Goal: Task Accomplishment & Management: Manage account settings

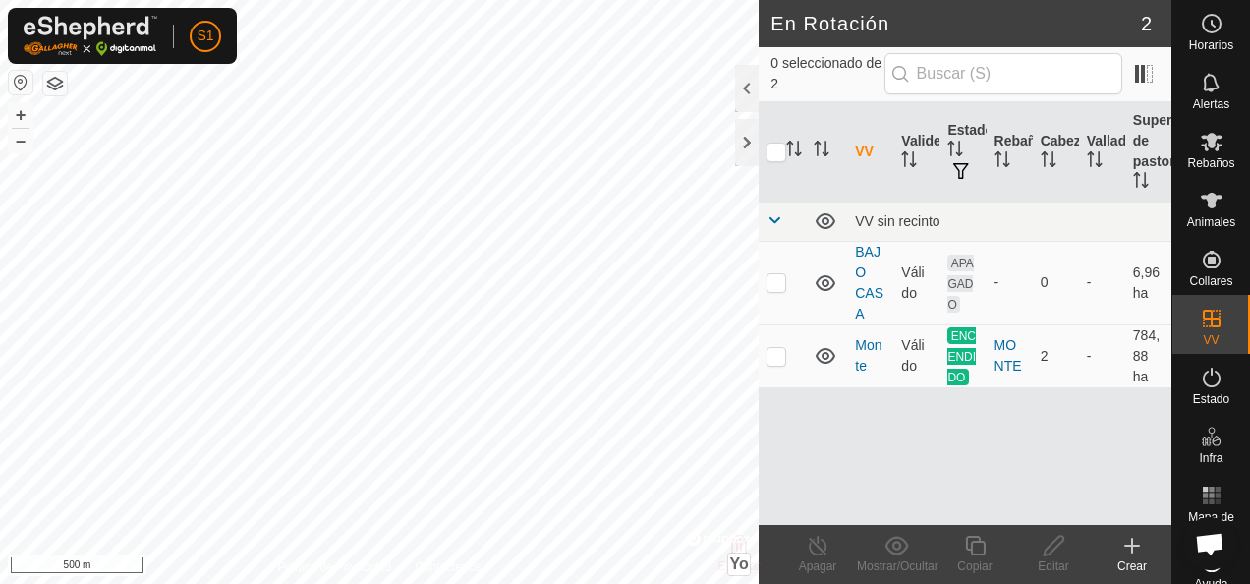
scroll to position [1180, 0]
click at [781, 358] on p-checkbox at bounding box center [777, 356] width 20 height 16
checkbox input "true"
click at [834, 561] on div "Apagar" at bounding box center [818, 566] width 79 height 18
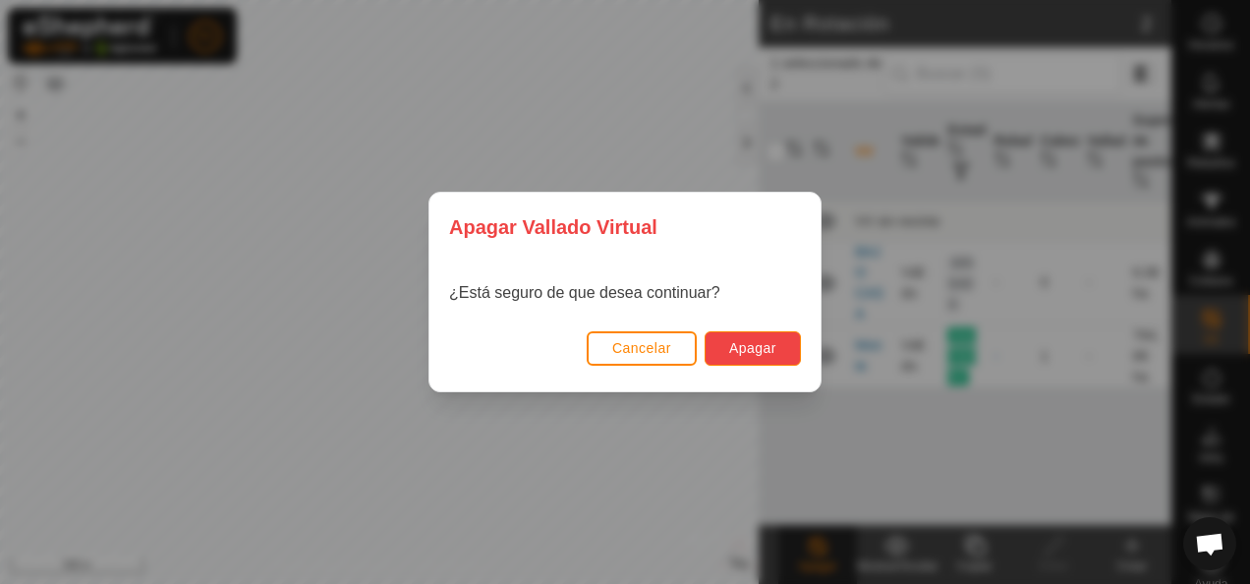
click at [737, 346] on span "Apagar" at bounding box center [752, 348] width 47 height 16
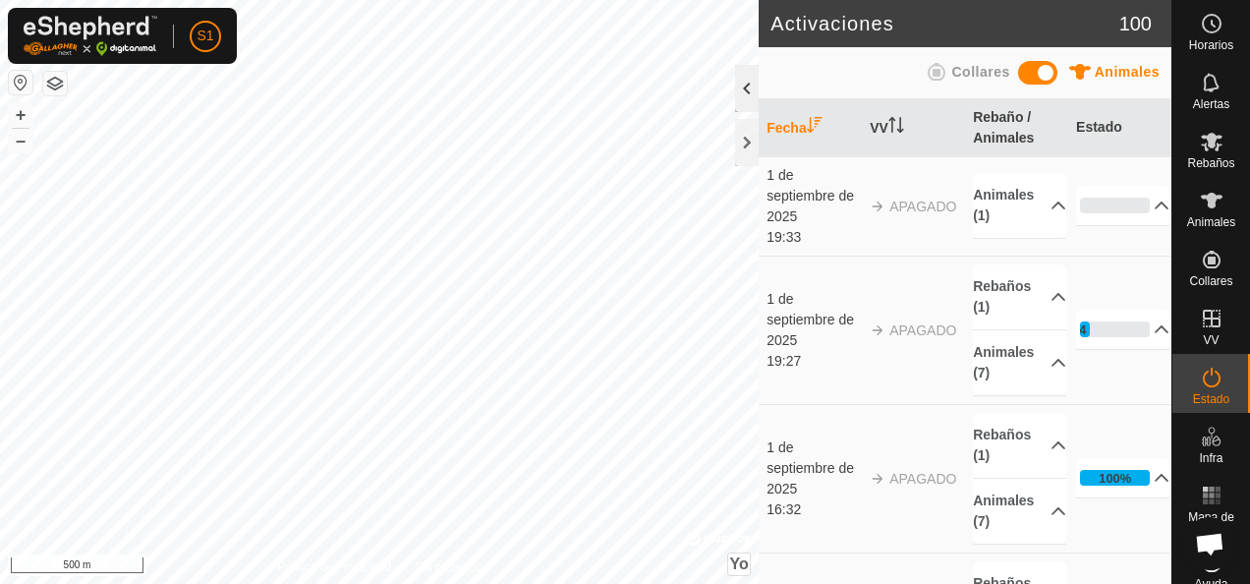
click at [749, 87] on div at bounding box center [747, 88] width 24 height 47
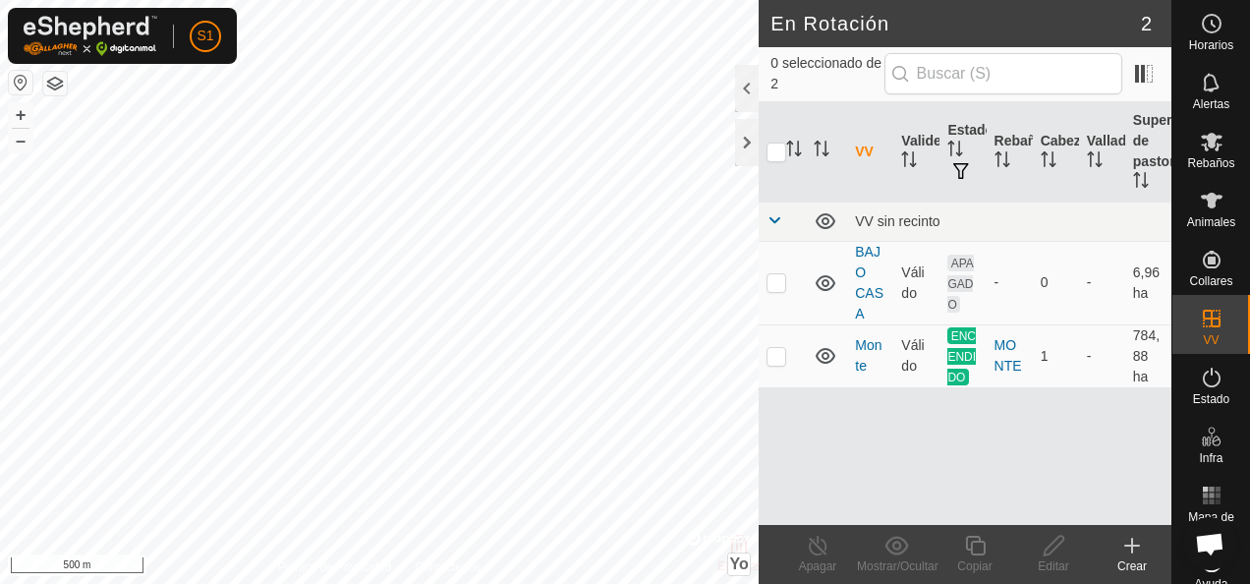
checkbox input "true"
click at [812, 553] on icon at bounding box center [818, 546] width 25 height 24
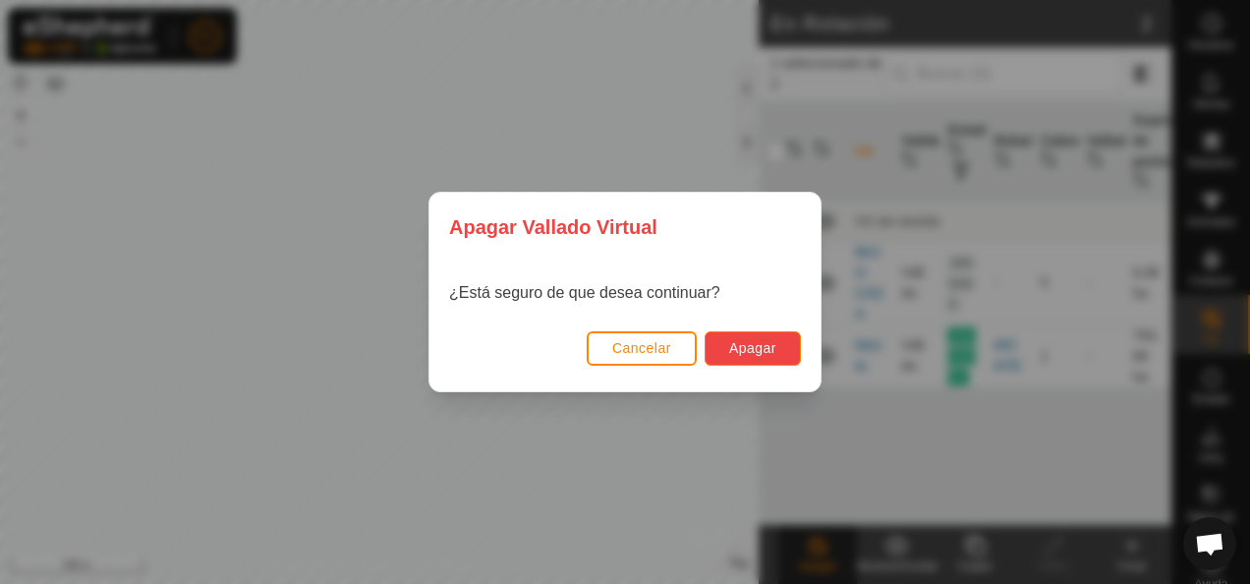
click at [769, 343] on span "Apagar" at bounding box center [752, 348] width 47 height 16
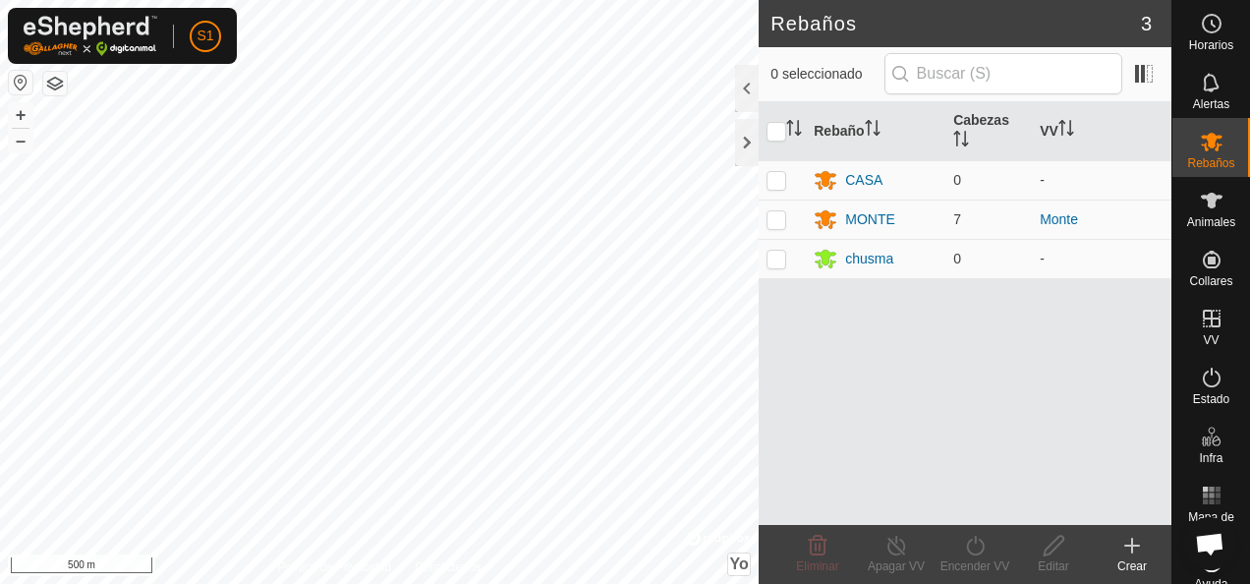
scroll to position [1180, 0]
click at [841, 583] on html "S1 Horarios Alertas Rebaños Animales Collares VV Estado Infra Mapa de Calor Ayu…" at bounding box center [625, 292] width 1250 height 584
click at [871, 216] on div "MONTE" at bounding box center [870, 219] width 50 height 21
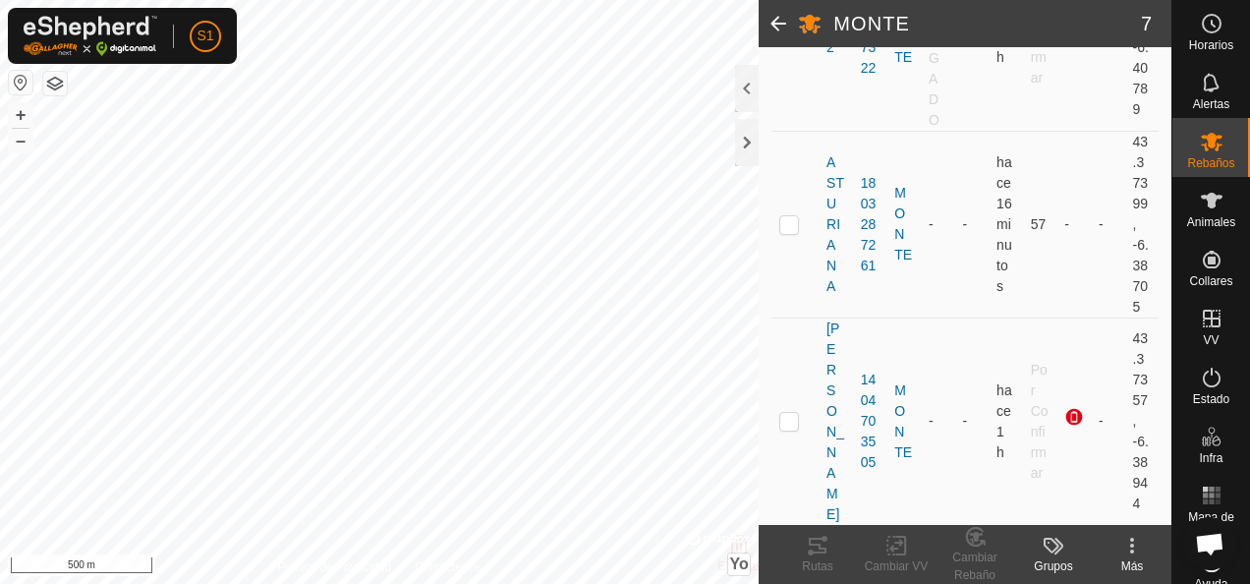
scroll to position [492, 0]
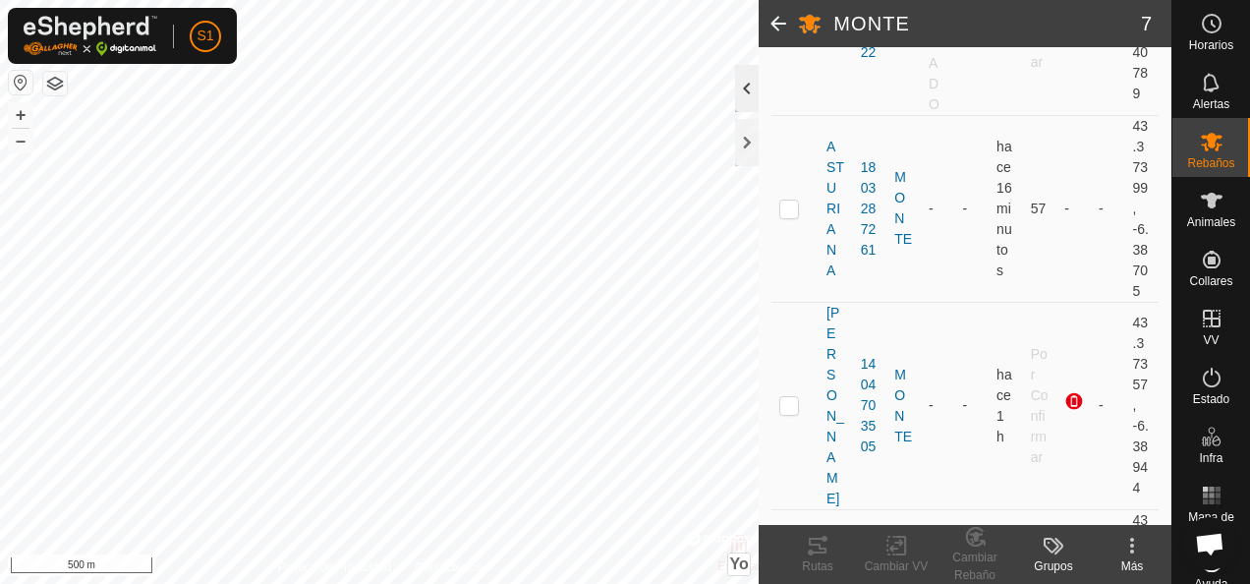
click at [749, 84] on div at bounding box center [747, 88] width 24 height 47
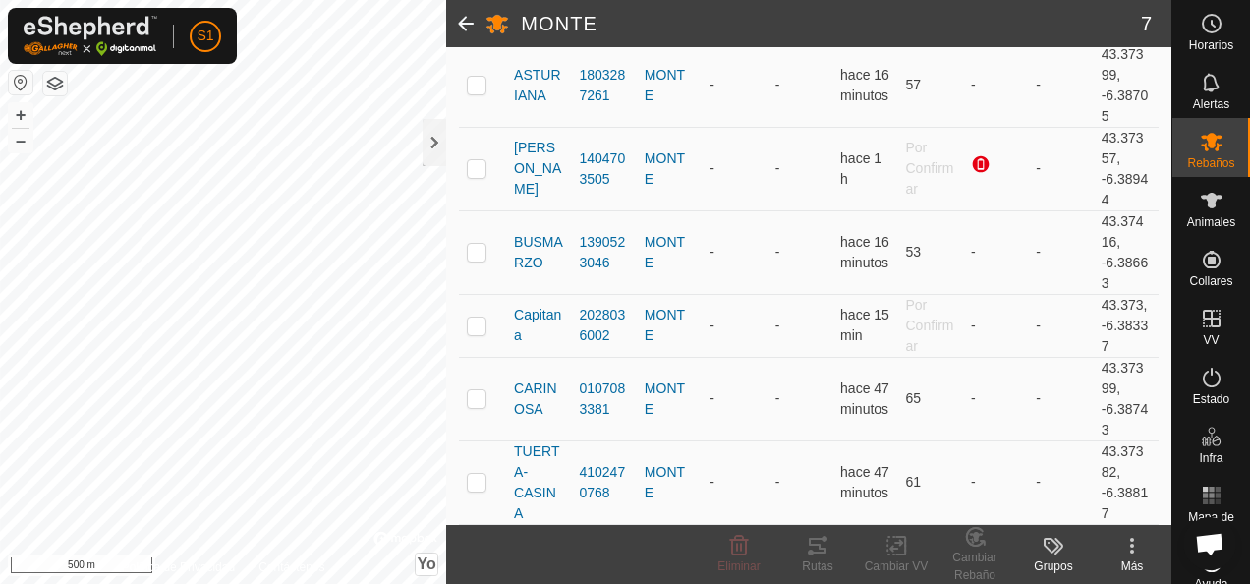
scroll to position [393, 0]
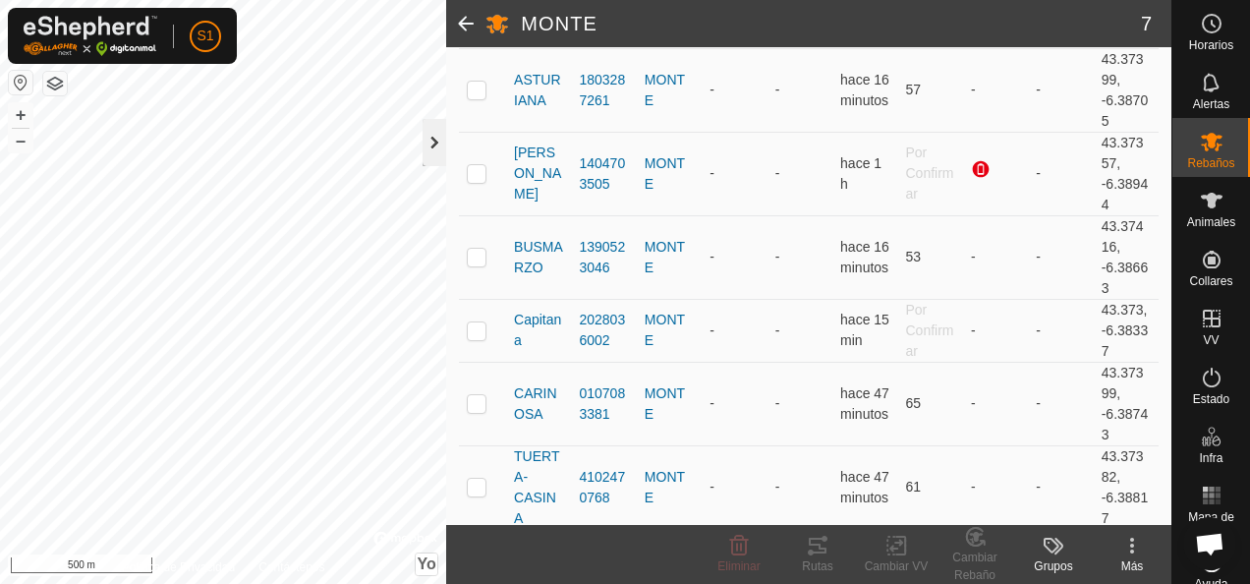
click at [434, 143] on div at bounding box center [435, 142] width 24 height 47
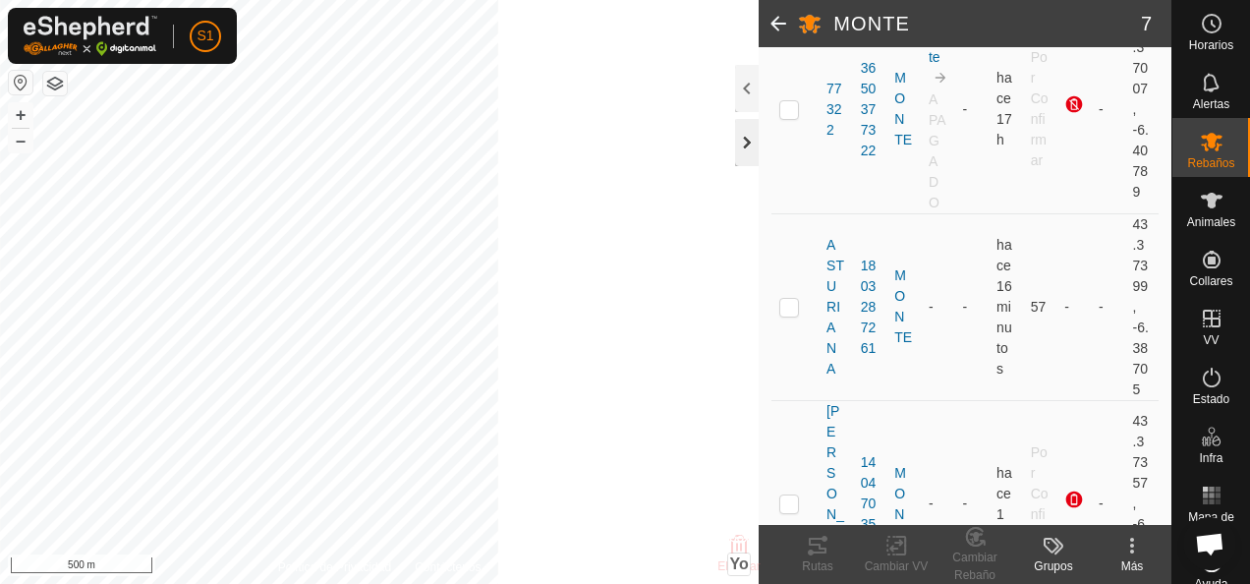
scroll to position [492, 0]
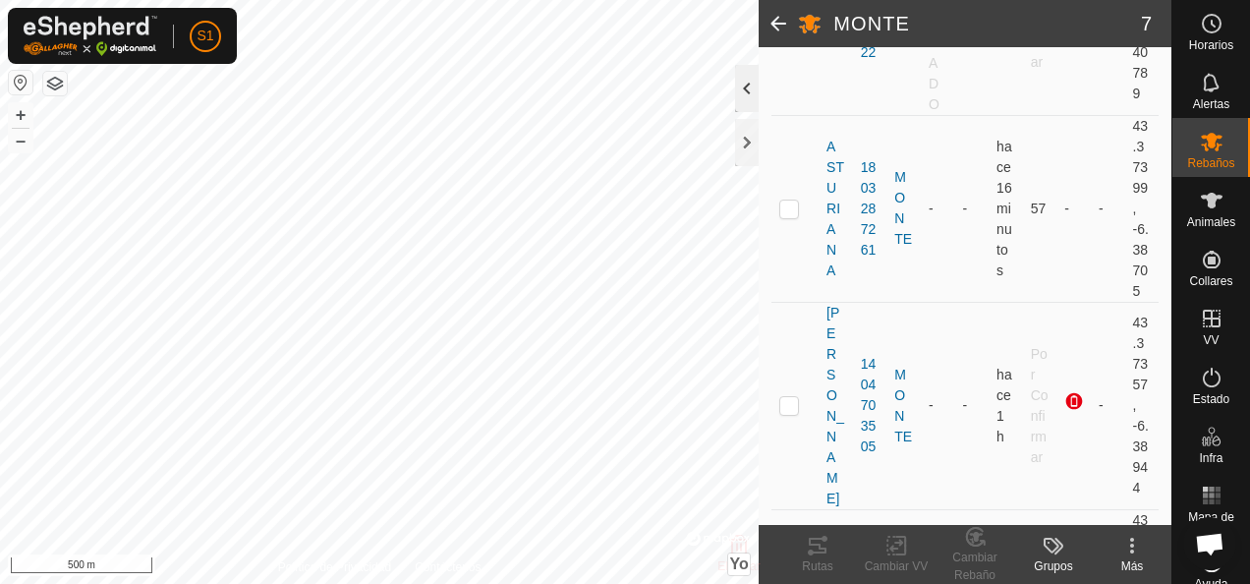
click at [744, 84] on div at bounding box center [747, 88] width 24 height 47
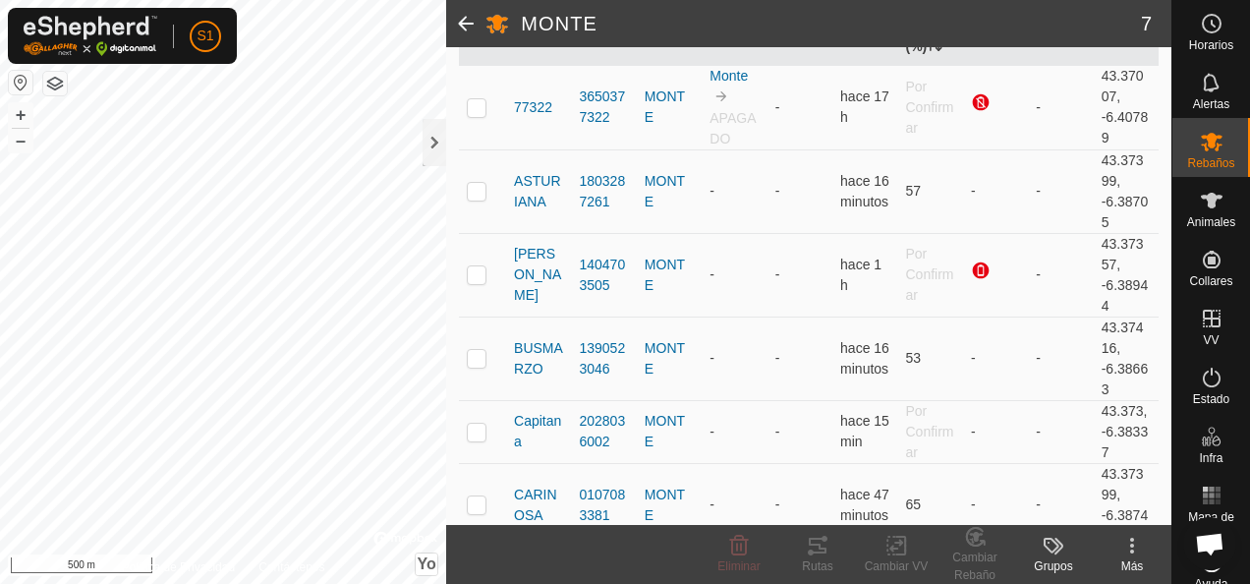
scroll to position [295, 0]
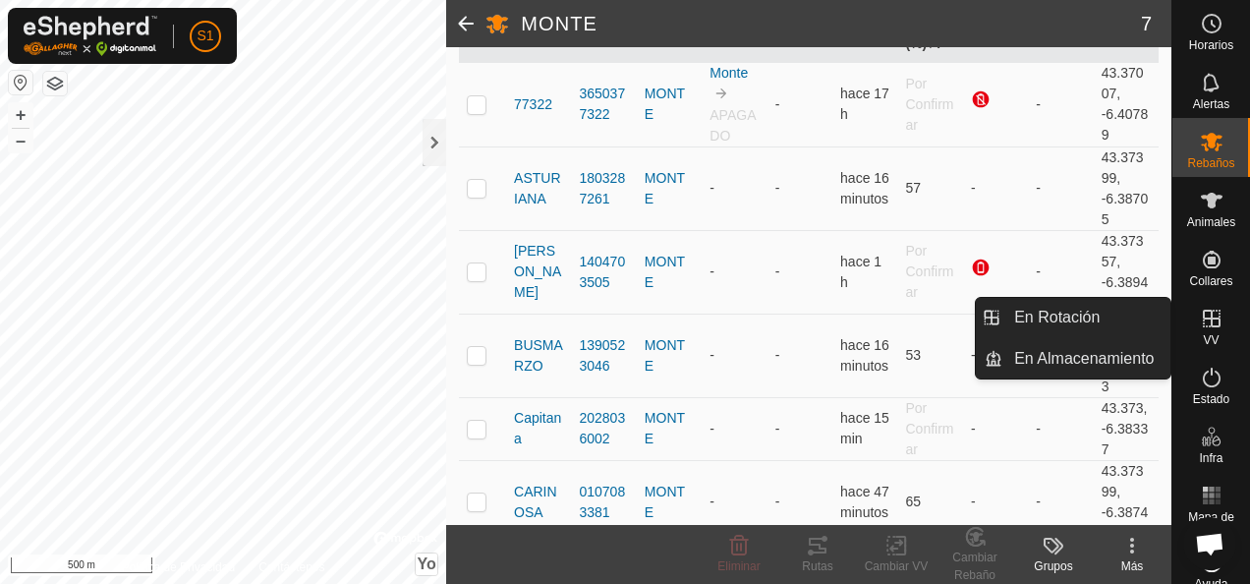
click at [1207, 319] on icon at bounding box center [1212, 319] width 18 height 18
click at [1099, 325] on link "En Rotación" at bounding box center [1087, 317] width 168 height 39
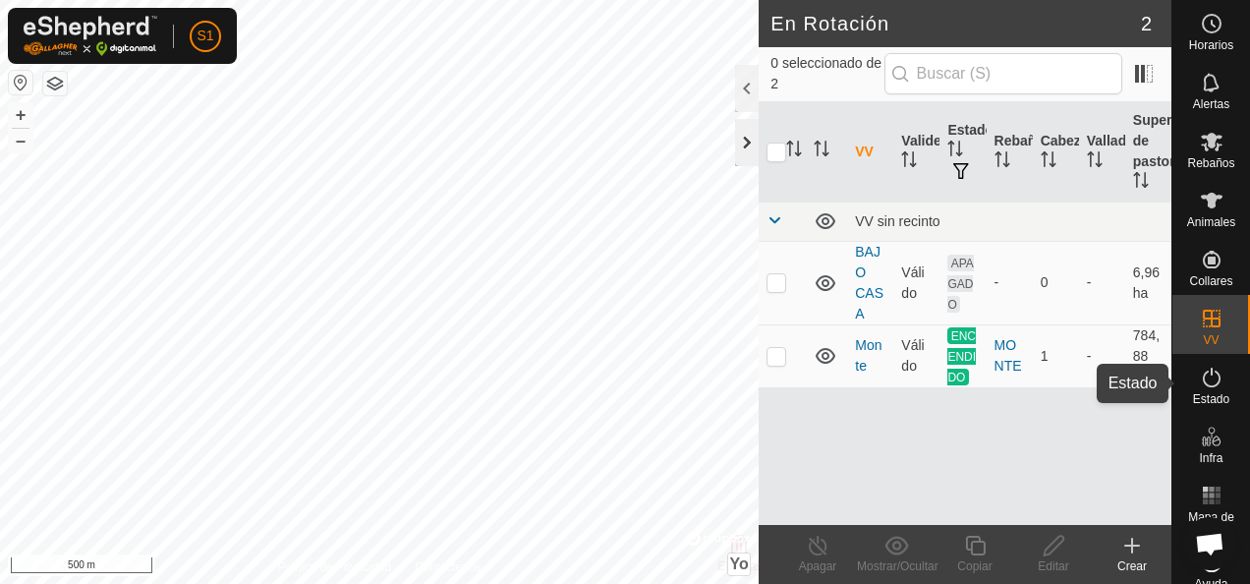
click at [1203, 385] on icon at bounding box center [1212, 378] width 18 height 20
click at [1200, 375] on icon at bounding box center [1212, 378] width 24 height 24
click at [743, 142] on div at bounding box center [747, 142] width 24 height 47
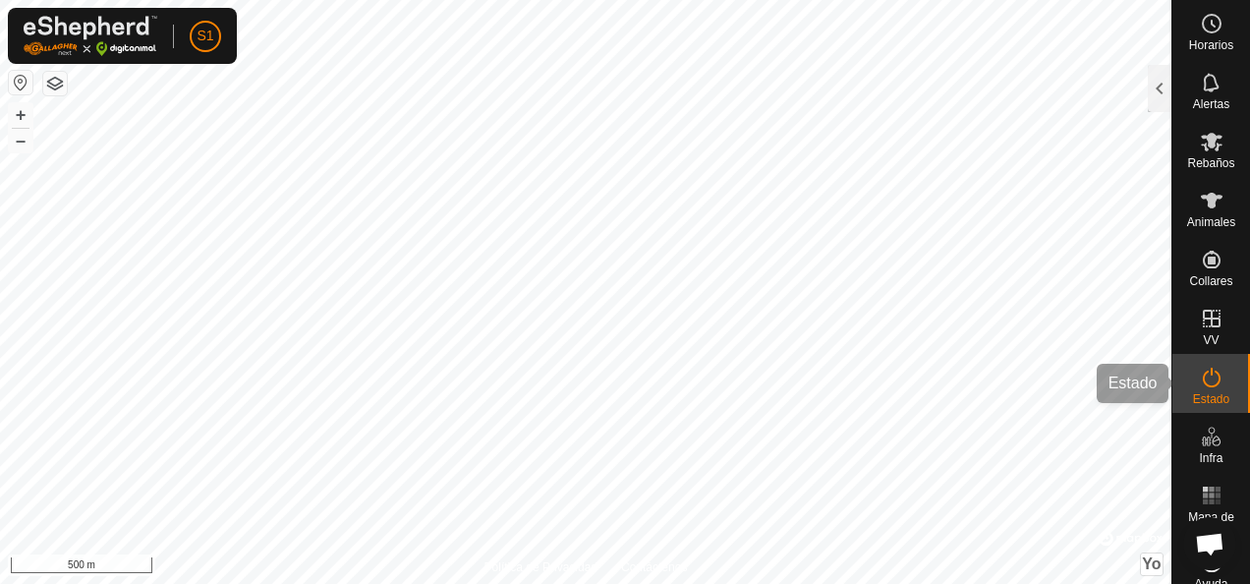
click at [1200, 369] on icon at bounding box center [1212, 378] width 24 height 24
click at [1163, 88] on div at bounding box center [1160, 88] width 24 height 47
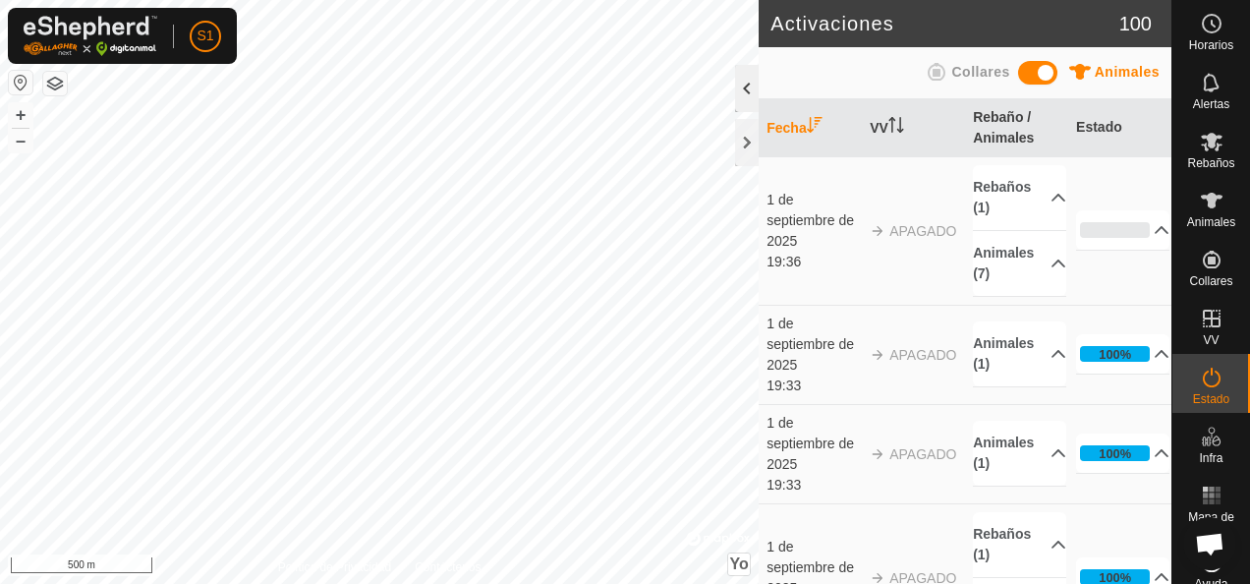
click at [743, 87] on div at bounding box center [747, 88] width 24 height 47
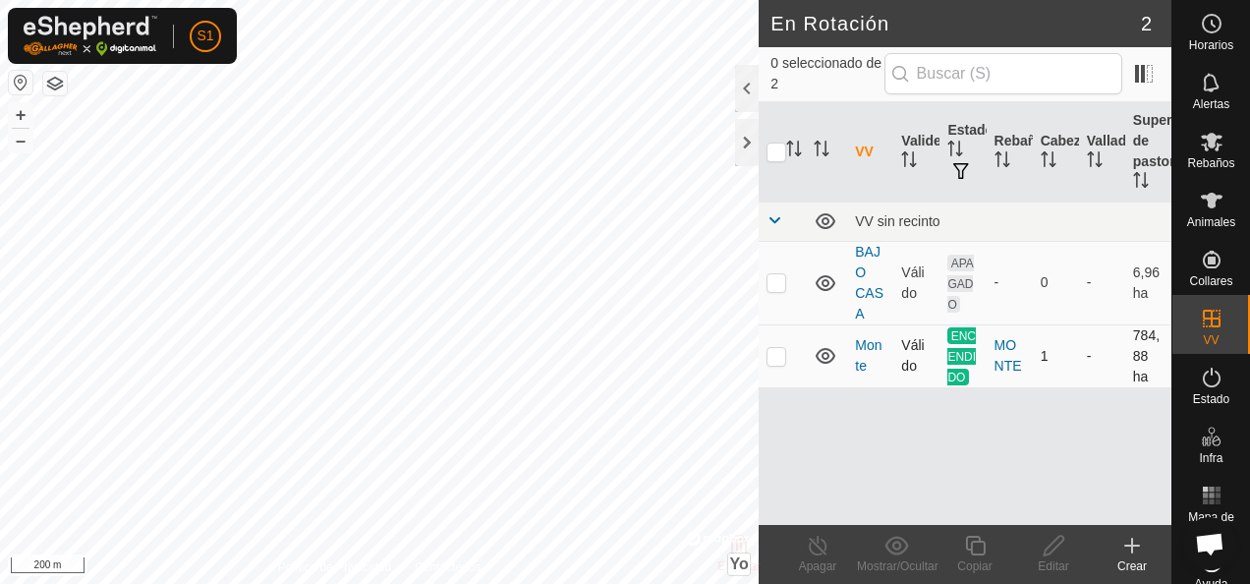
click at [785, 352] on p-checkbox at bounding box center [777, 356] width 20 height 16
checkbox input "true"
click at [821, 548] on icon at bounding box center [818, 546] width 25 height 24
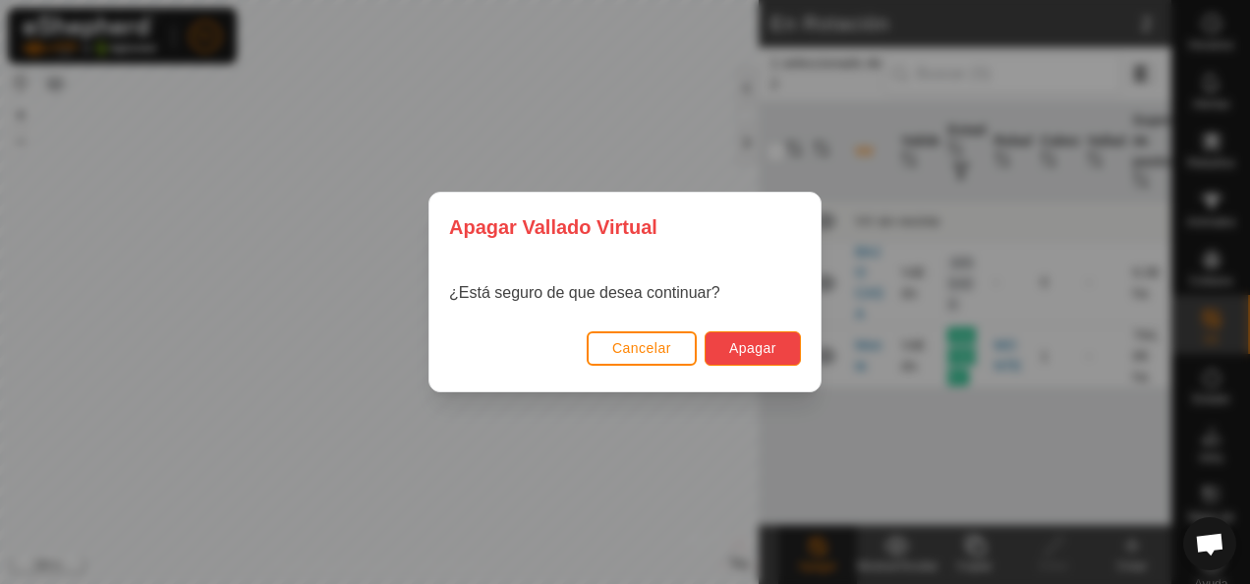
click at [779, 356] on button "Apagar" at bounding box center [753, 348] width 96 height 34
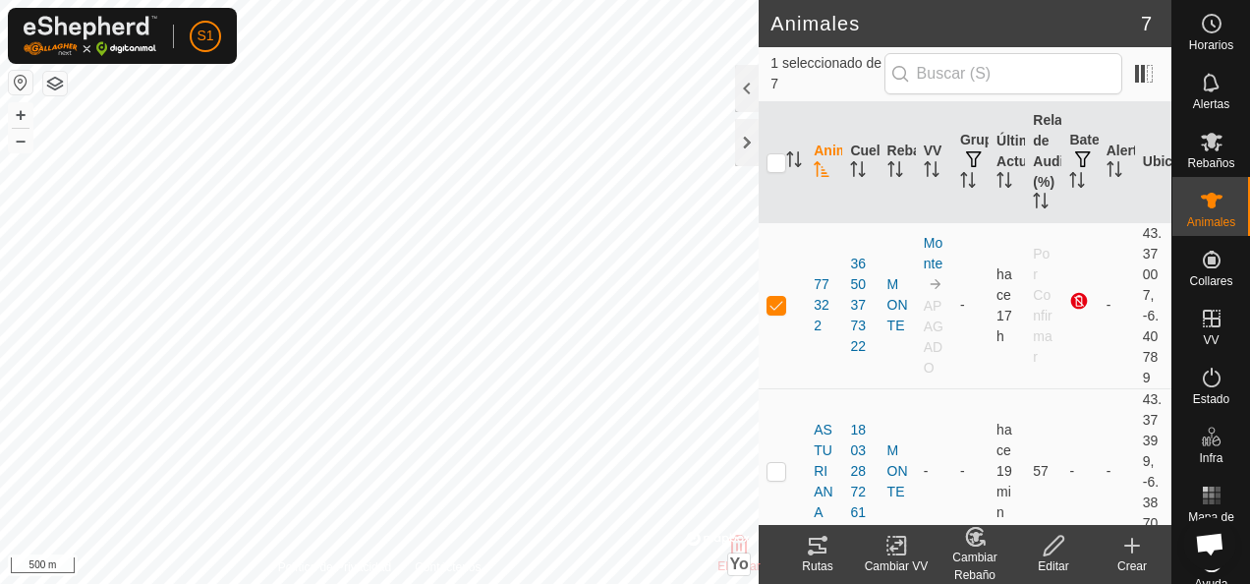
click at [904, 549] on icon at bounding box center [901, 546] width 9 height 18
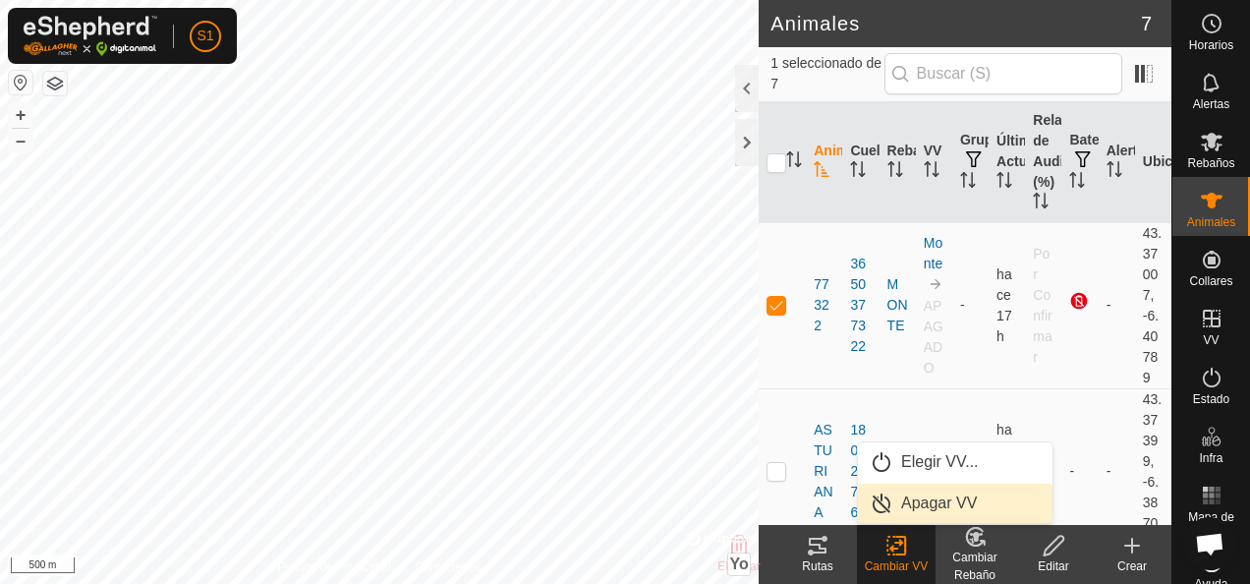
click at [928, 502] on link "Apagar VV" at bounding box center [955, 503] width 195 height 39
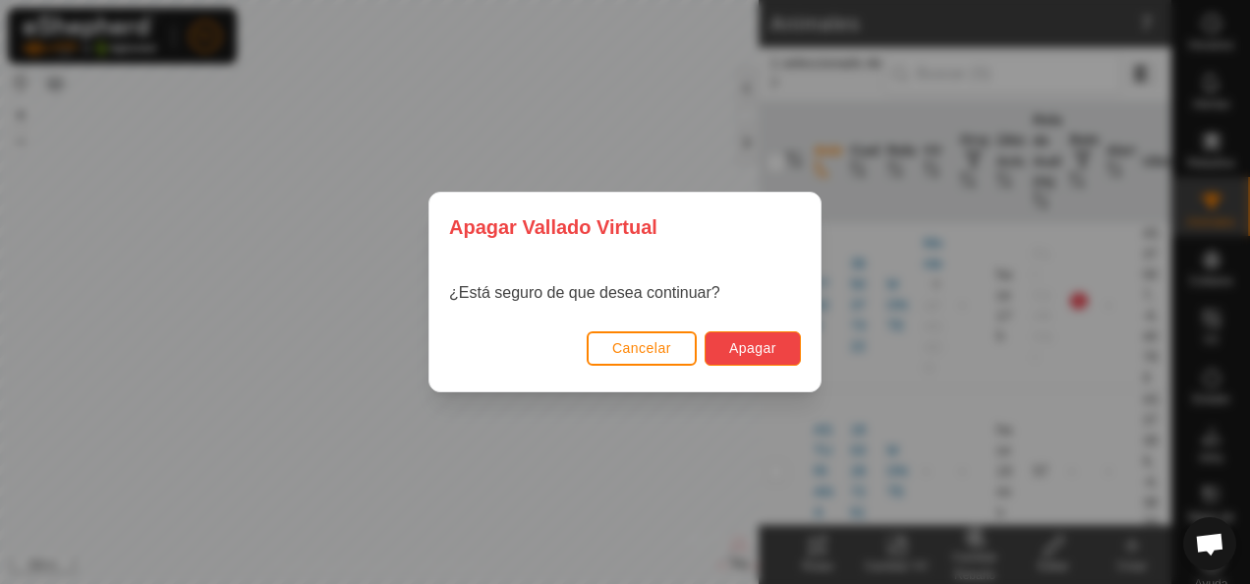
click at [743, 343] on span "Apagar" at bounding box center [752, 348] width 47 height 16
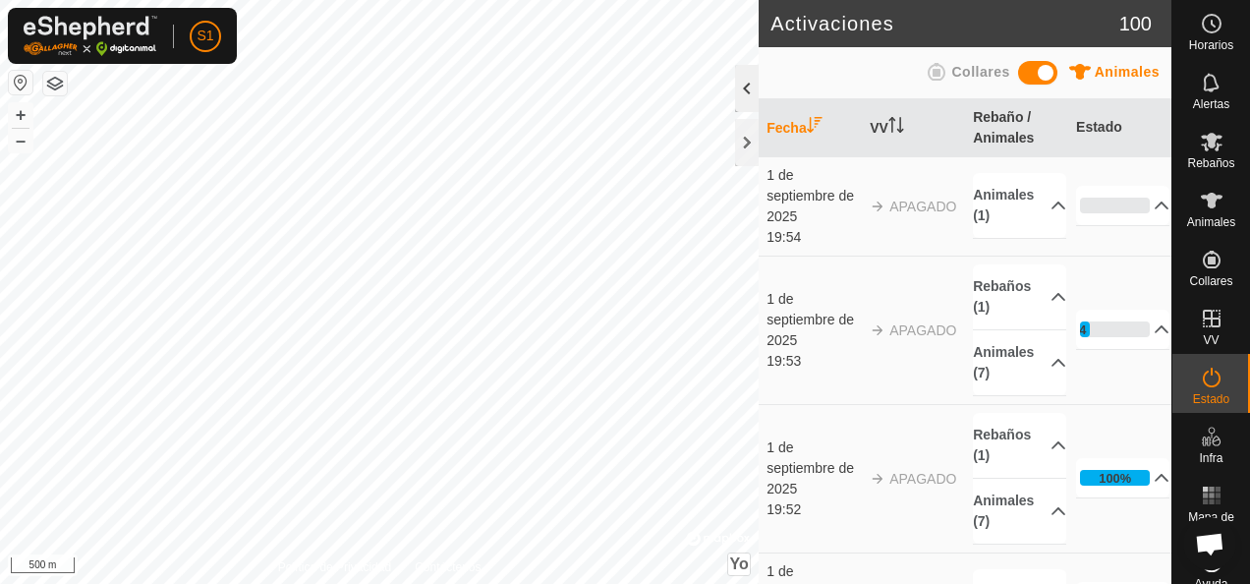
click at [737, 73] on div at bounding box center [747, 88] width 24 height 47
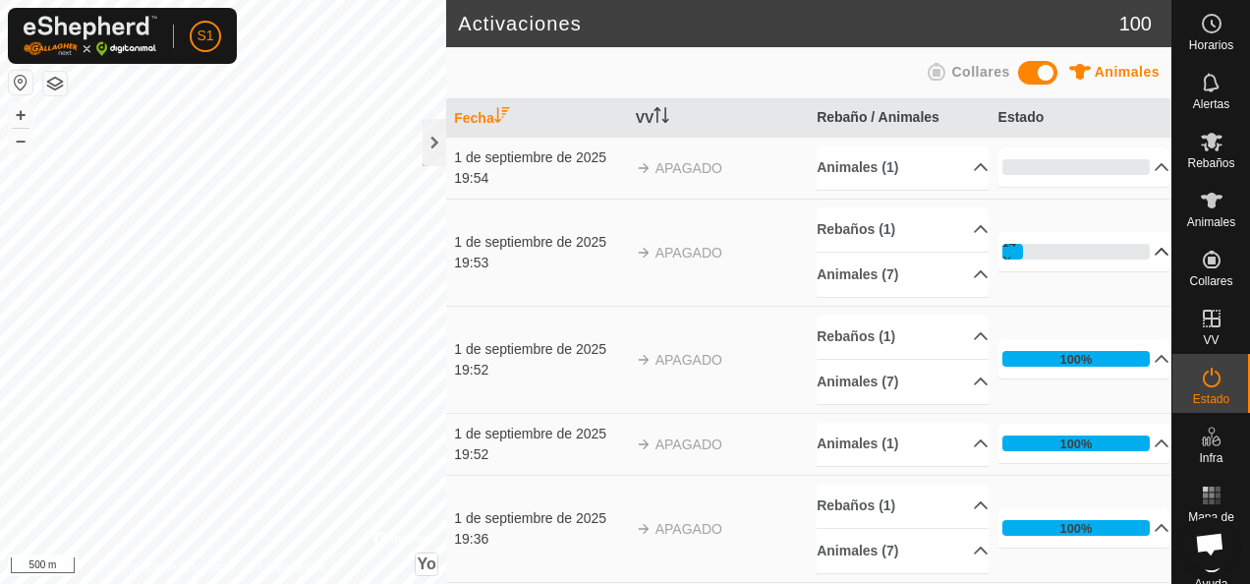
click at [1156, 252] on icon at bounding box center [1163, 252] width 14 height 8
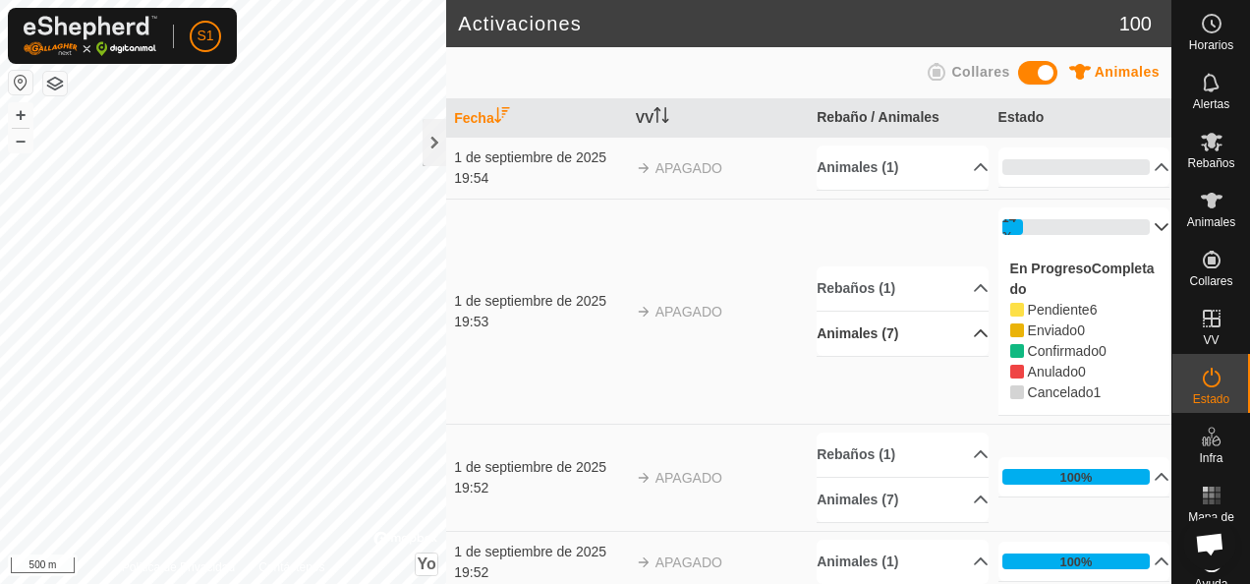
click at [953, 330] on p-accordion-header "Animales (7)" at bounding box center [903, 334] width 172 height 44
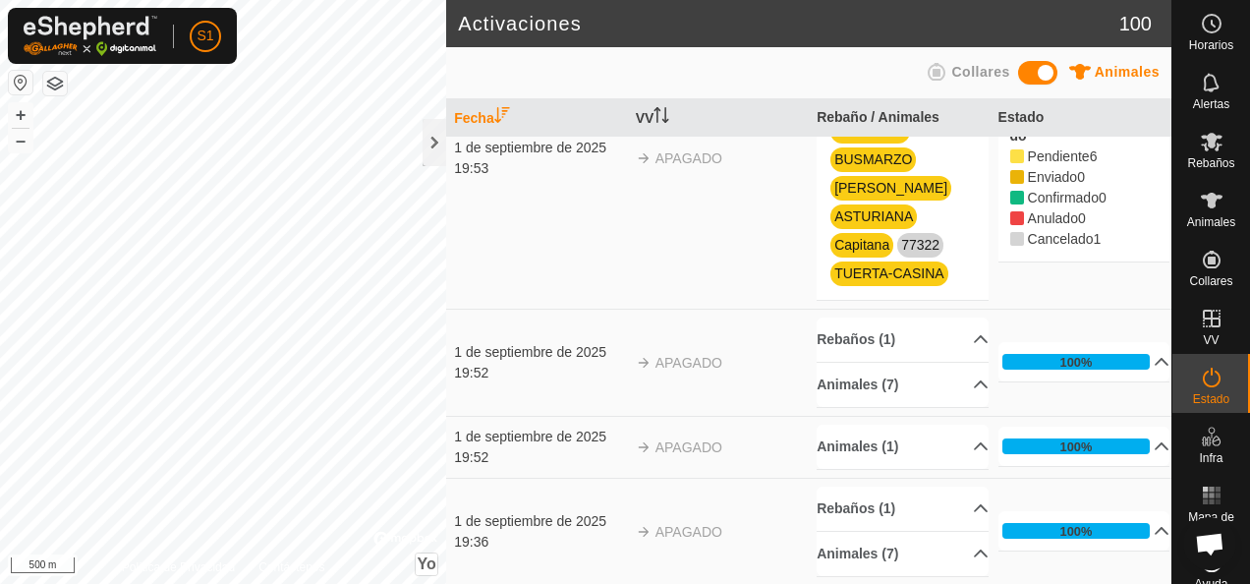
scroll to position [197, 0]
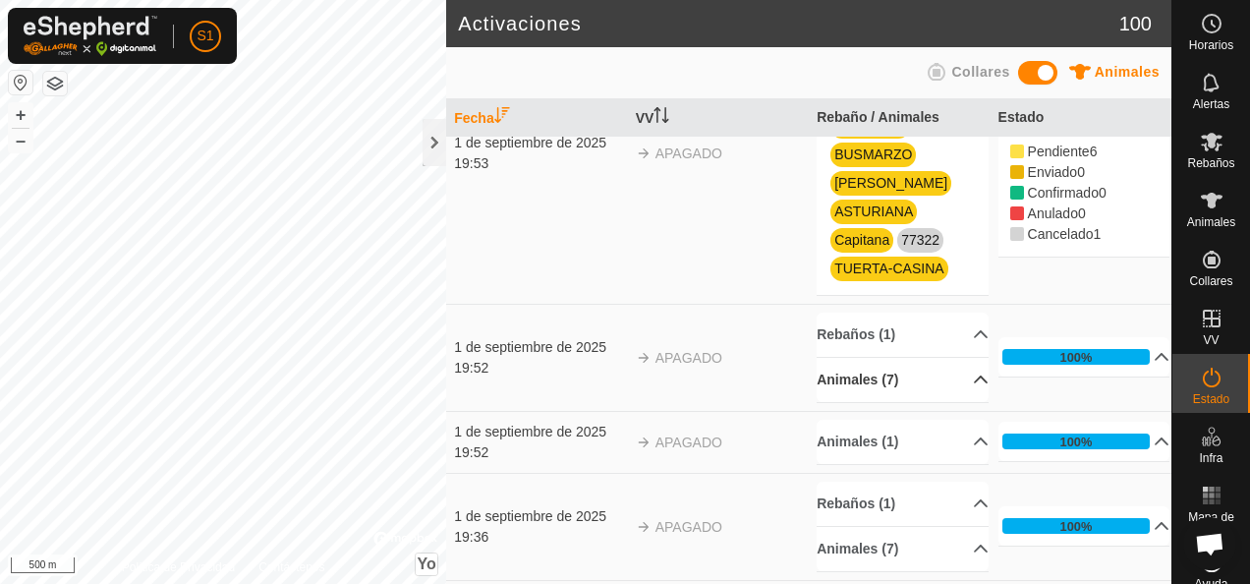
click at [956, 378] on p-accordion-header "Animales (7)" at bounding box center [903, 380] width 172 height 44
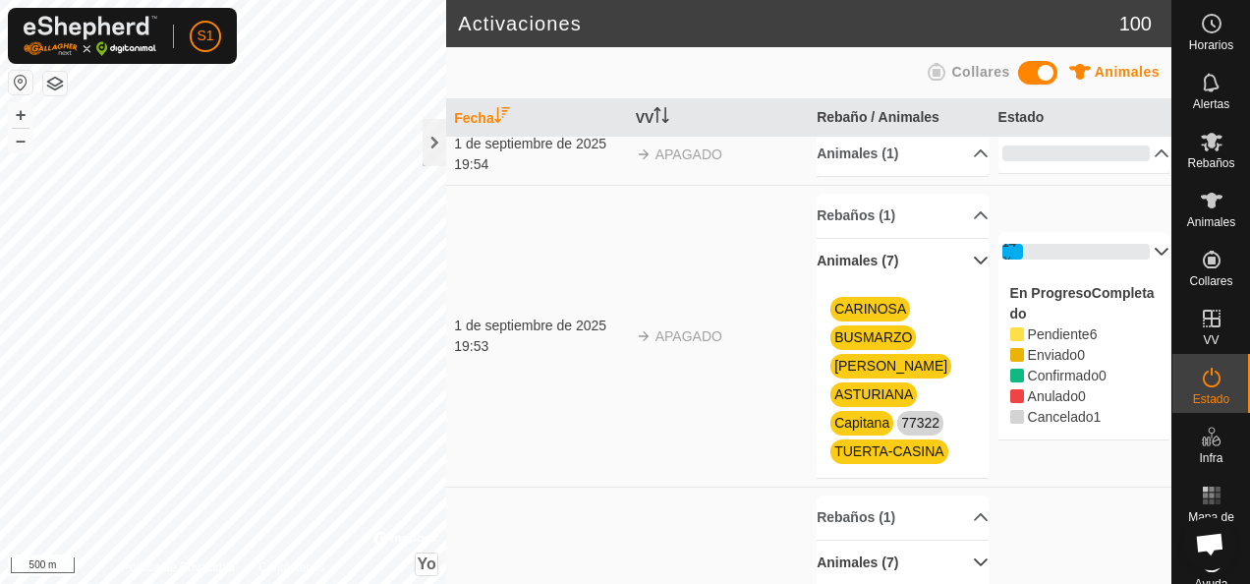
scroll to position [0, 0]
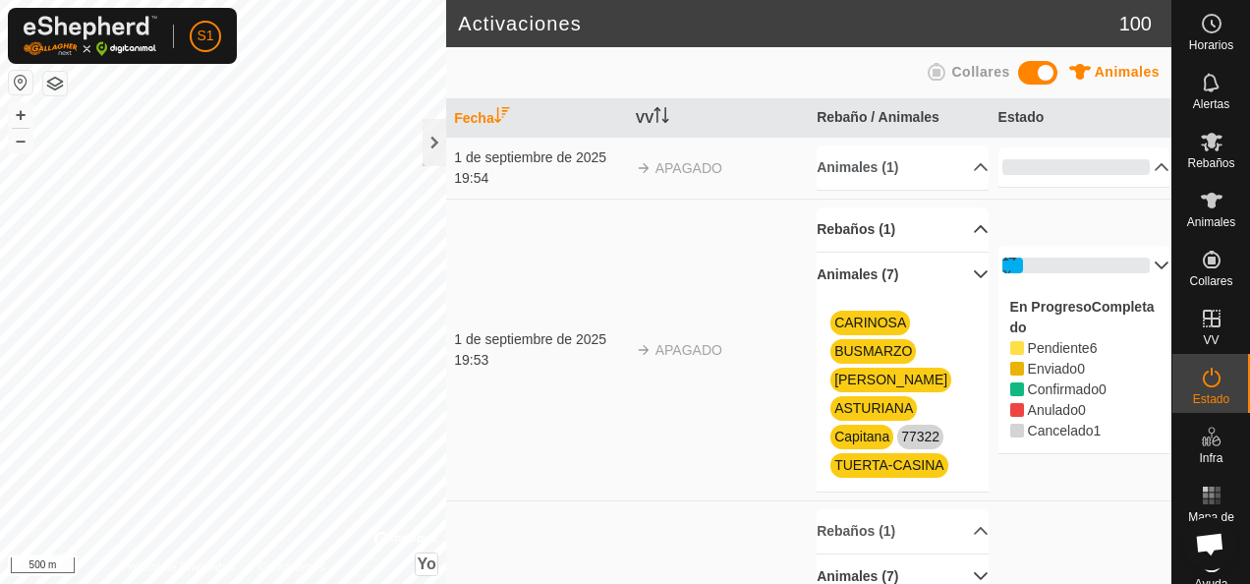
click at [957, 224] on p-accordion-header "Rebaños (1)" at bounding box center [903, 229] width 172 height 44
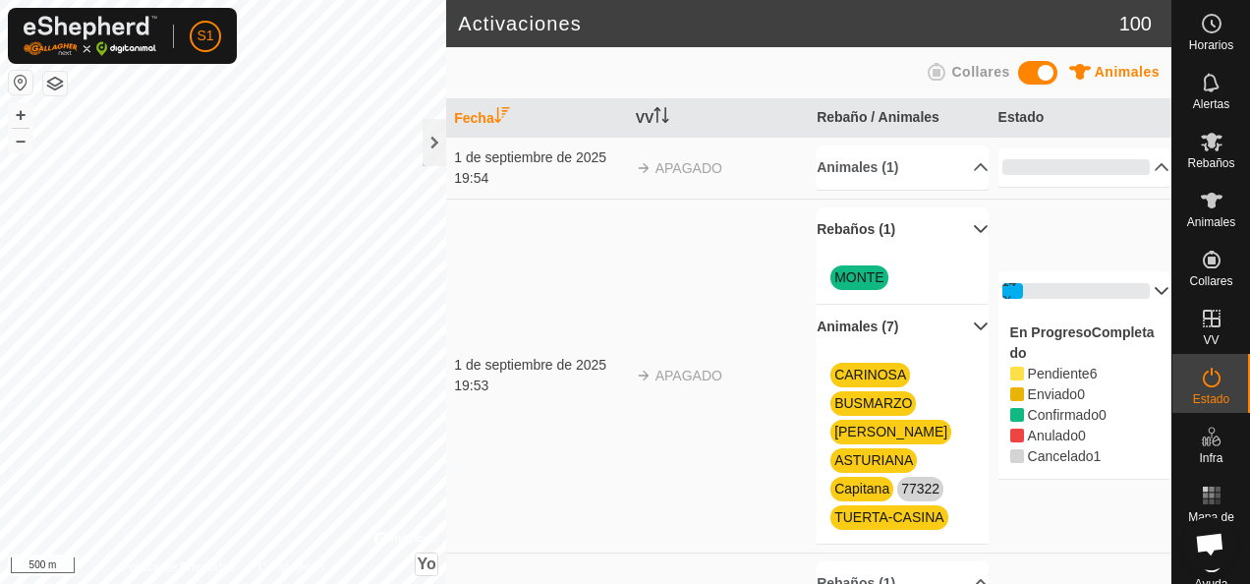
click at [1030, 281] on p-accordion-header "14%" at bounding box center [1085, 290] width 172 height 39
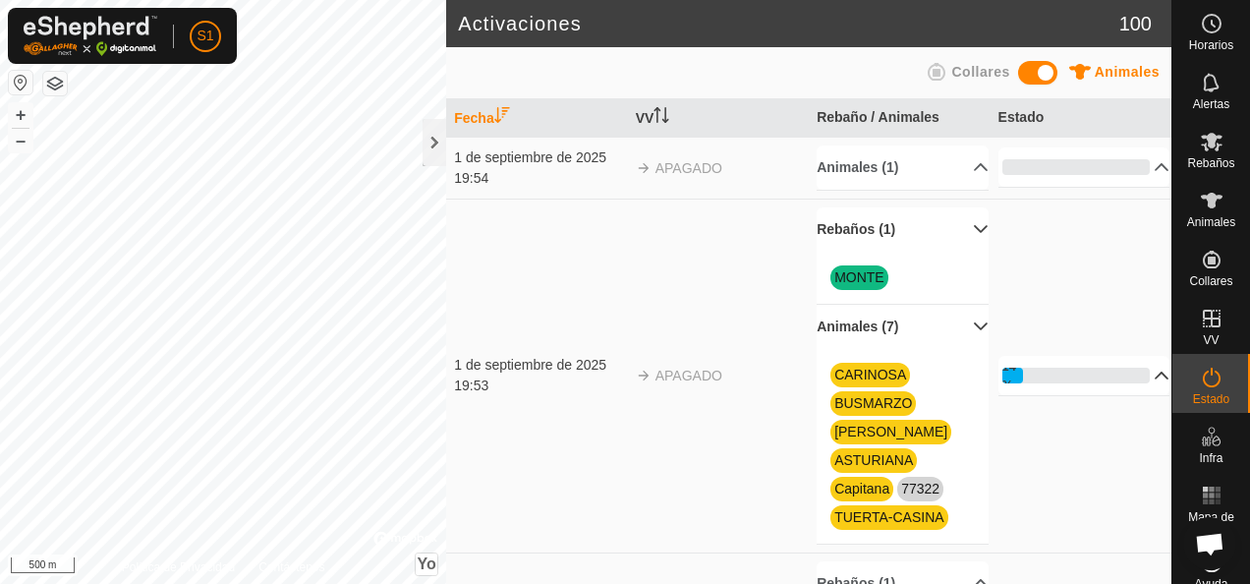
click at [1137, 371] on p-accordion-header "14%" at bounding box center [1085, 375] width 172 height 39
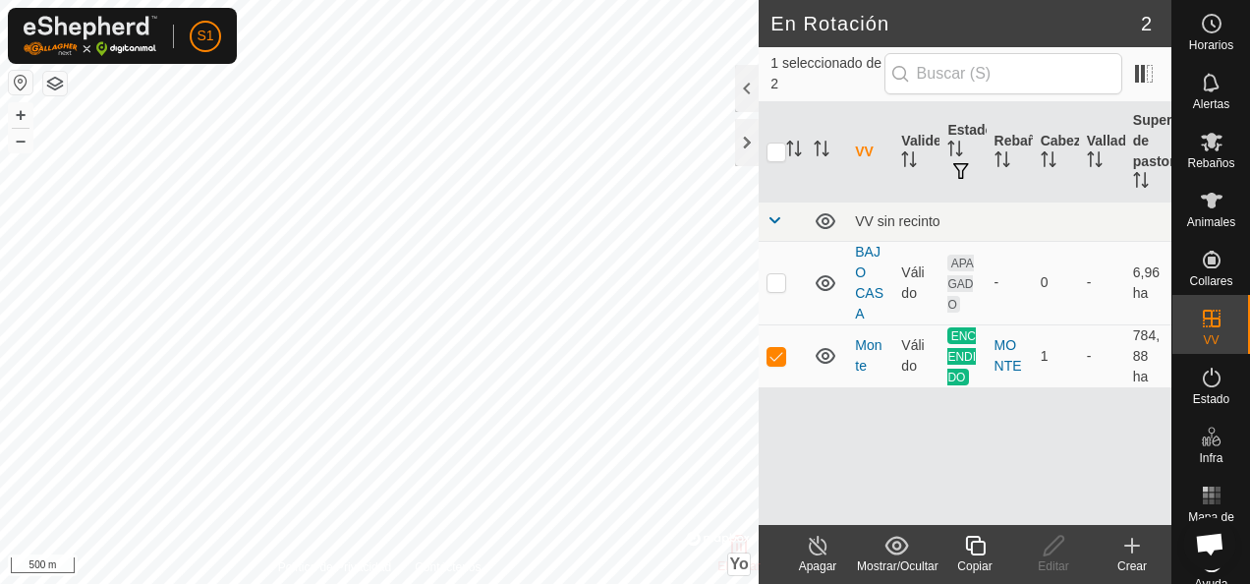
click at [817, 537] on icon at bounding box center [818, 546] width 18 height 20
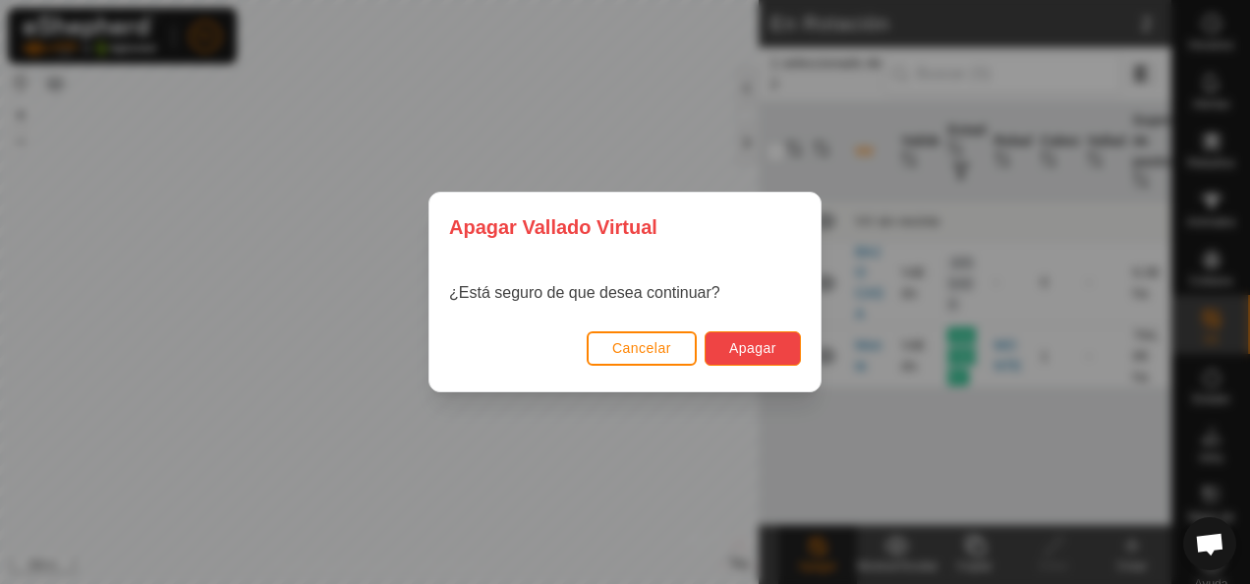
click at [767, 354] on span "Apagar" at bounding box center [752, 348] width 47 height 16
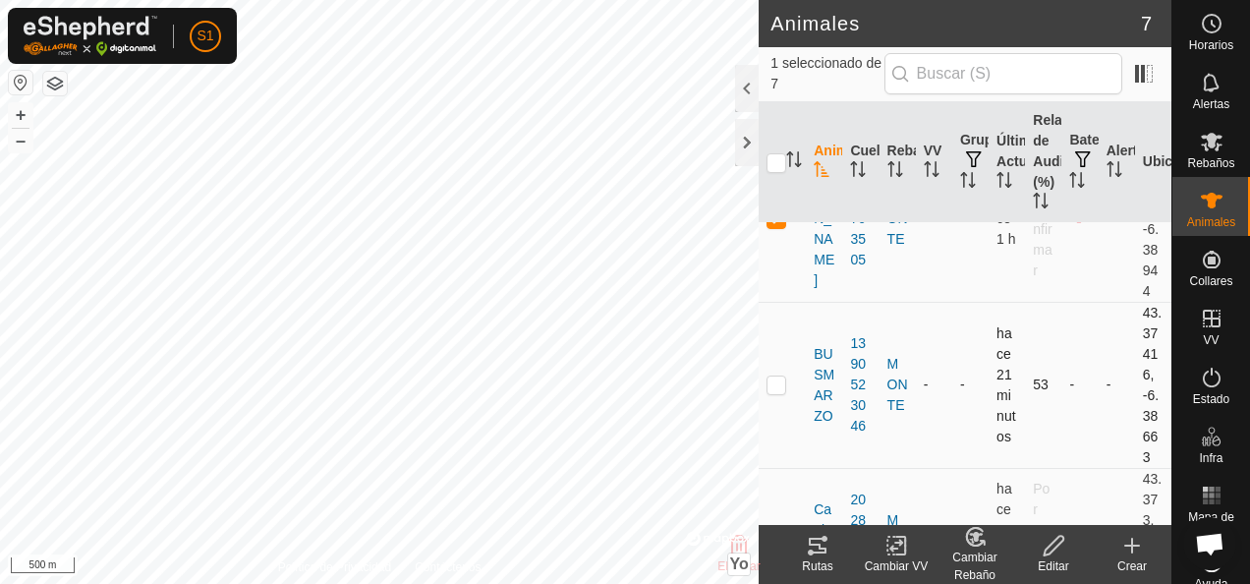
scroll to position [492, 0]
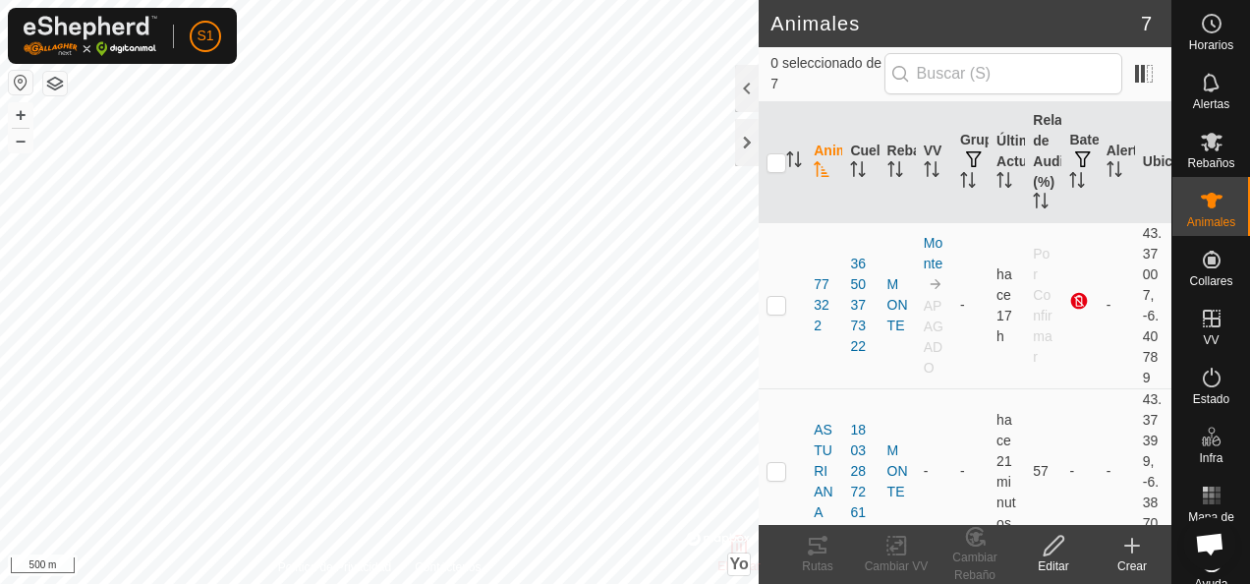
scroll to position [1180, 0]
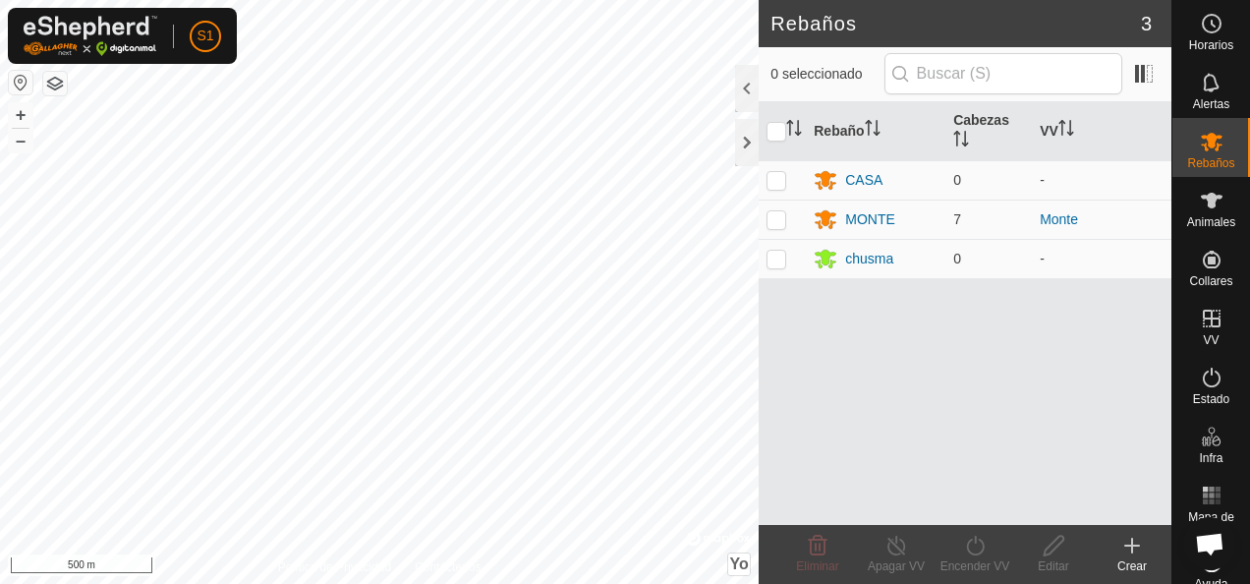
scroll to position [1180, 0]
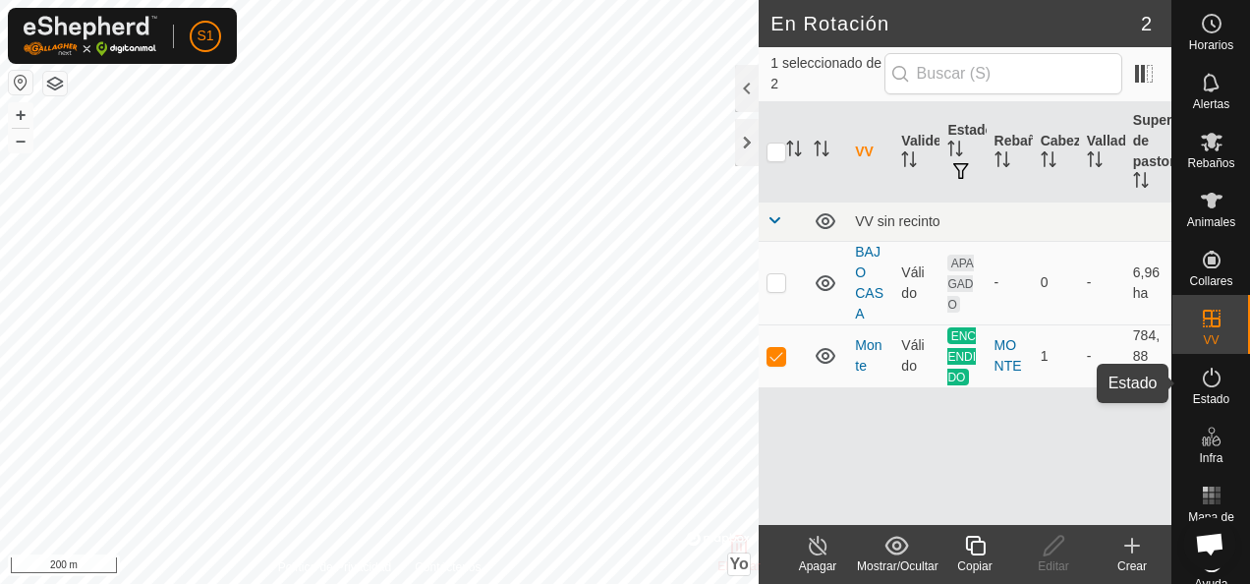
click at [1205, 384] on icon at bounding box center [1212, 378] width 24 height 24
click at [746, 84] on div at bounding box center [747, 88] width 24 height 47
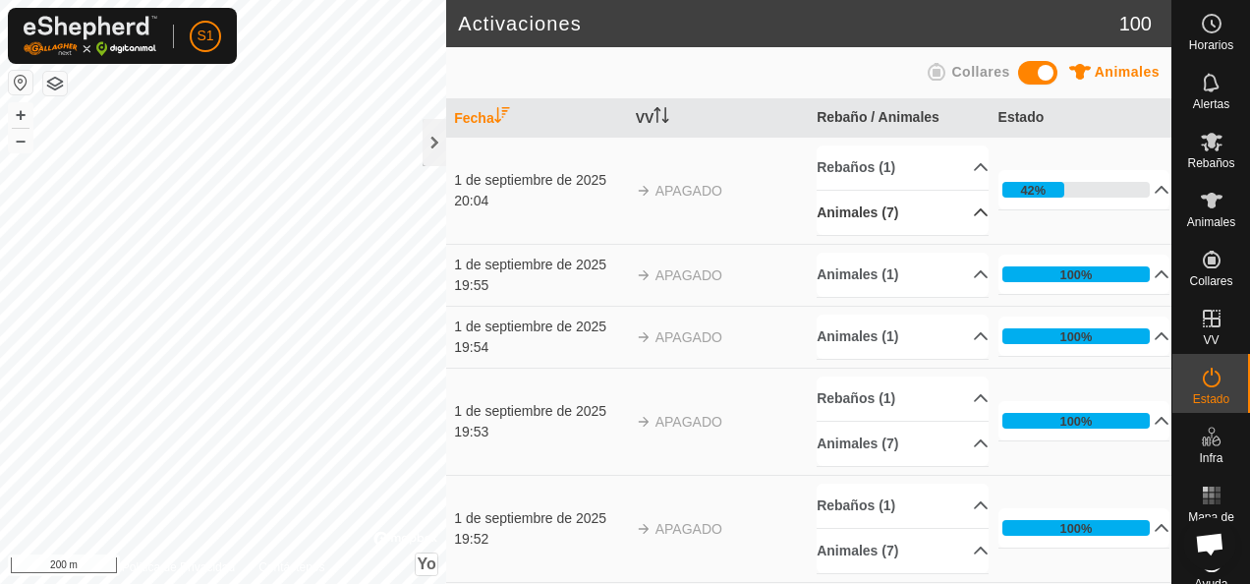
click at [953, 204] on p-accordion-header "Animales (7)" at bounding box center [903, 213] width 172 height 44
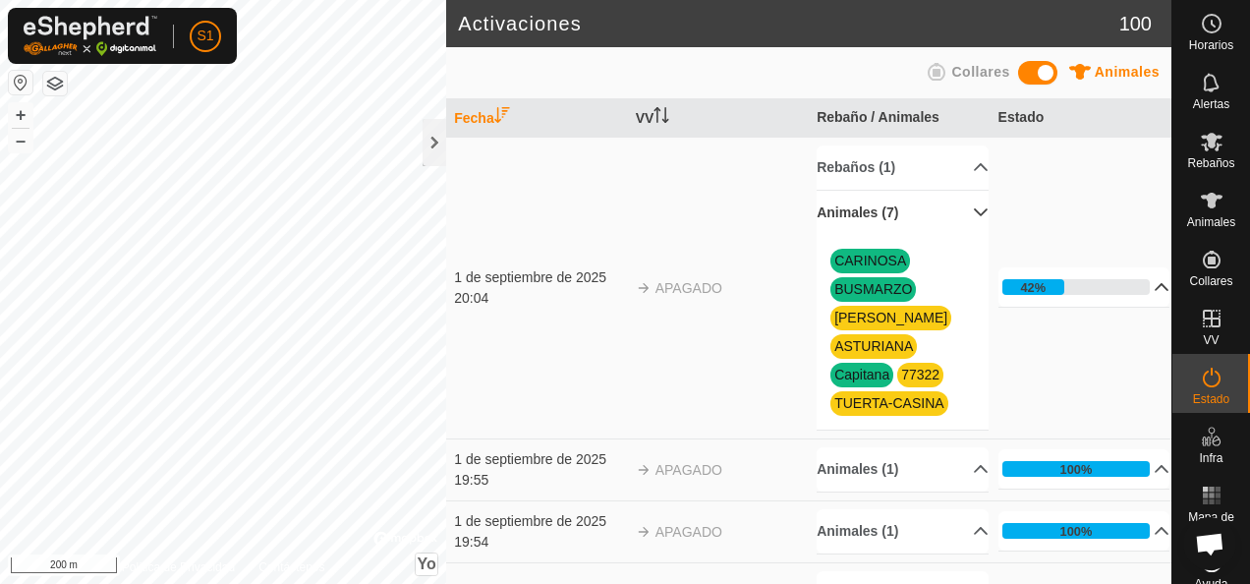
click at [1136, 274] on p-accordion-header "42%" at bounding box center [1085, 286] width 172 height 39
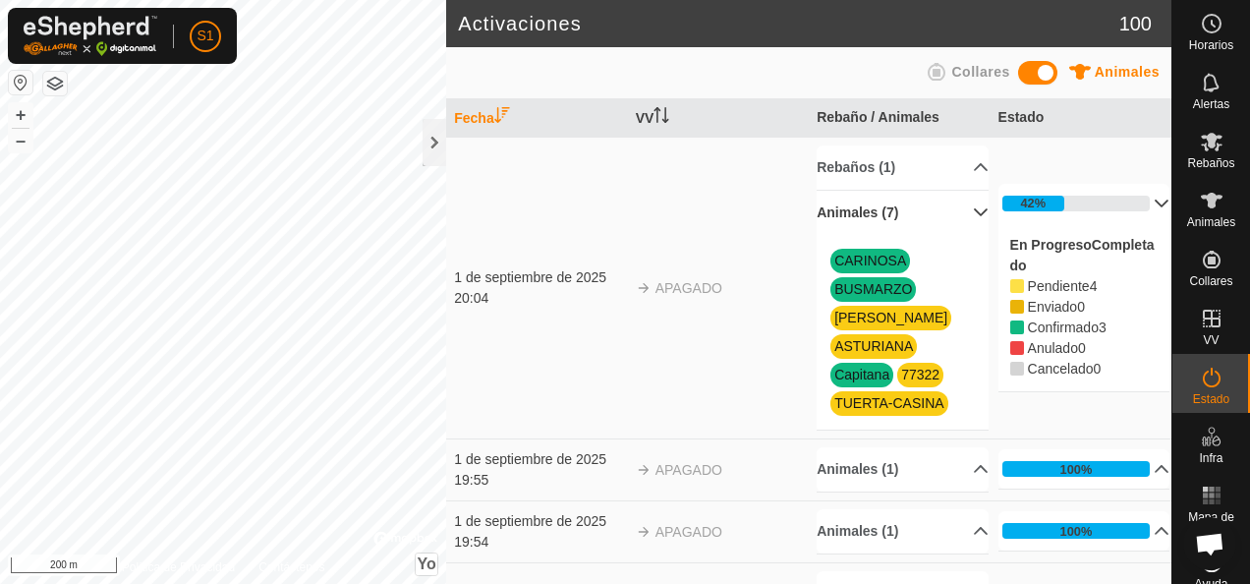
click at [704, 368] on td "APAGADO" at bounding box center [718, 288] width 181 height 302
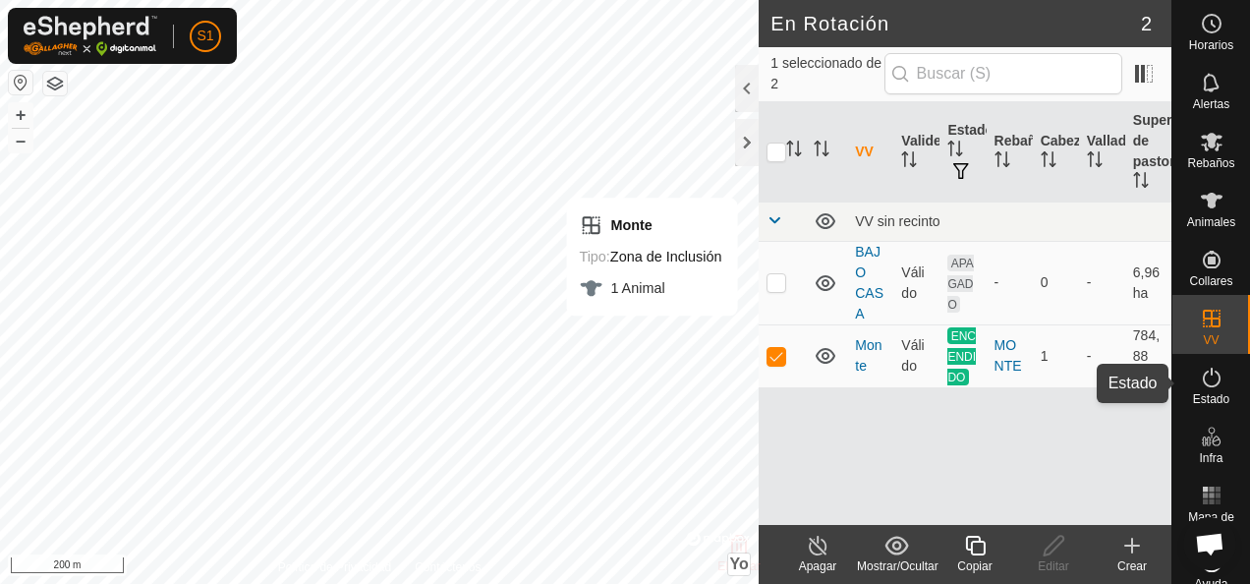
click at [1205, 376] on icon at bounding box center [1212, 378] width 24 height 24
click at [747, 82] on div at bounding box center [747, 88] width 24 height 47
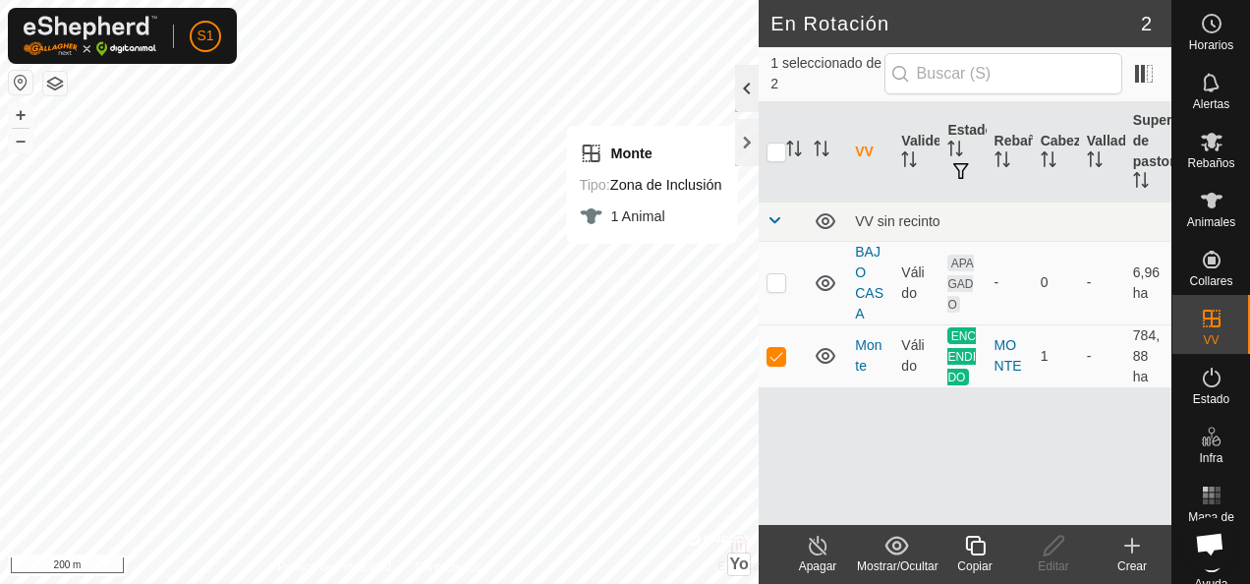
click at [740, 91] on div at bounding box center [747, 88] width 24 height 47
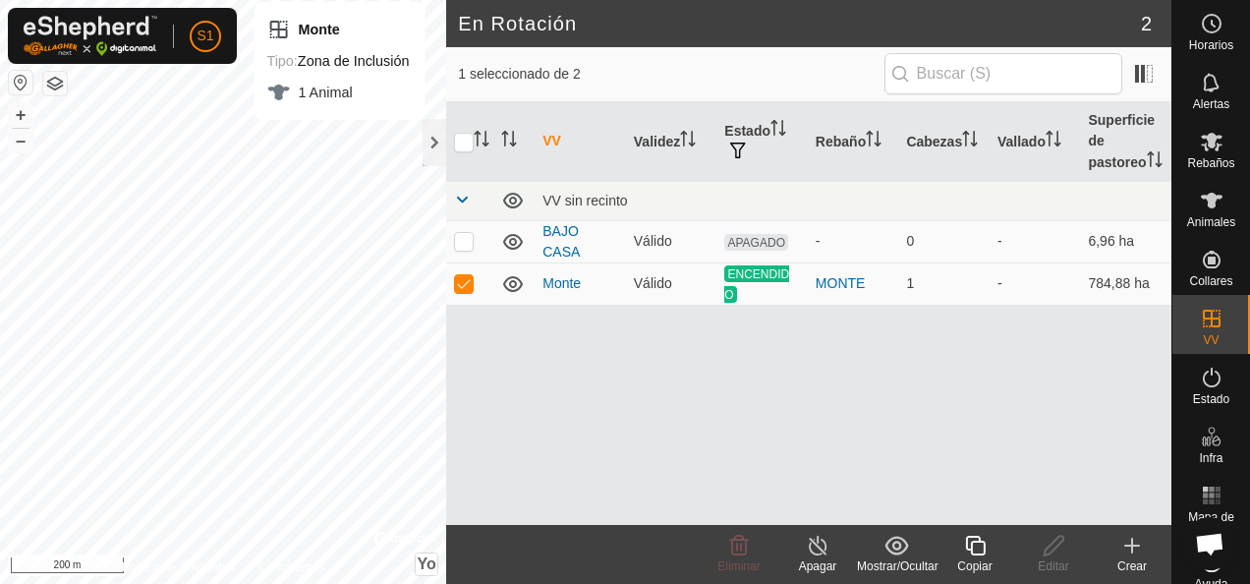
click at [447, 140] on th at bounding box center [469, 142] width 47 height 80
click at [435, 133] on div at bounding box center [435, 142] width 24 height 47
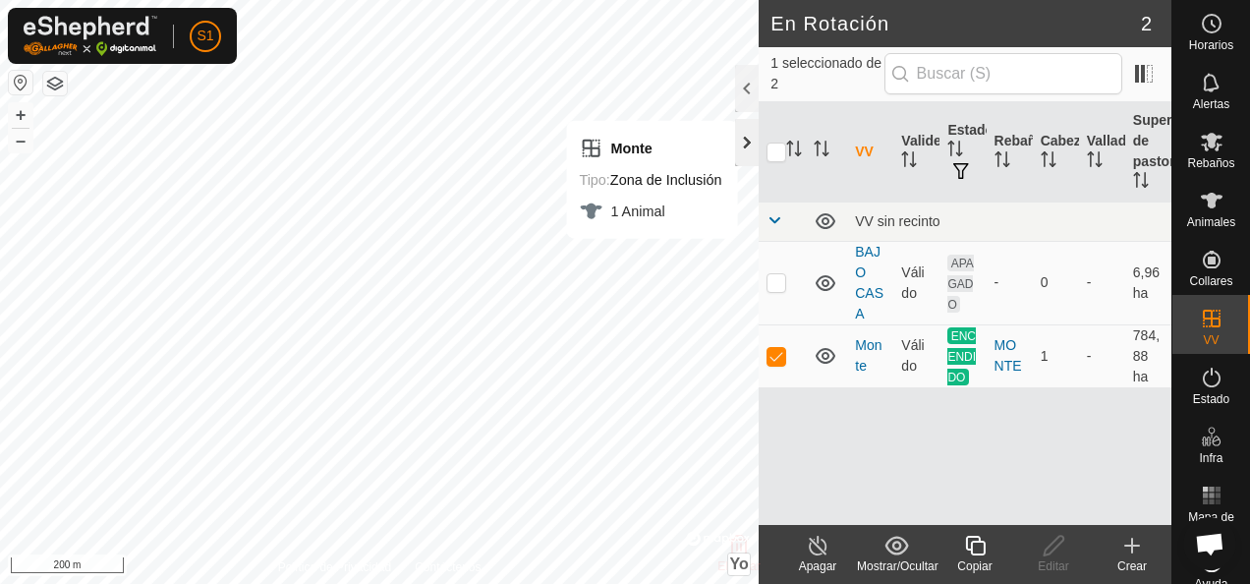
click at [754, 147] on div at bounding box center [747, 142] width 24 height 47
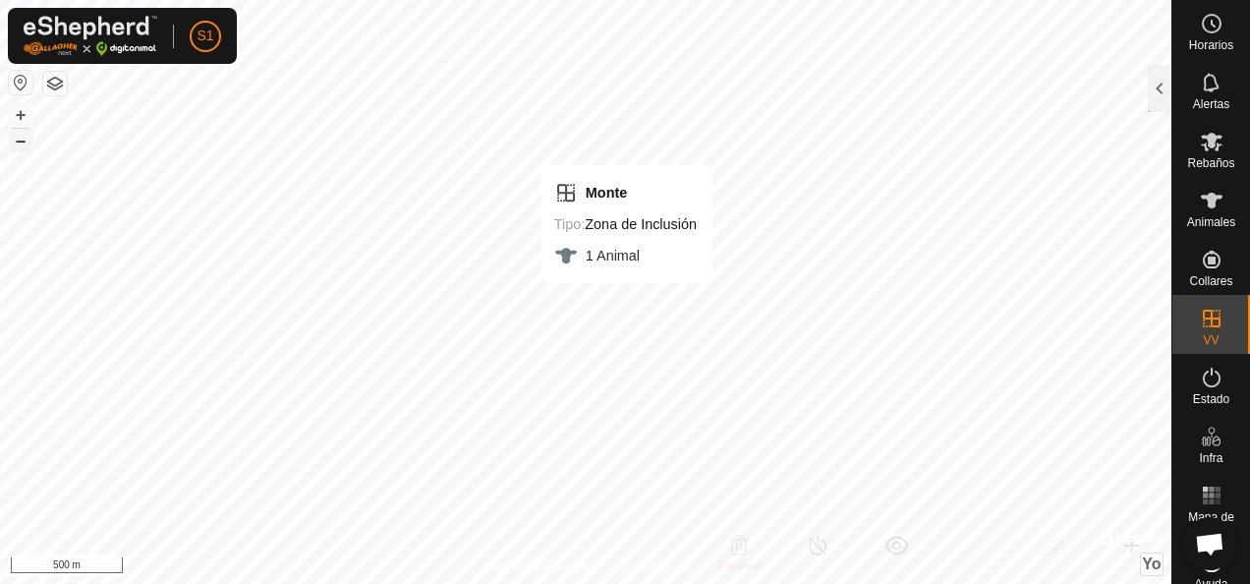
checkbox input "false"
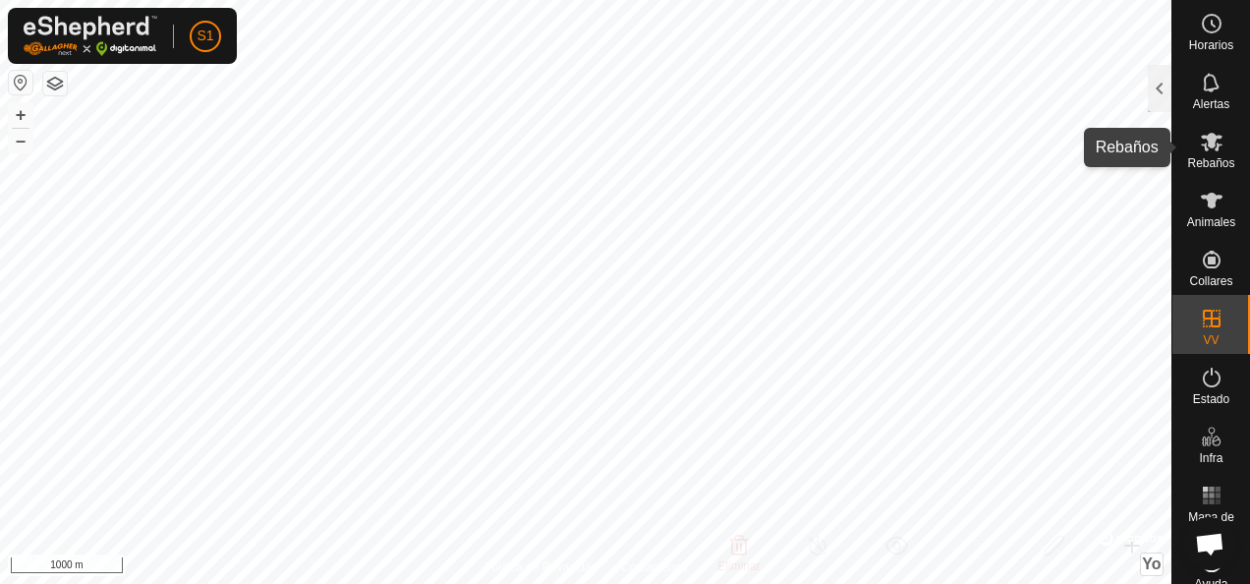
click at [1205, 143] on icon at bounding box center [1212, 142] width 22 height 19
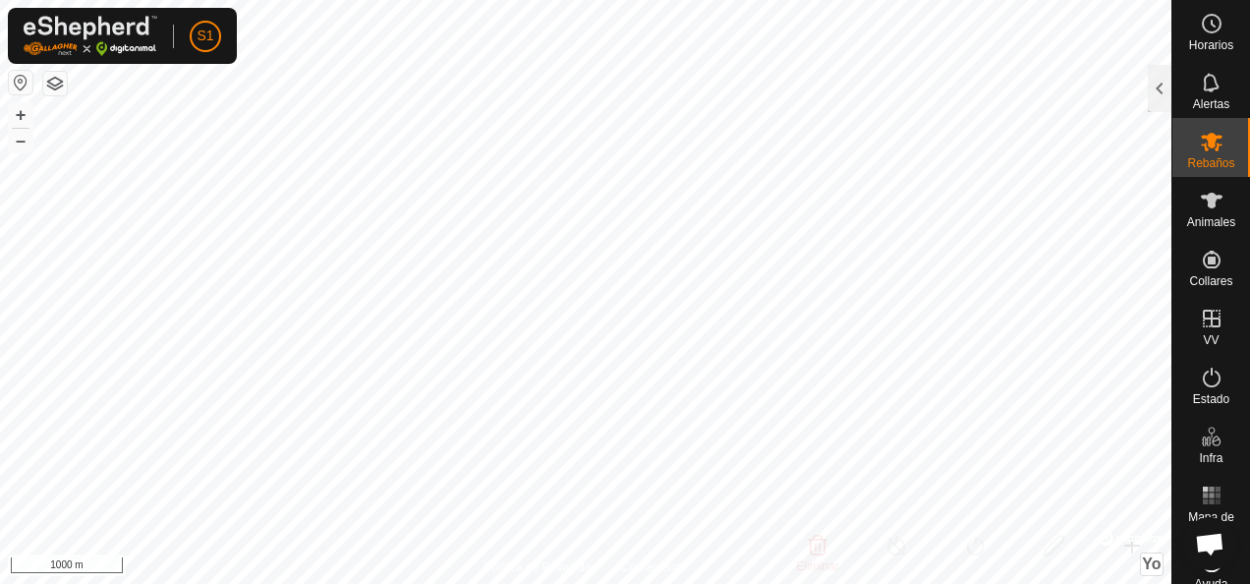
click at [1201, 142] on icon at bounding box center [1212, 142] width 22 height 19
click at [1170, 99] on div at bounding box center [1160, 88] width 24 height 47
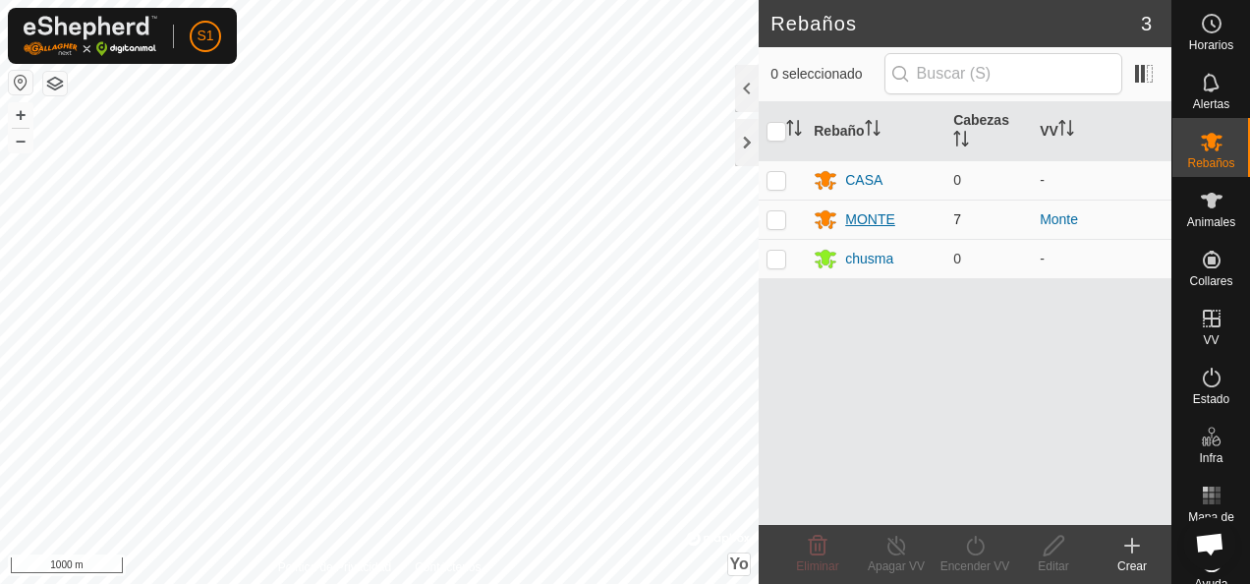
click at [887, 215] on div "MONTE" at bounding box center [870, 219] width 50 height 21
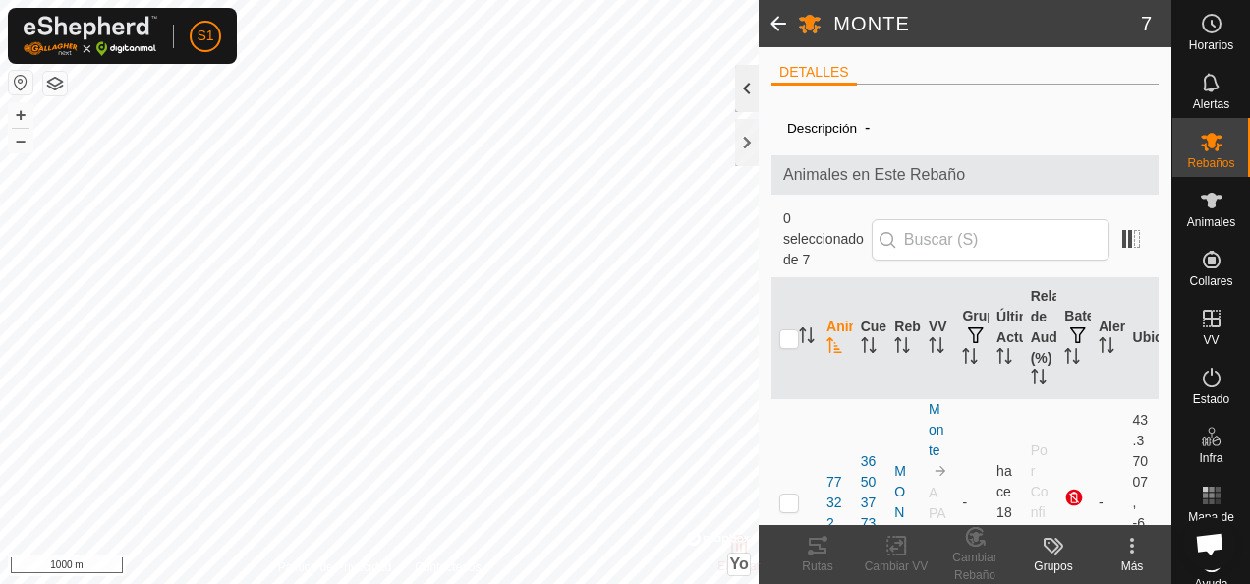
click at [752, 97] on div at bounding box center [747, 88] width 24 height 47
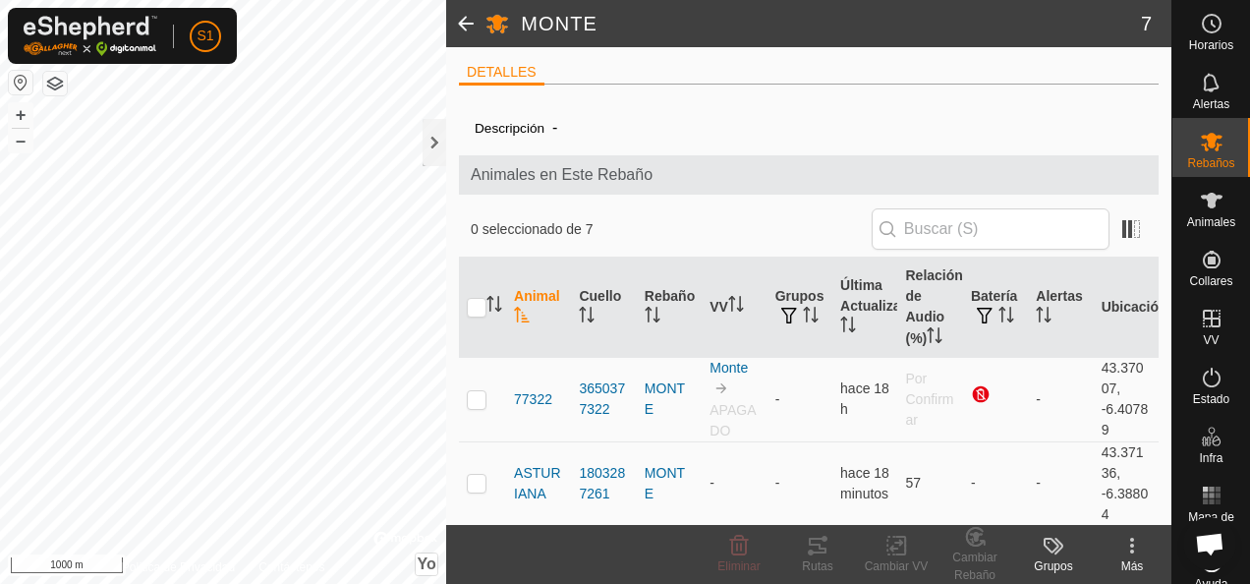
click at [1133, 537] on icon at bounding box center [1133, 546] width 24 height 24
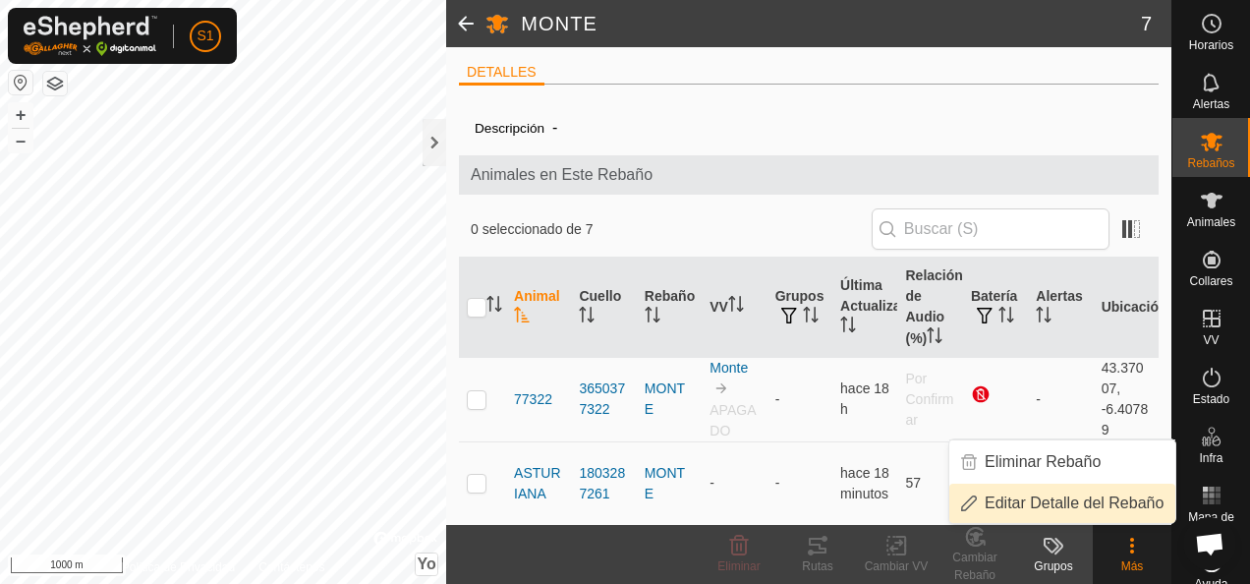
click at [1110, 507] on link "Editar Detalle del Rebaño" at bounding box center [1063, 503] width 226 height 39
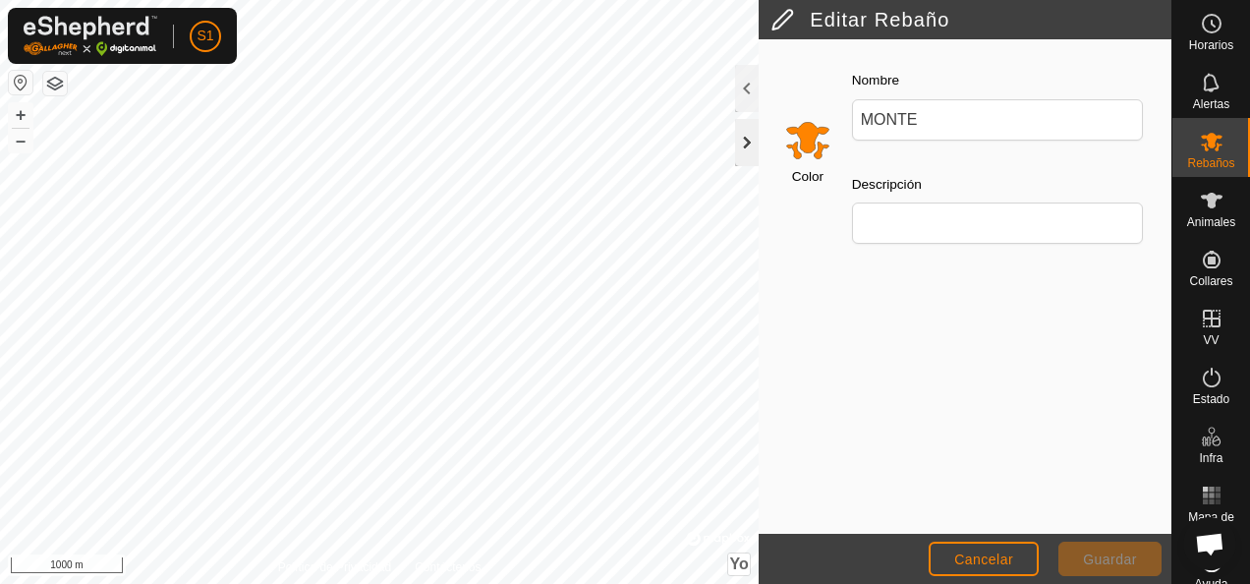
click at [747, 141] on div at bounding box center [747, 142] width 24 height 47
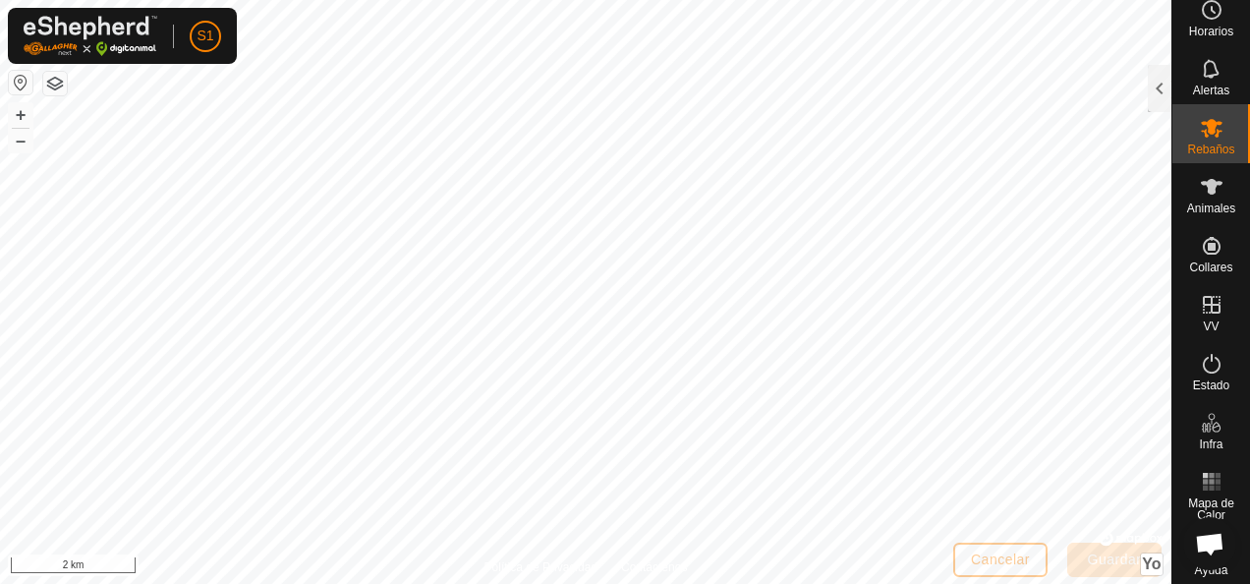
scroll to position [18, 0]
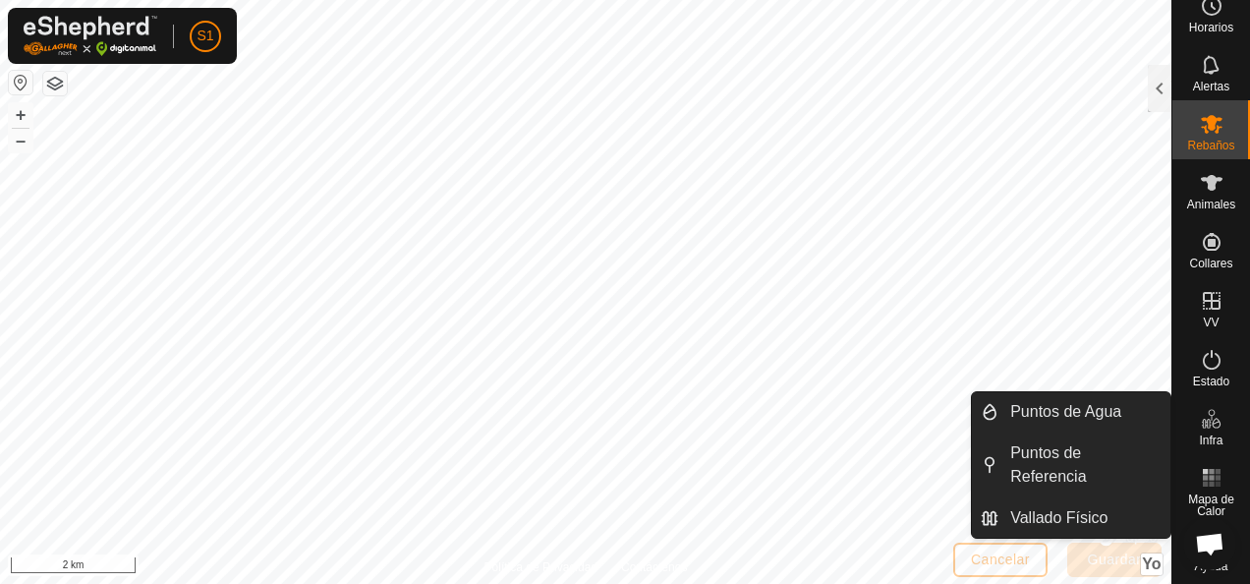
click at [1209, 435] on span "Infra" at bounding box center [1211, 441] width 24 height 12
click at [1125, 498] on link "Vallado Físico" at bounding box center [1085, 517] width 172 height 39
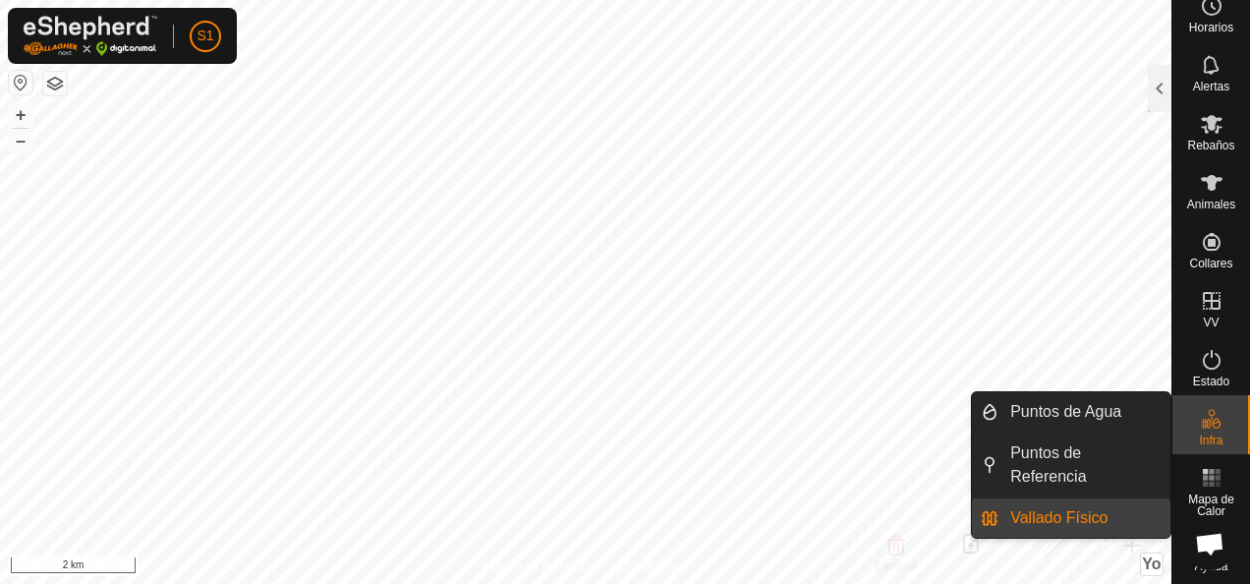
click at [1113, 498] on link "Vallado Físico" at bounding box center [1085, 517] width 172 height 39
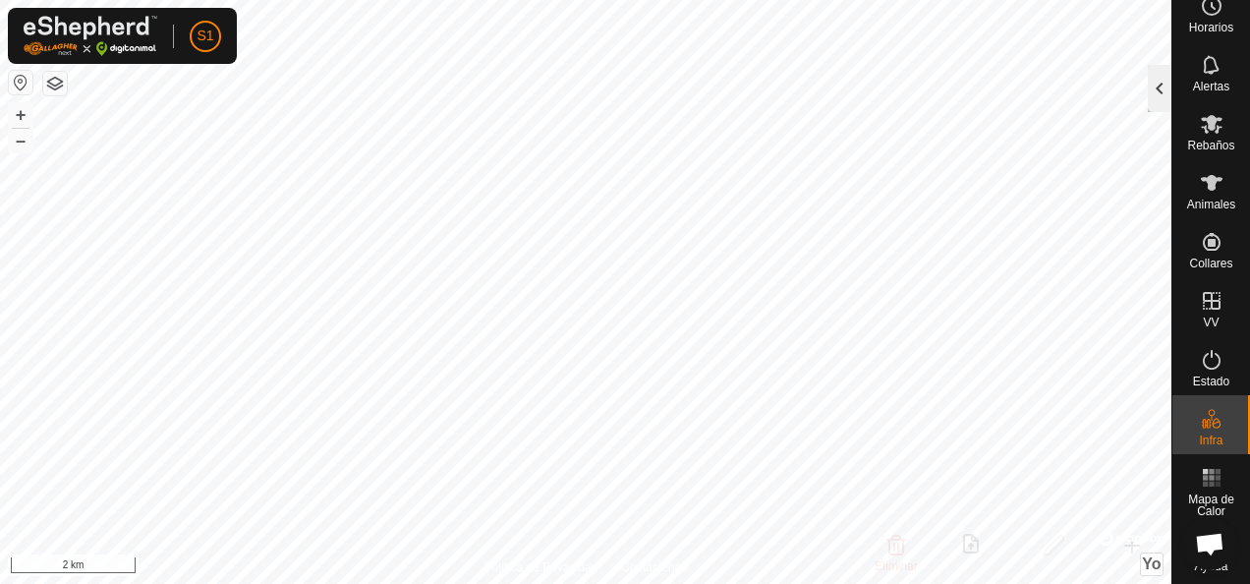
click at [1154, 85] on div at bounding box center [1160, 88] width 24 height 47
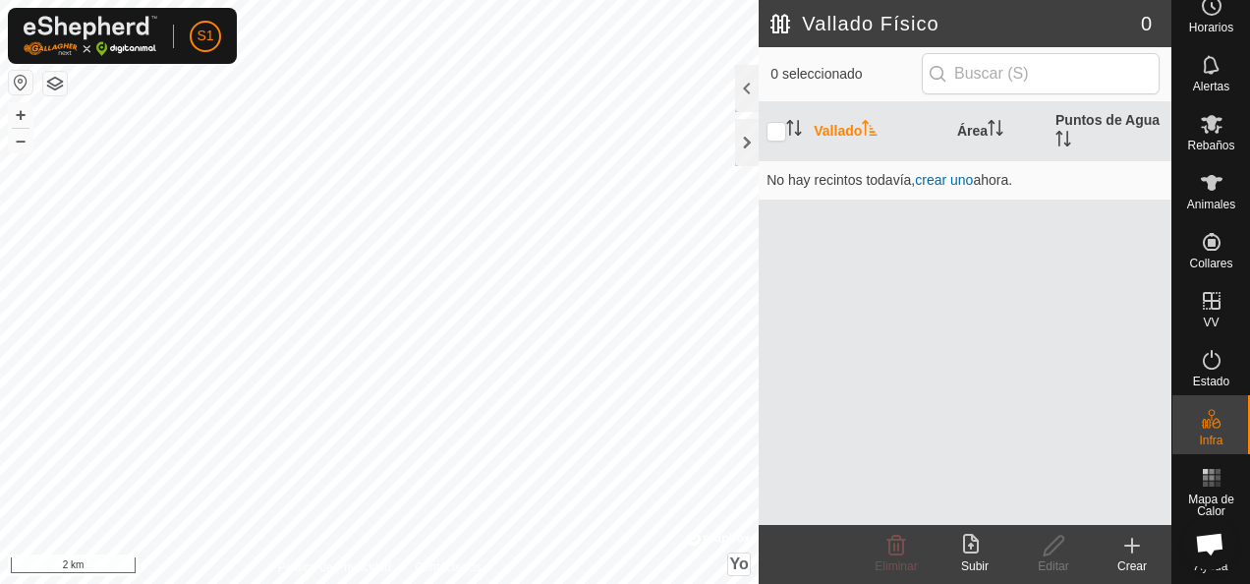
click at [840, 134] on font "Vallado" at bounding box center [838, 131] width 48 height 16
click at [755, 151] on div at bounding box center [747, 142] width 24 height 47
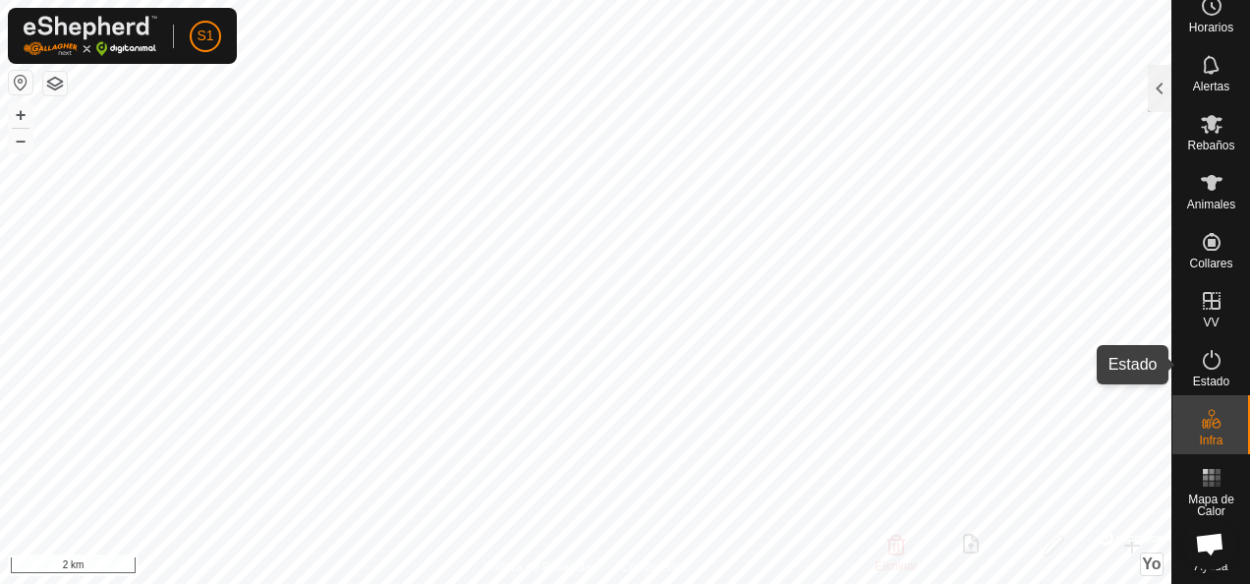
click at [1213, 368] on icon at bounding box center [1212, 360] width 24 height 24
click at [1155, 69] on div at bounding box center [1160, 88] width 24 height 47
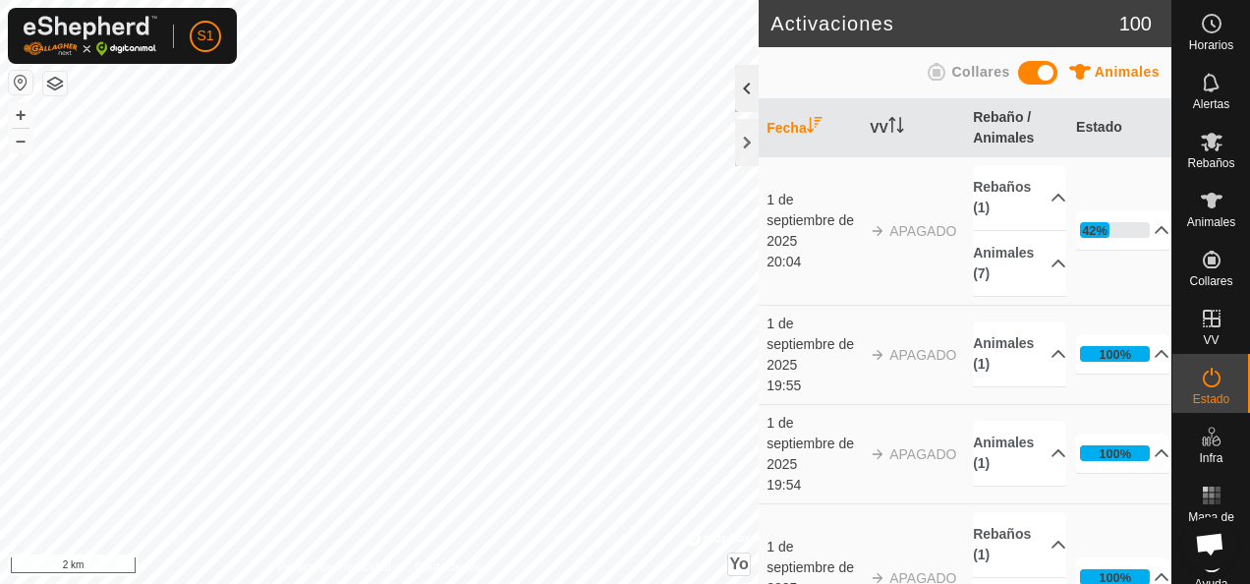
scroll to position [1180, 0]
click at [746, 92] on div at bounding box center [747, 88] width 24 height 47
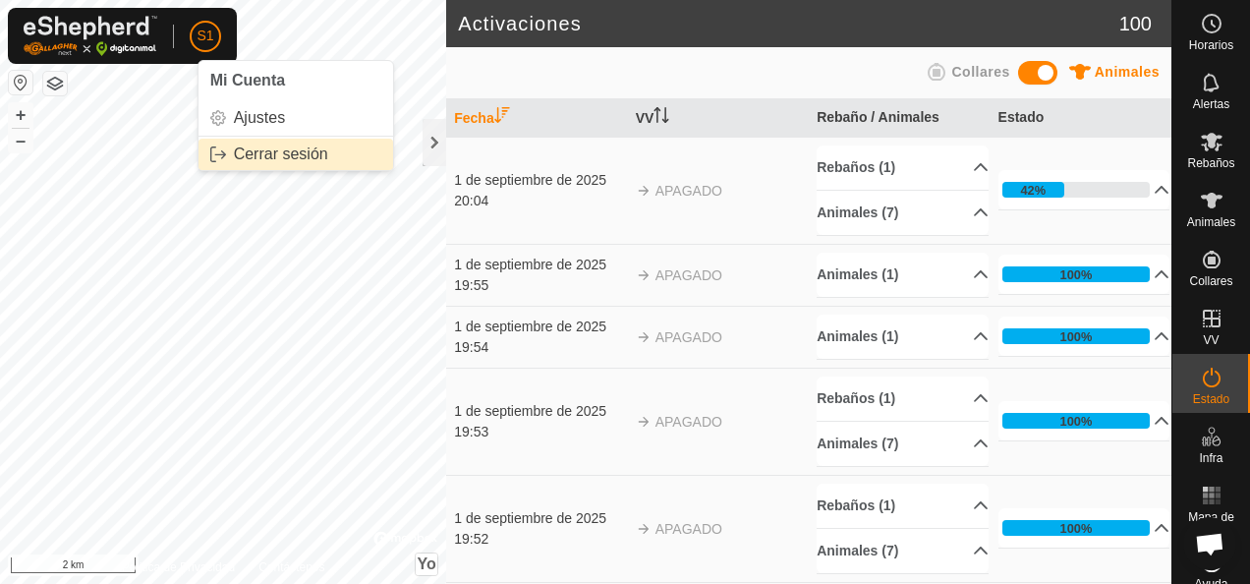
click at [279, 151] on link "Cerrar sesión" at bounding box center [296, 154] width 195 height 31
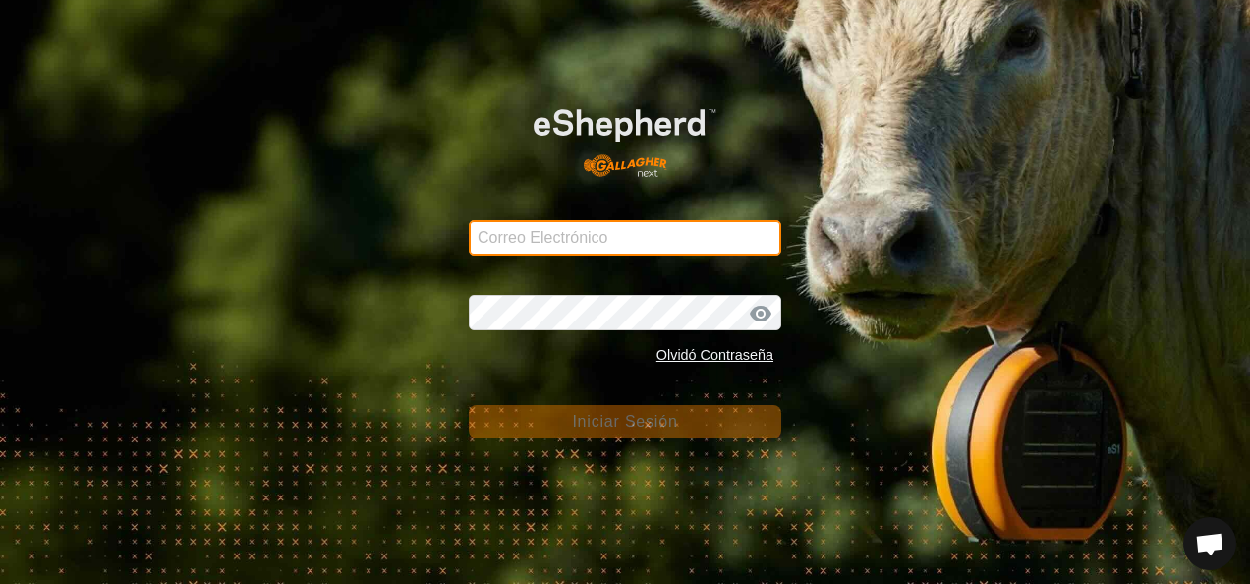
type input "sergio.parrparr@correoganadero.es"
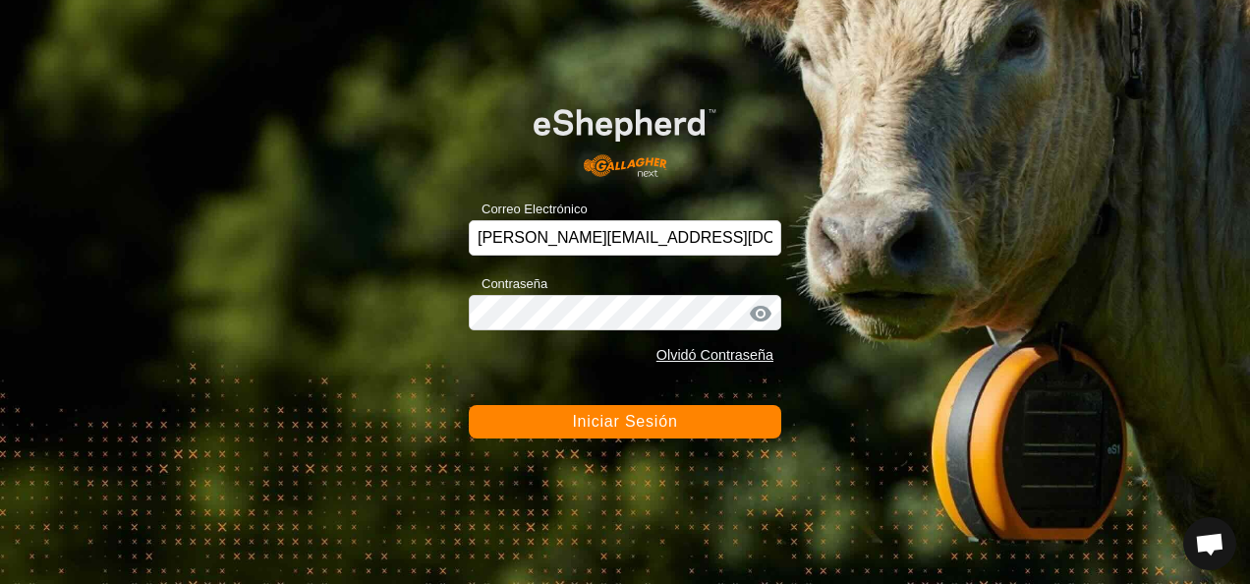
click at [565, 412] on button "Iniciar Sesión" at bounding box center [625, 421] width 313 height 33
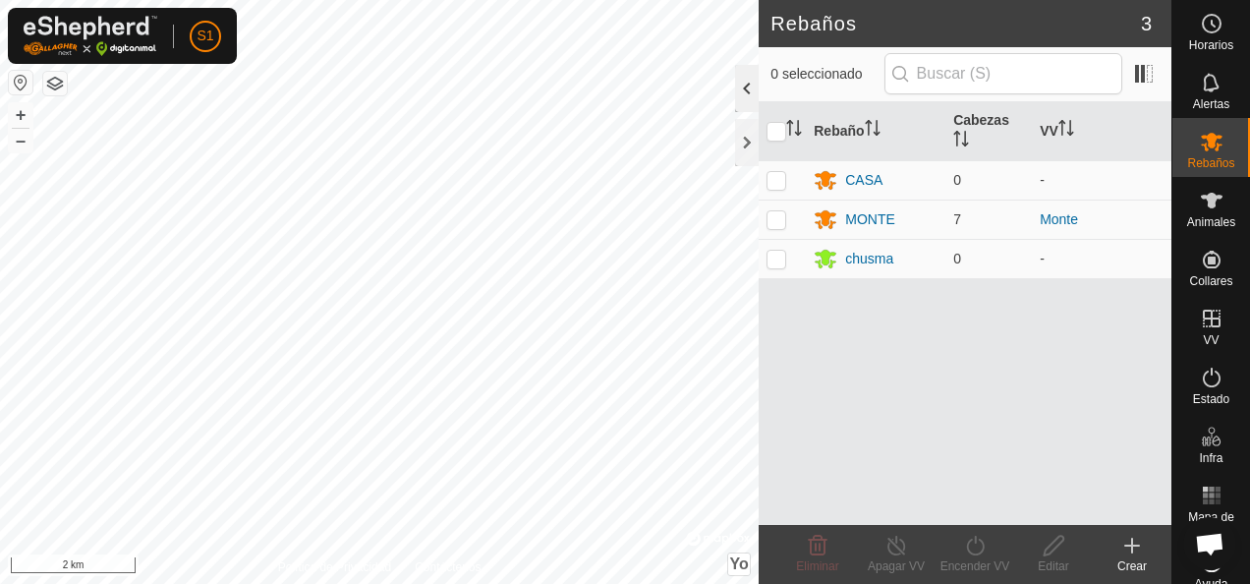
click at [745, 80] on div at bounding box center [747, 88] width 24 height 47
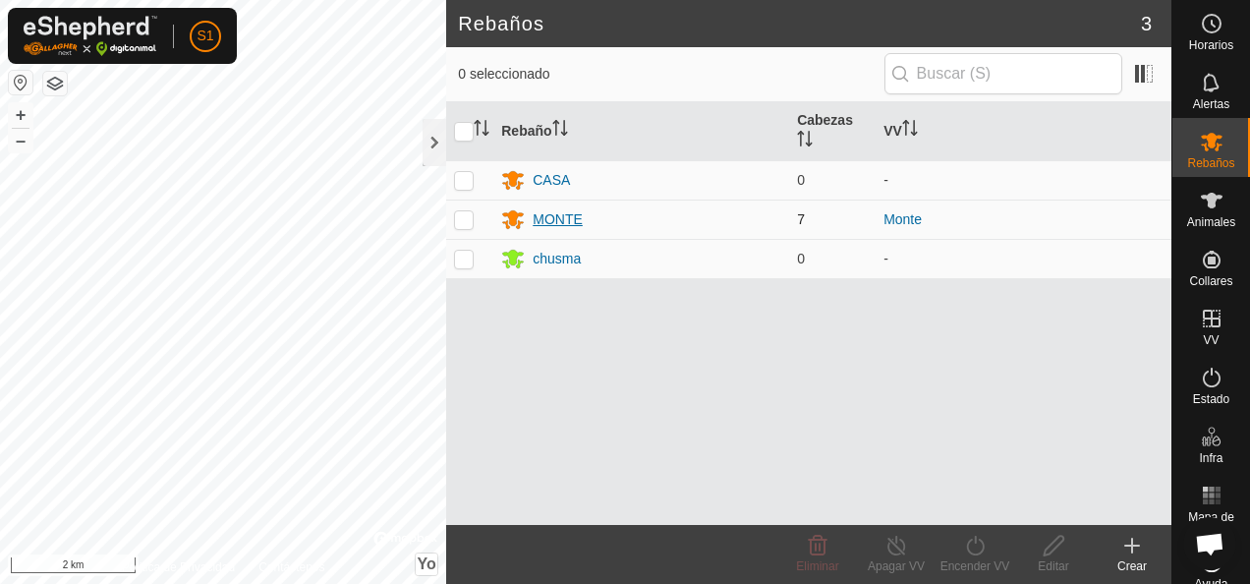
click at [584, 210] on div "MONTE" at bounding box center [641, 219] width 280 height 24
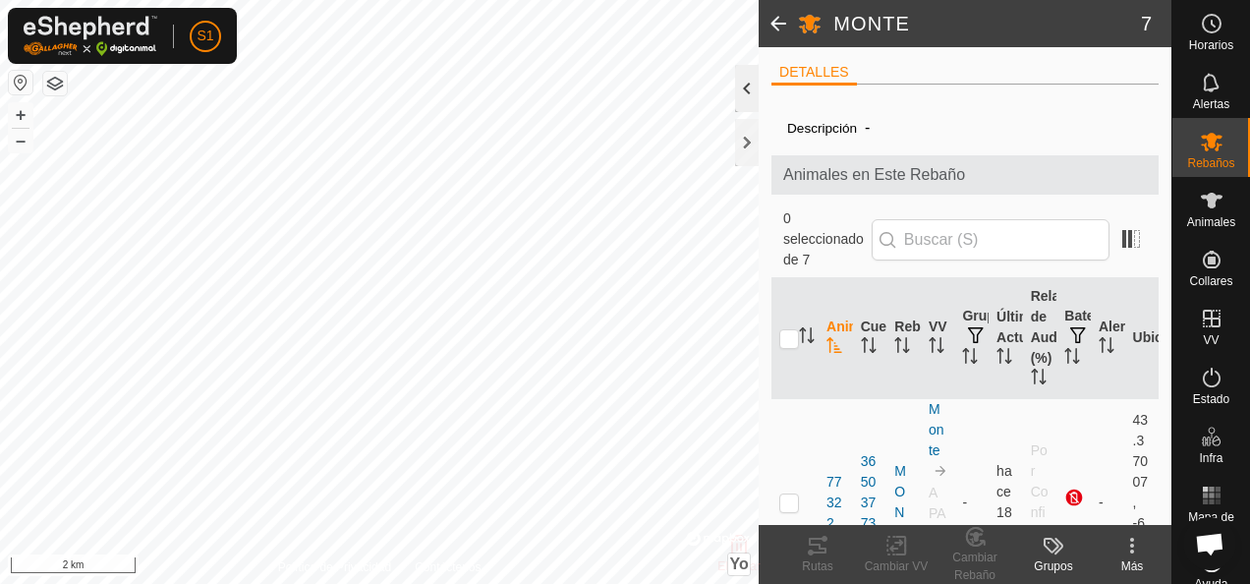
click at [738, 90] on div at bounding box center [747, 88] width 24 height 47
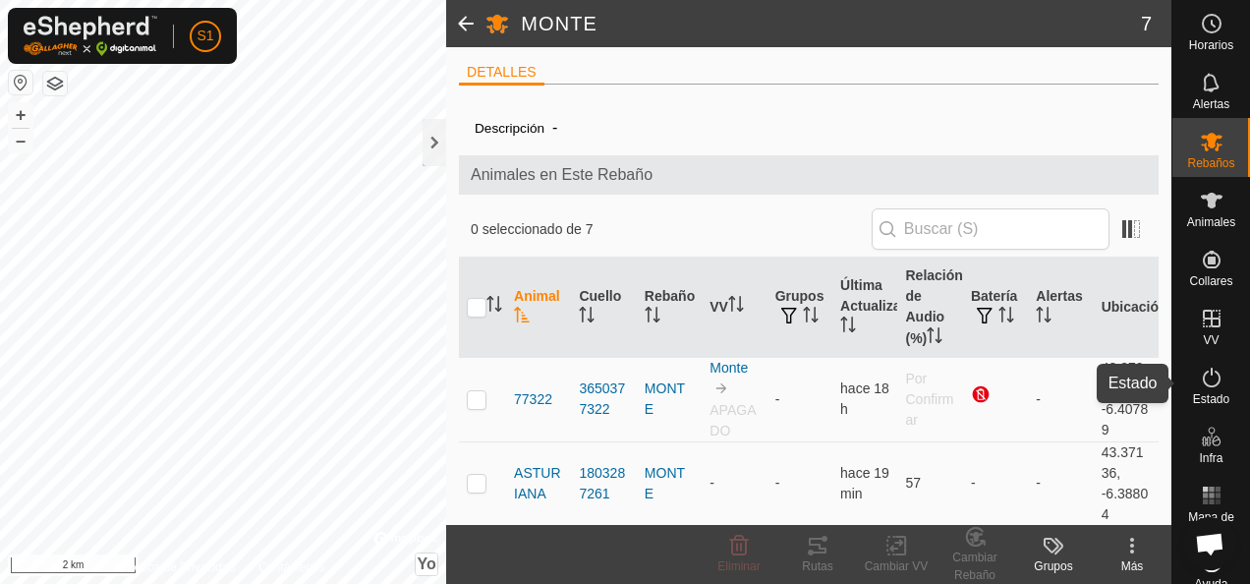
click at [1194, 391] on es-activation-svg-icon at bounding box center [1211, 377] width 35 height 31
click at [1206, 383] on icon at bounding box center [1212, 378] width 24 height 24
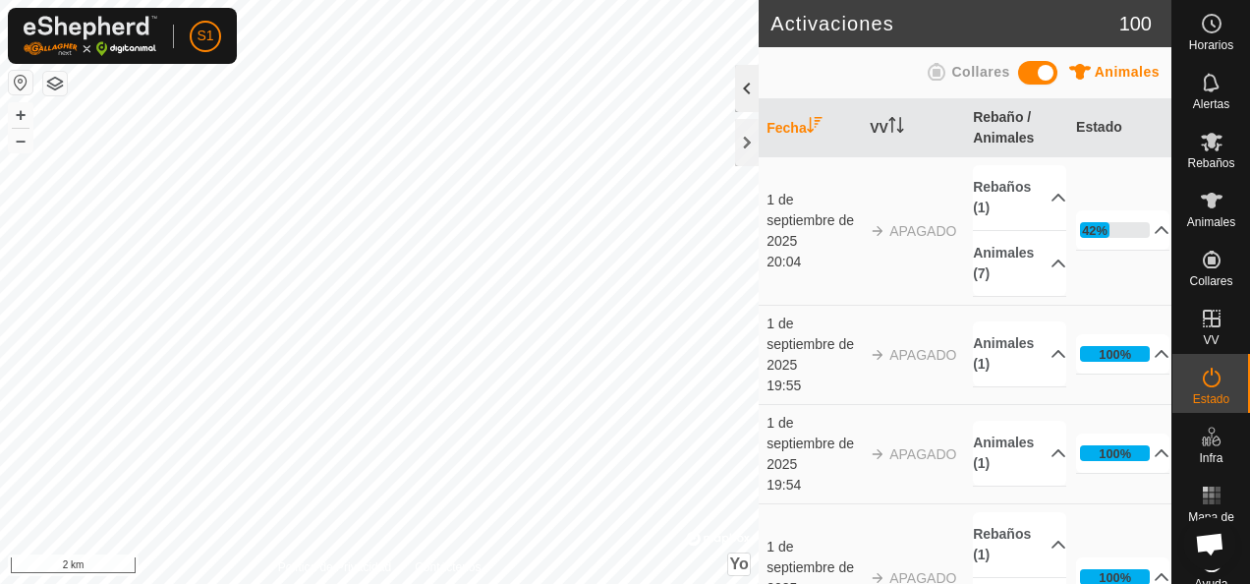
click at [746, 81] on div at bounding box center [747, 88] width 24 height 47
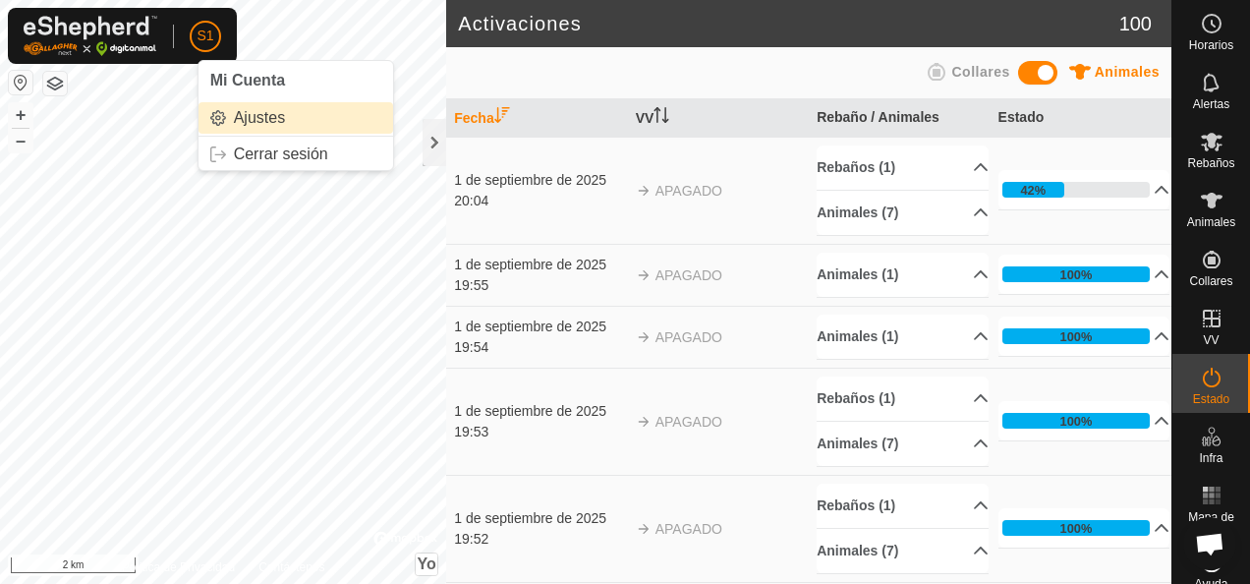
click at [256, 122] on link "Ajustes" at bounding box center [296, 117] width 195 height 31
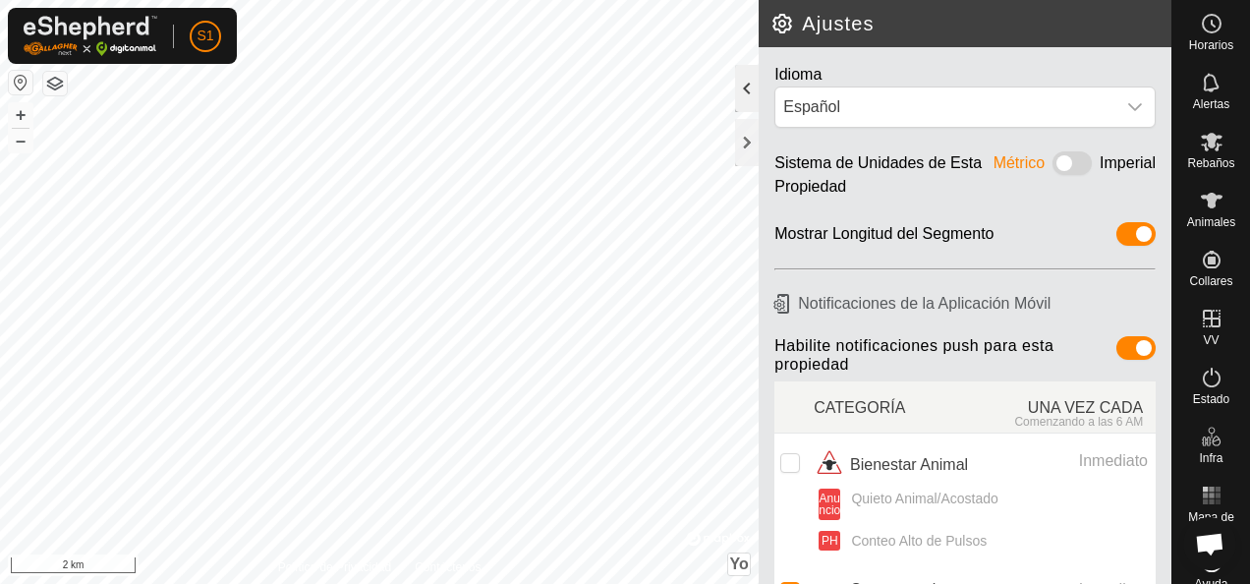
click at [750, 92] on div at bounding box center [747, 88] width 24 height 47
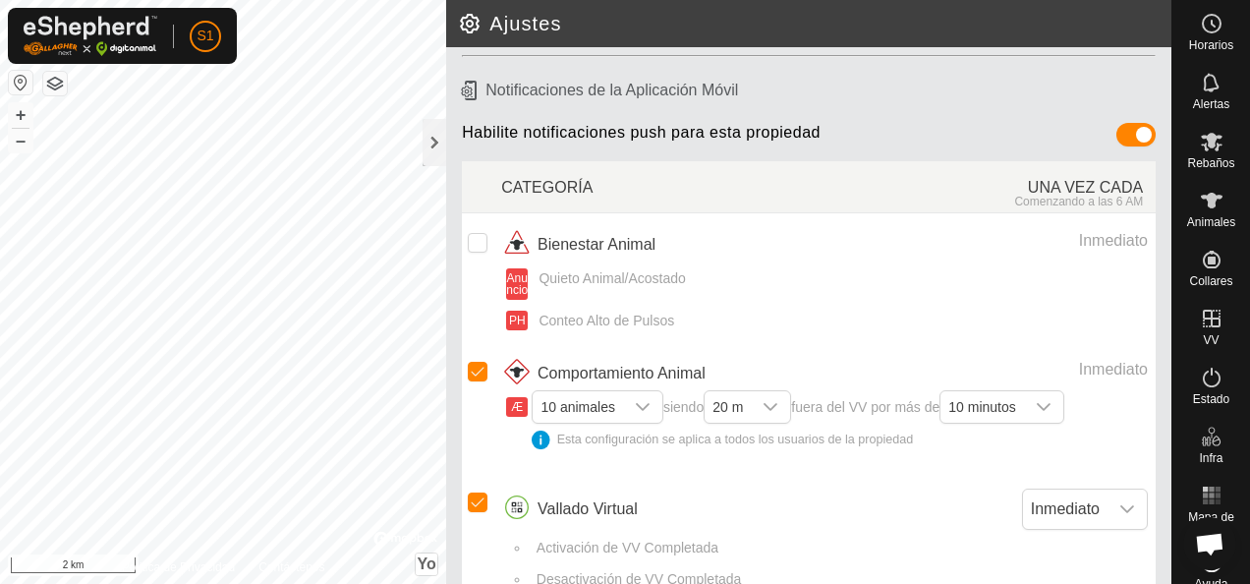
scroll to position [225, 0]
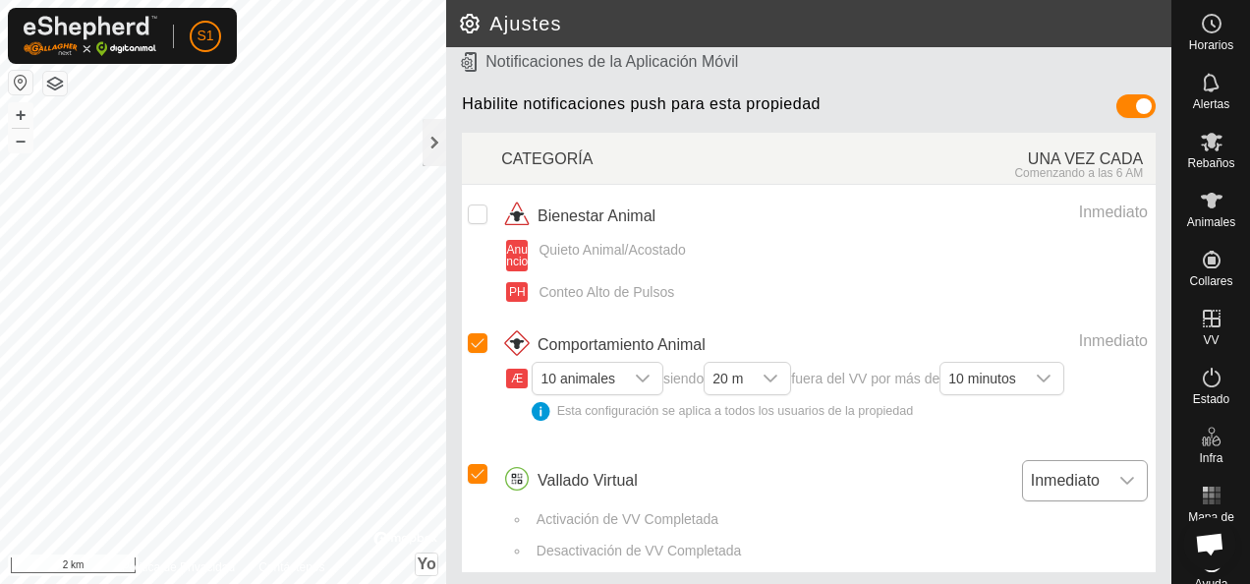
click at [1120, 480] on icon "Disparador desplegable" at bounding box center [1128, 481] width 16 height 16
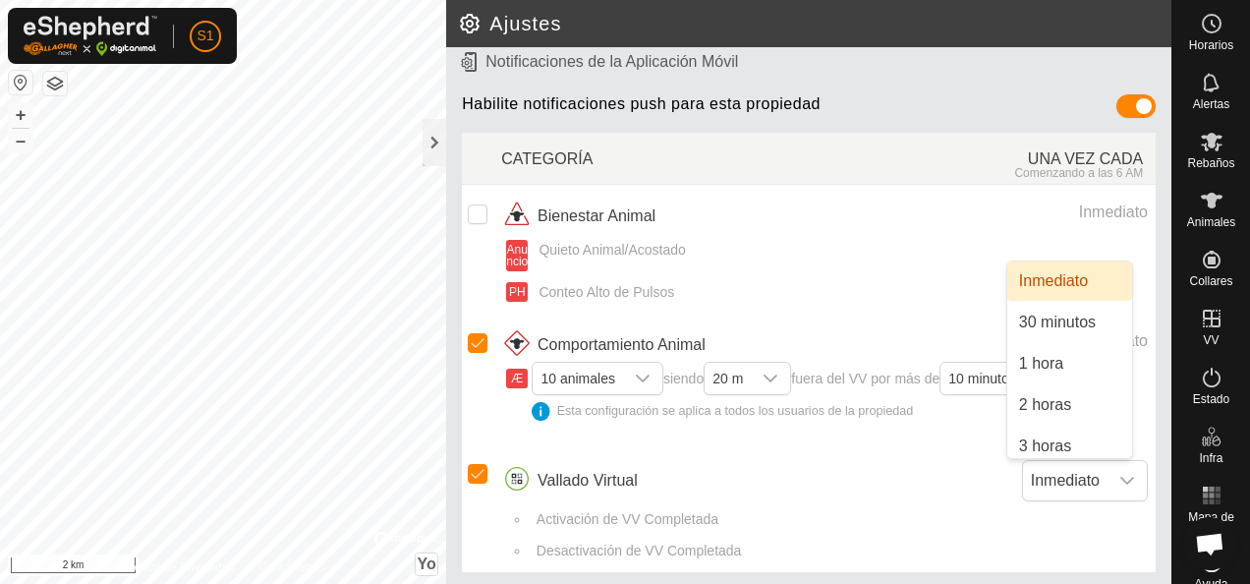
click at [766, 476] on div "Vallado Virtual" at bounding box center [690, 480] width 378 height 41
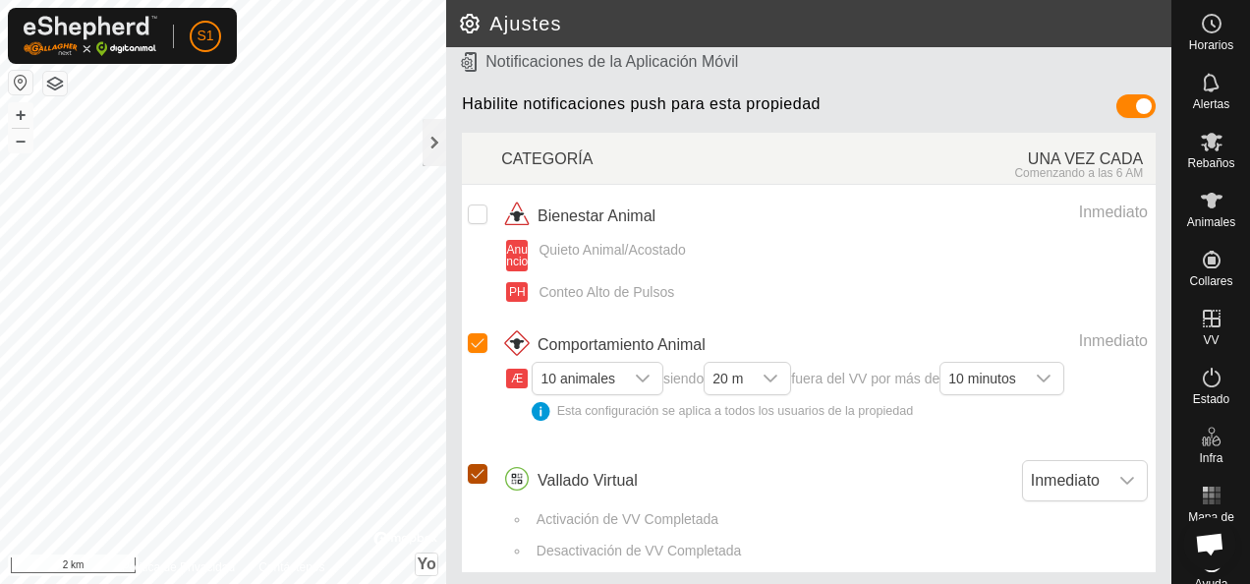
click at [476, 468] on input "checkbox" at bounding box center [478, 474] width 20 height 20
checkbox input "false"
click at [476, 468] on p-checkbox at bounding box center [478, 471] width 20 height 17
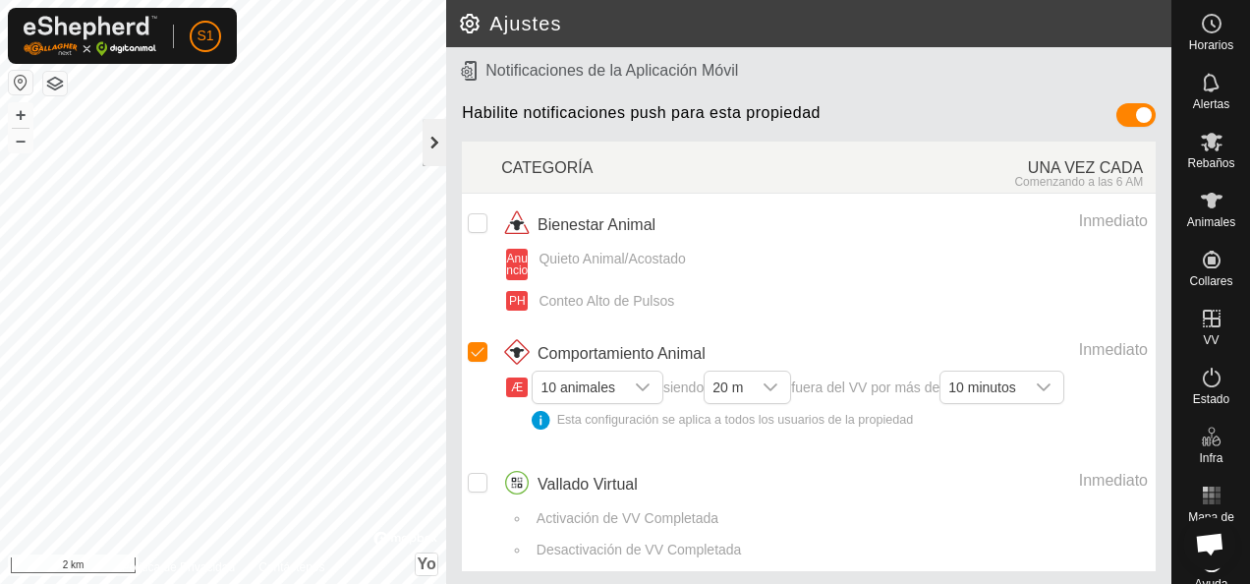
click at [438, 147] on div at bounding box center [435, 142] width 24 height 47
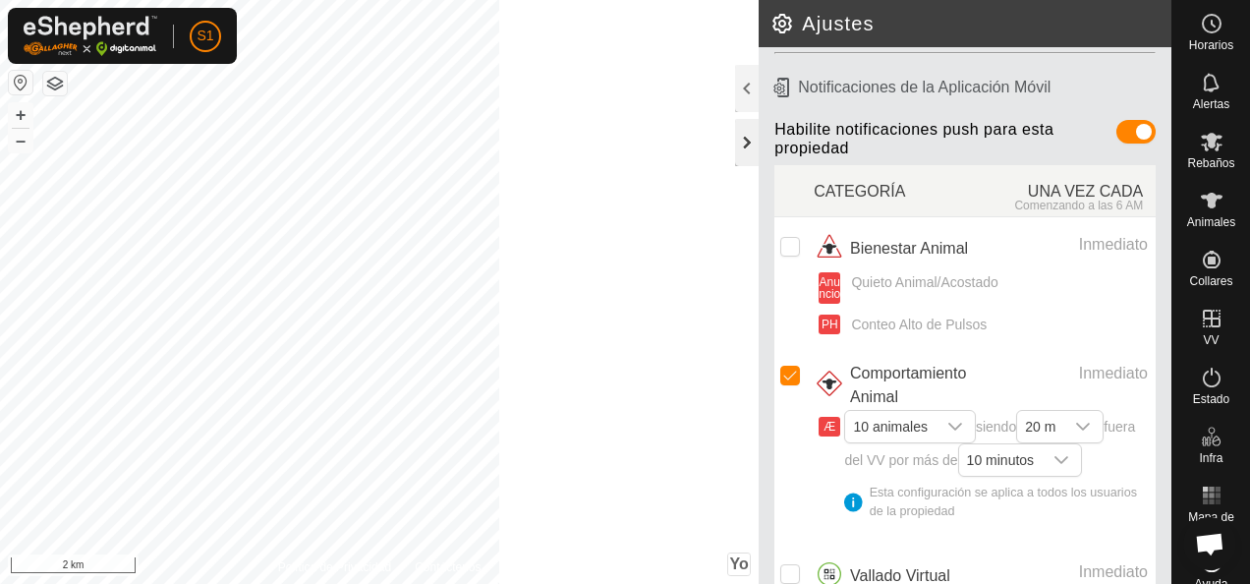
scroll to position [233, 0]
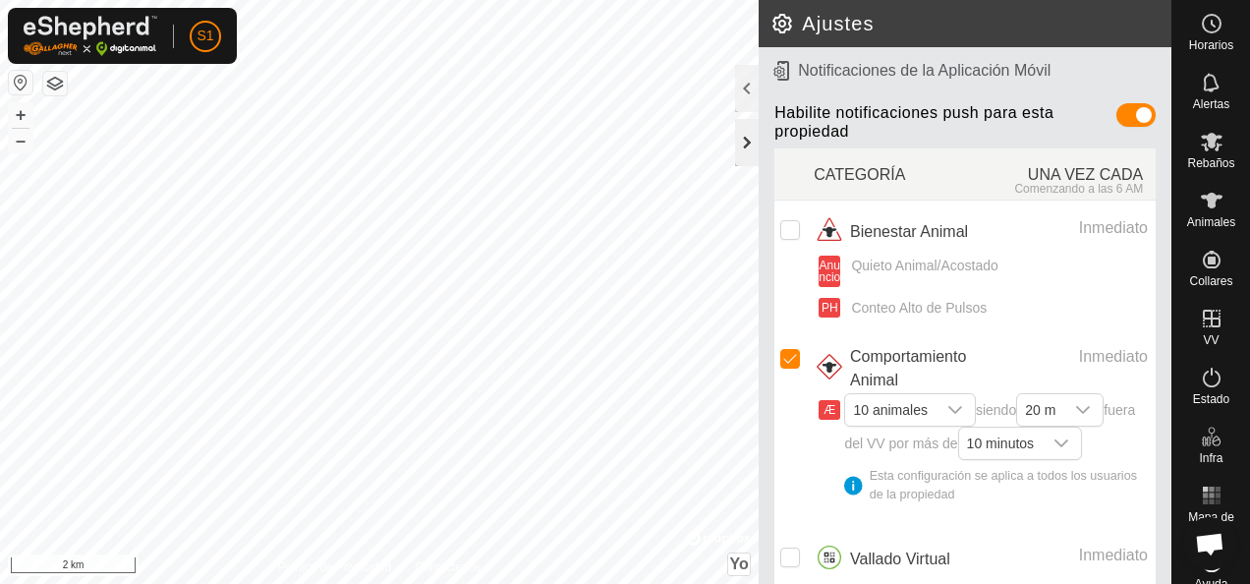
click at [753, 145] on div at bounding box center [747, 142] width 24 height 47
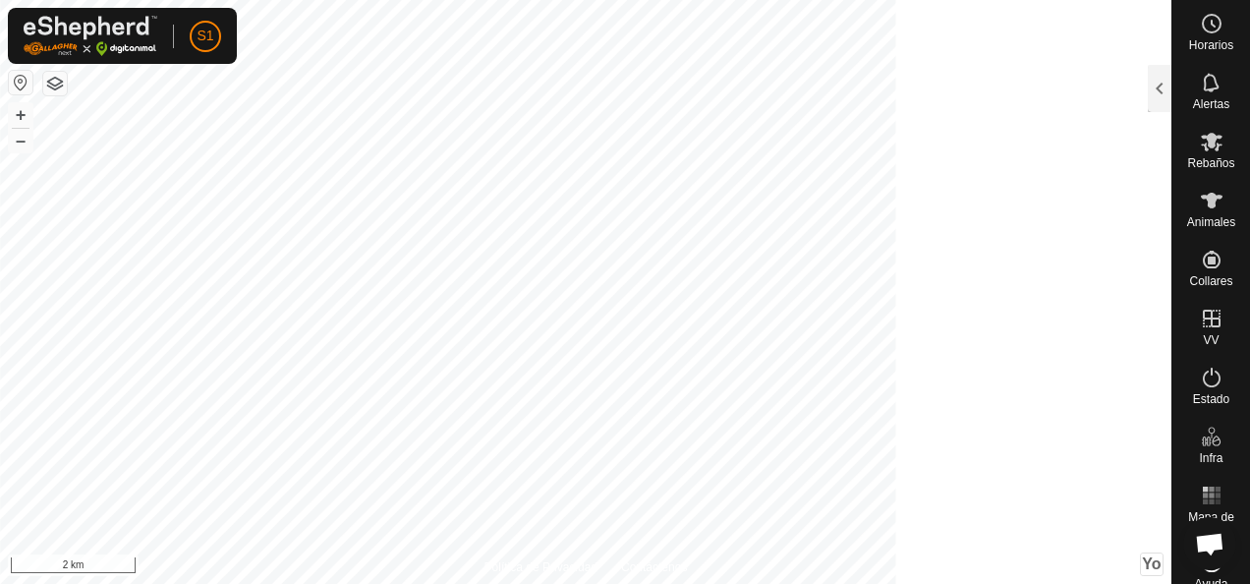
scroll to position [368, 0]
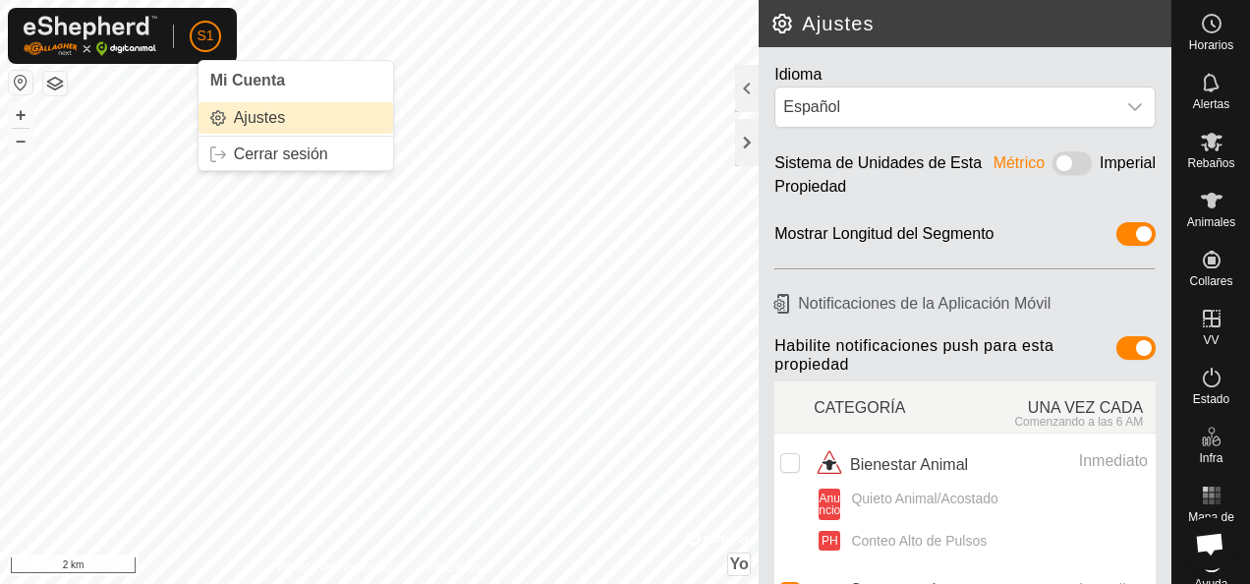
scroll to position [1180, 0]
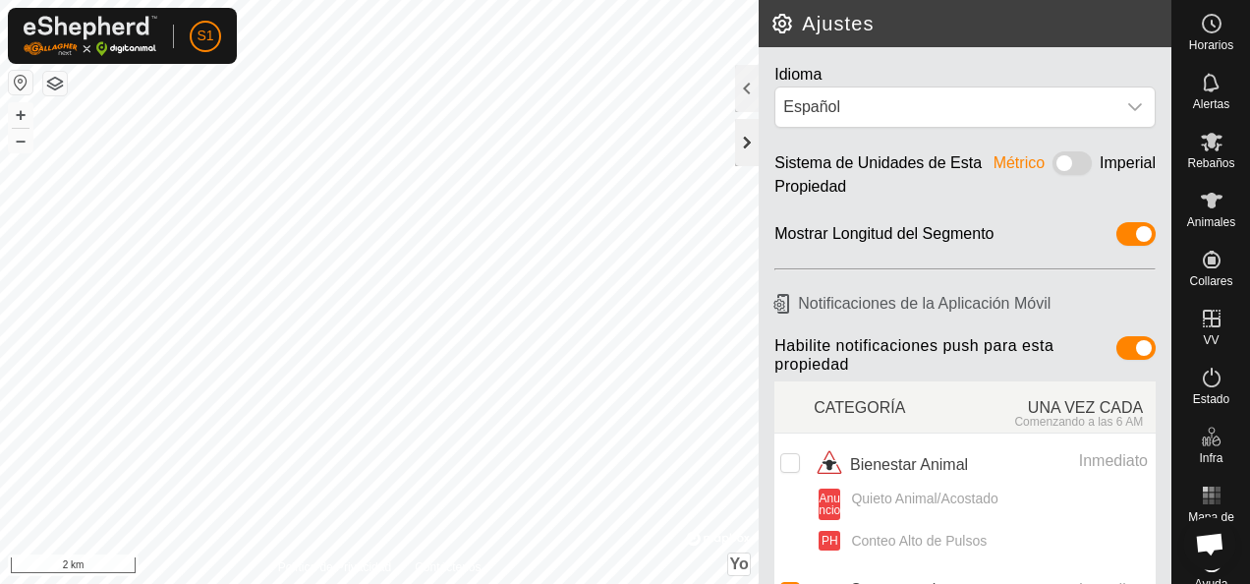
click at [751, 155] on div at bounding box center [747, 142] width 24 height 47
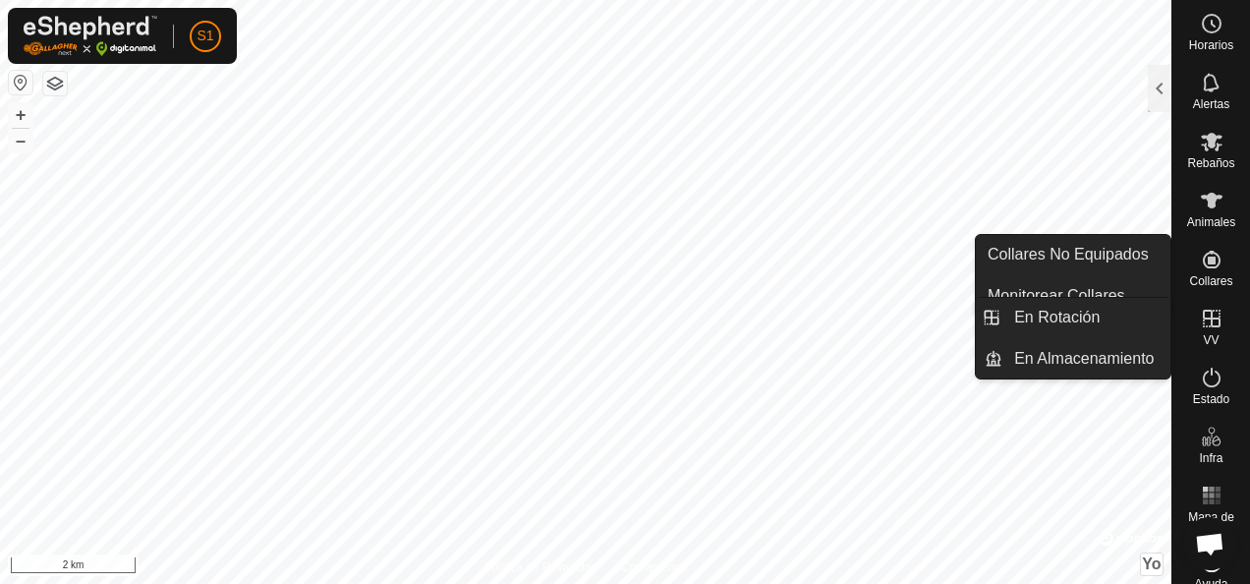
click at [1210, 317] on icon at bounding box center [1212, 319] width 24 height 24
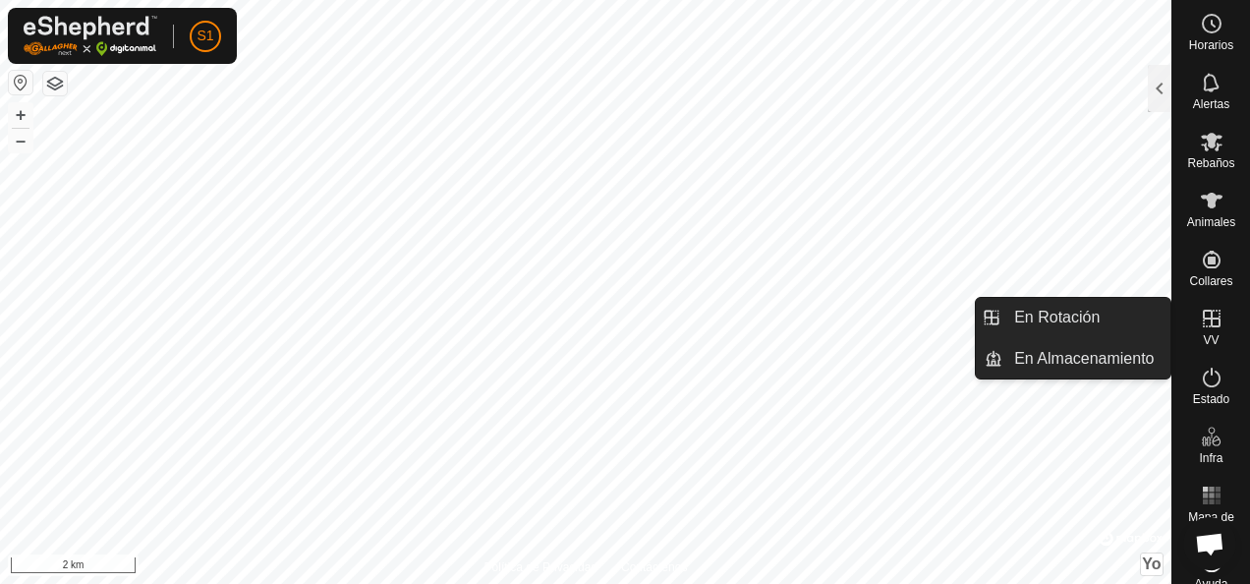
click at [1131, 320] on link "En Rotación" at bounding box center [1087, 317] width 168 height 39
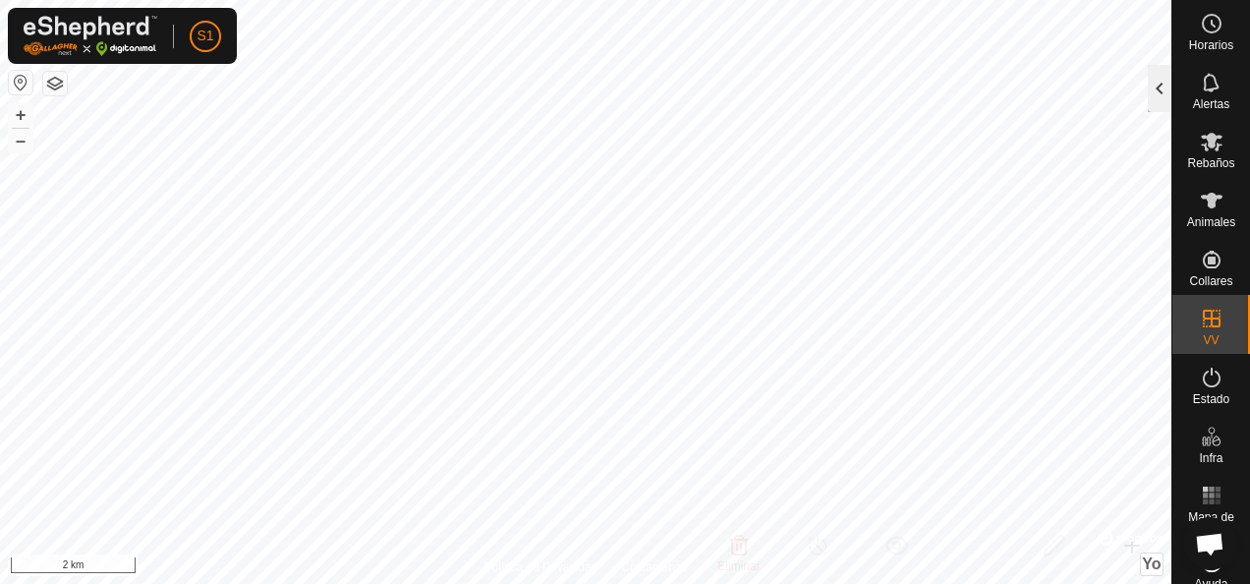
click at [1168, 88] on div at bounding box center [1160, 88] width 24 height 47
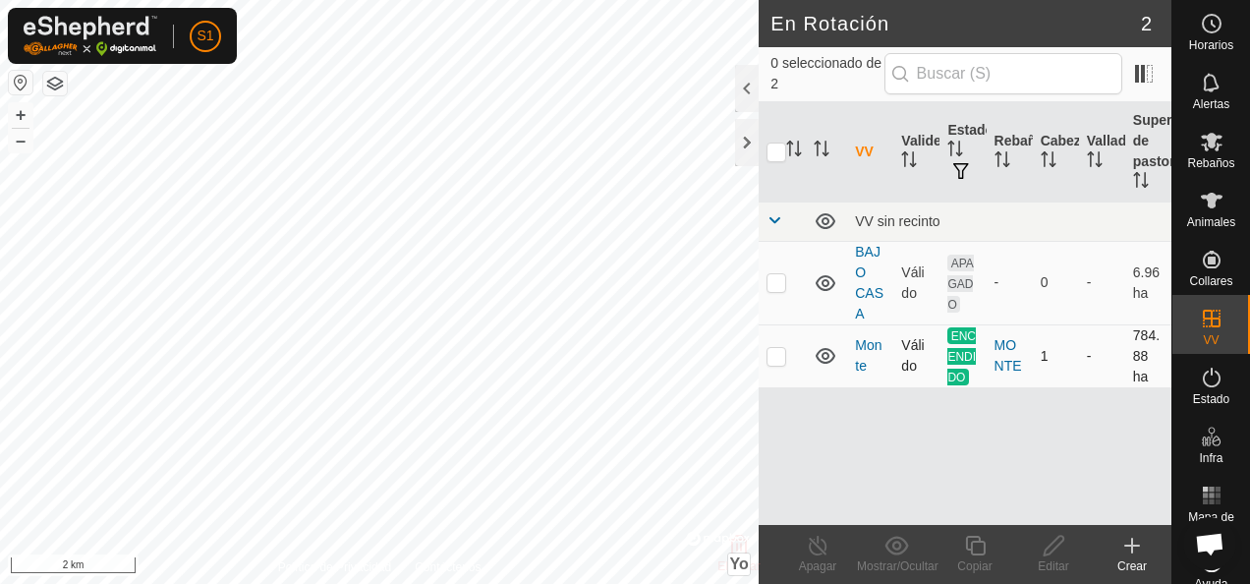
click at [781, 358] on p-checkbox at bounding box center [777, 356] width 20 height 16
checkbox input "true"
click at [750, 78] on div at bounding box center [747, 88] width 24 height 47
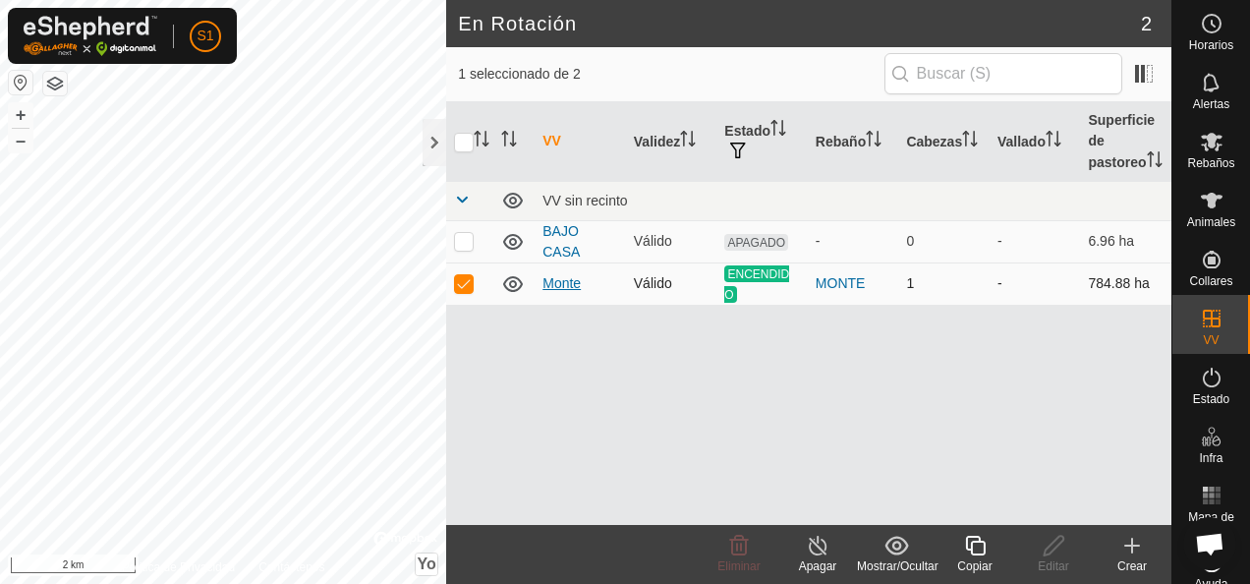
click at [555, 283] on link "Monte" at bounding box center [562, 283] width 38 height 16
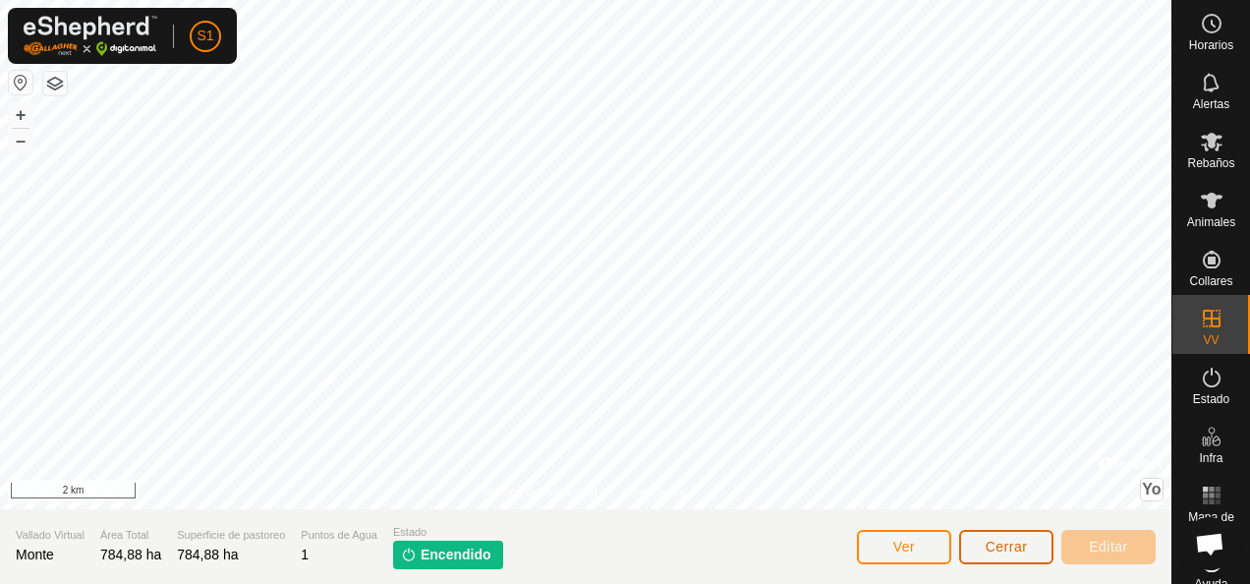
click at [1009, 543] on span "Cerrar" at bounding box center [1007, 547] width 42 height 16
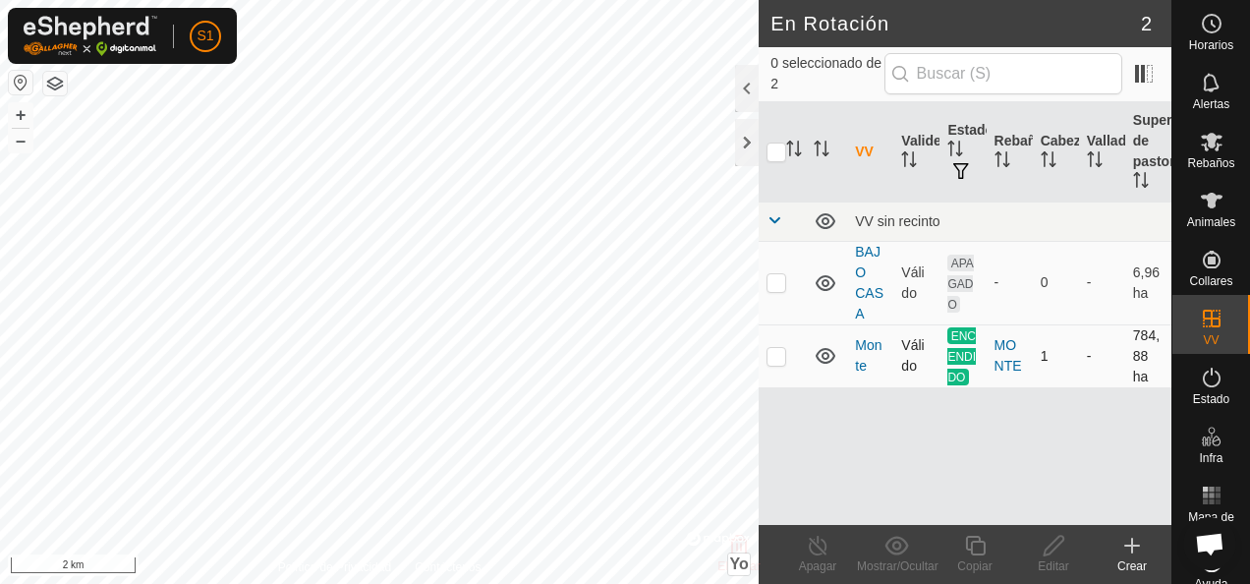
click at [777, 348] on p-checkbox at bounding box center [777, 356] width 20 height 16
checkbox input "true"
click at [862, 497] on div "VV Validez Estado Rebaño Cabezas Vallado Superficie de pastoreo VV sin recinto …" at bounding box center [965, 313] width 413 height 423
checkbox input "true"
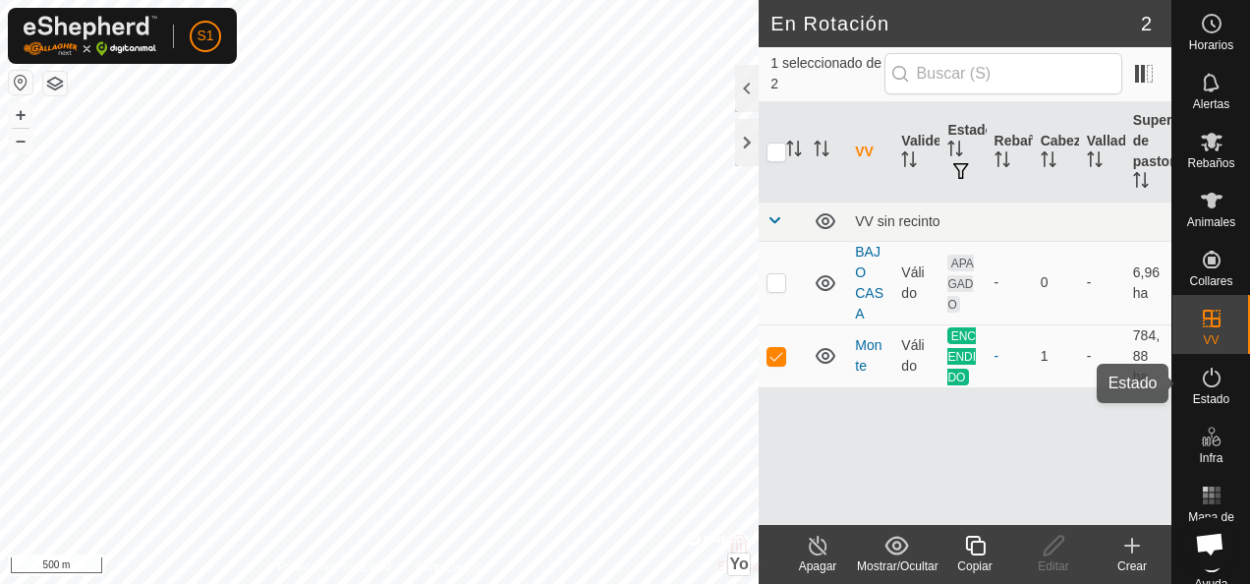
click at [1207, 378] on icon at bounding box center [1212, 378] width 24 height 24
click at [743, 142] on div at bounding box center [747, 142] width 24 height 47
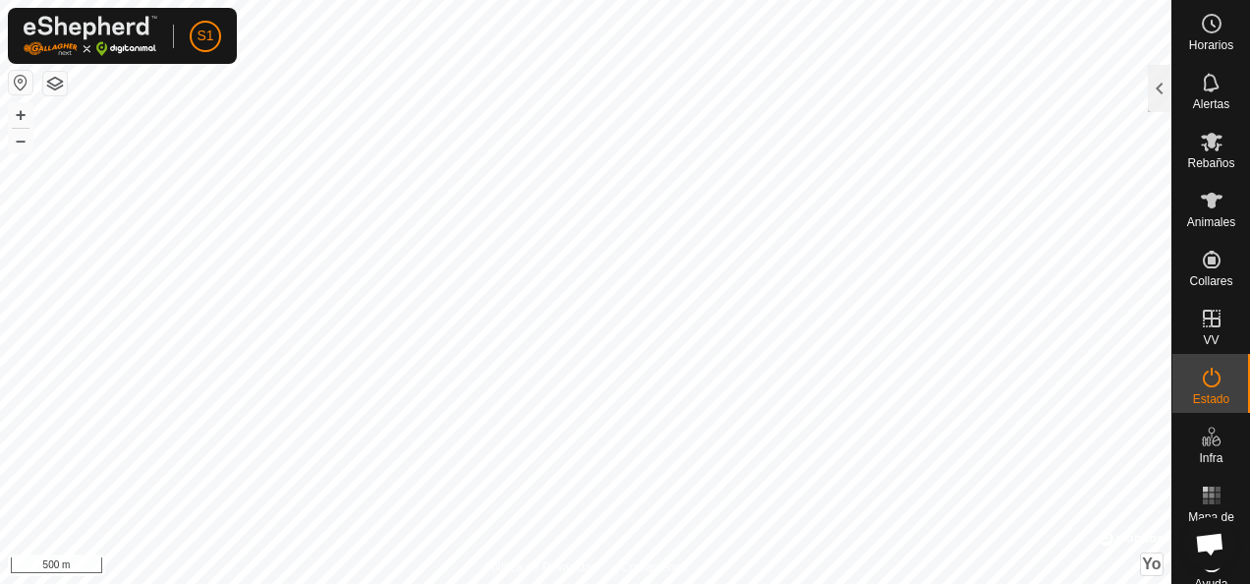
click at [1165, 100] on div at bounding box center [1160, 88] width 24 height 47
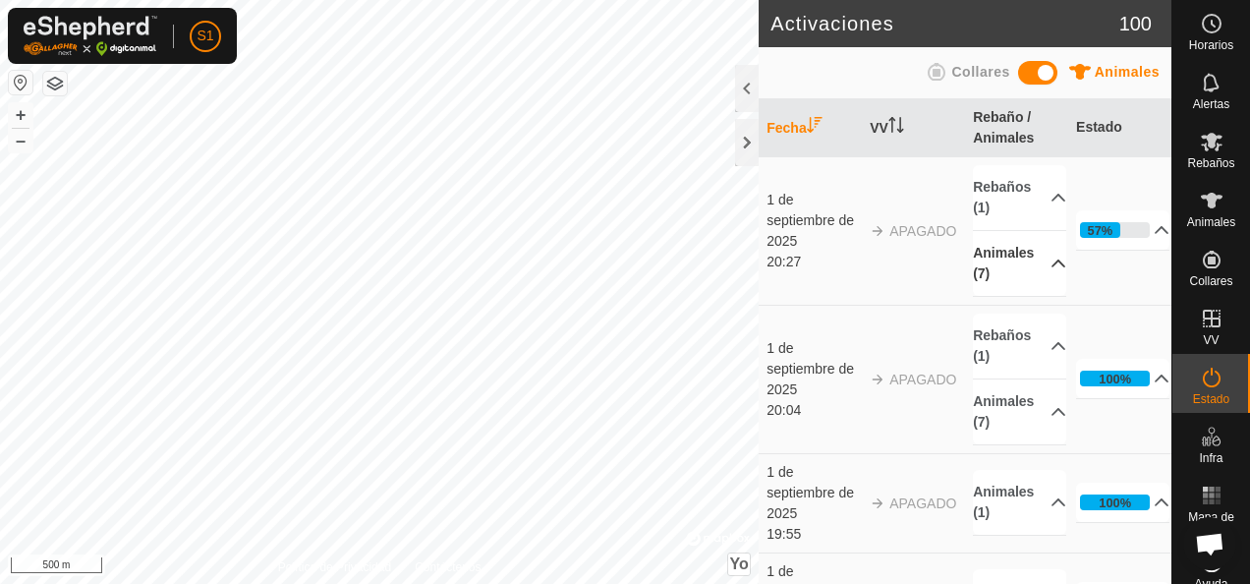
click at [1040, 262] on p-accordion-header "Animales (7)" at bounding box center [1019, 263] width 93 height 65
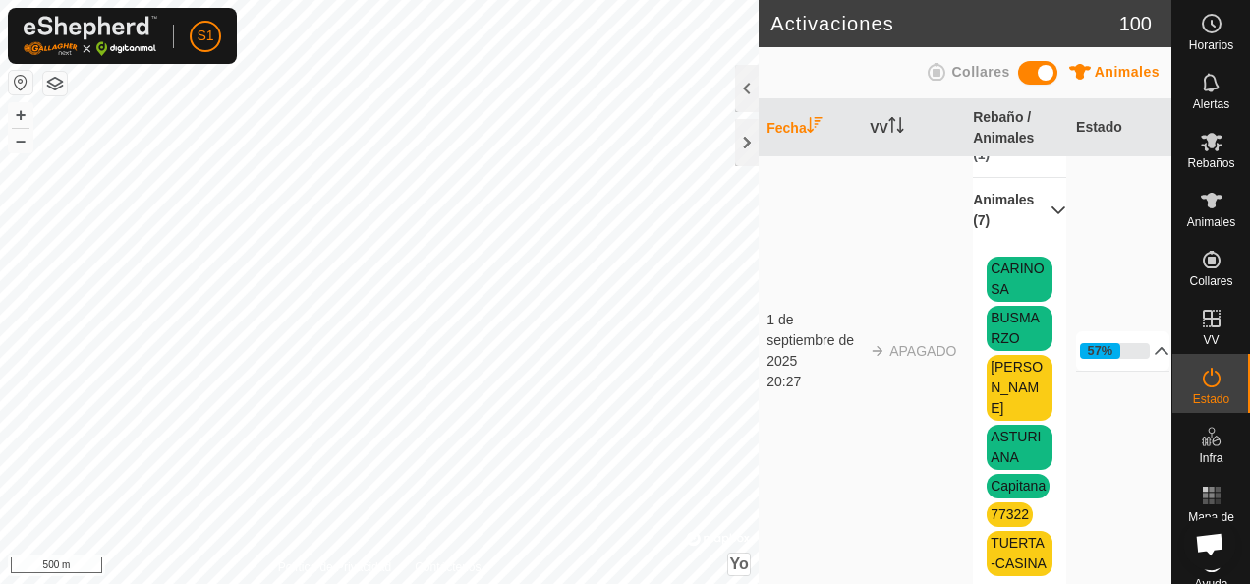
scroll to position [98, 0]
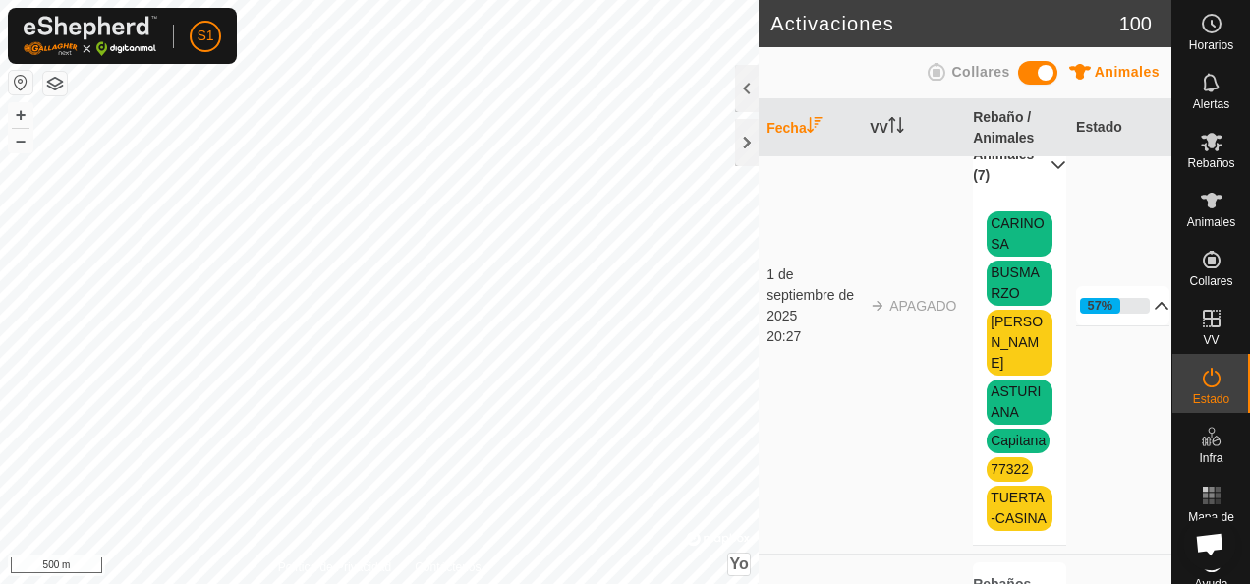
click at [1133, 295] on p-accordion-header "57%" at bounding box center [1122, 305] width 93 height 39
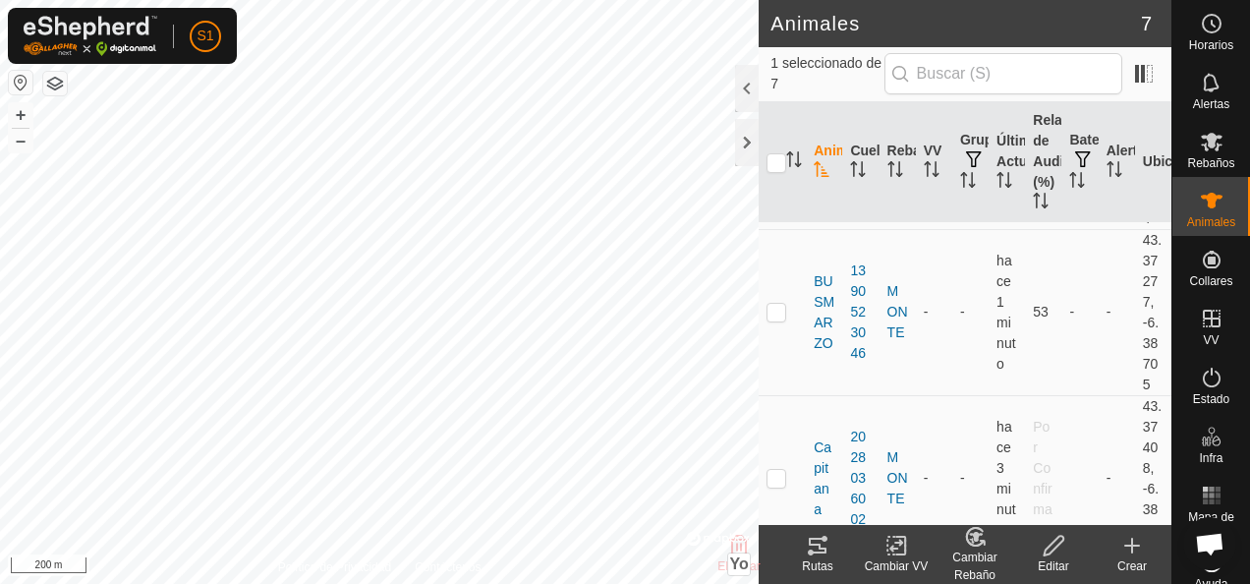
scroll to position [295, 0]
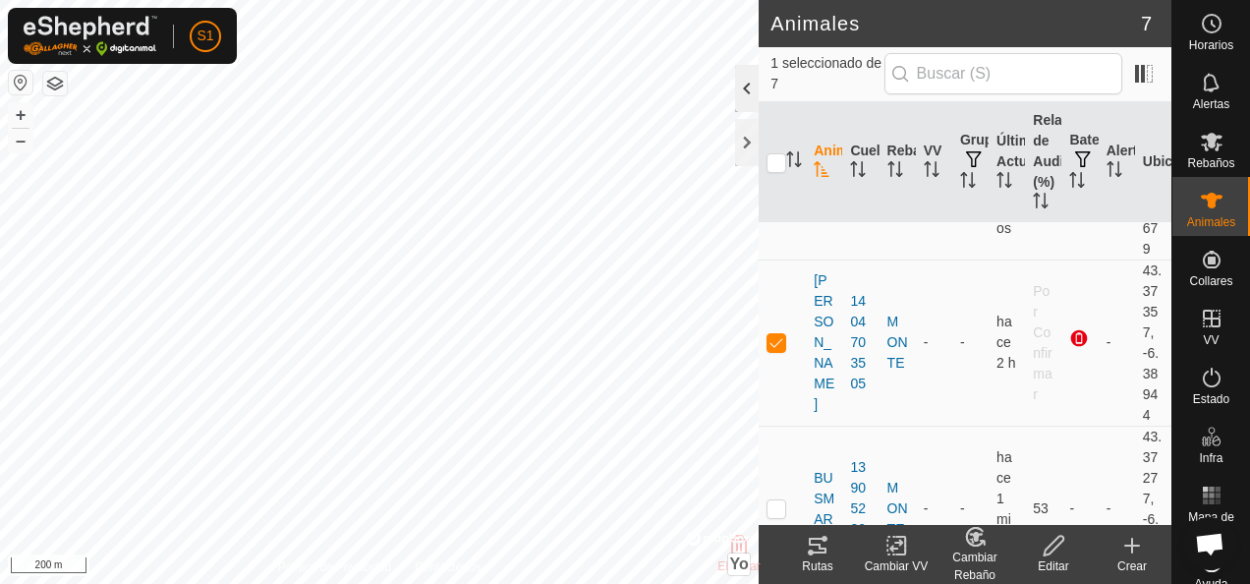
click at [743, 80] on div at bounding box center [747, 88] width 24 height 47
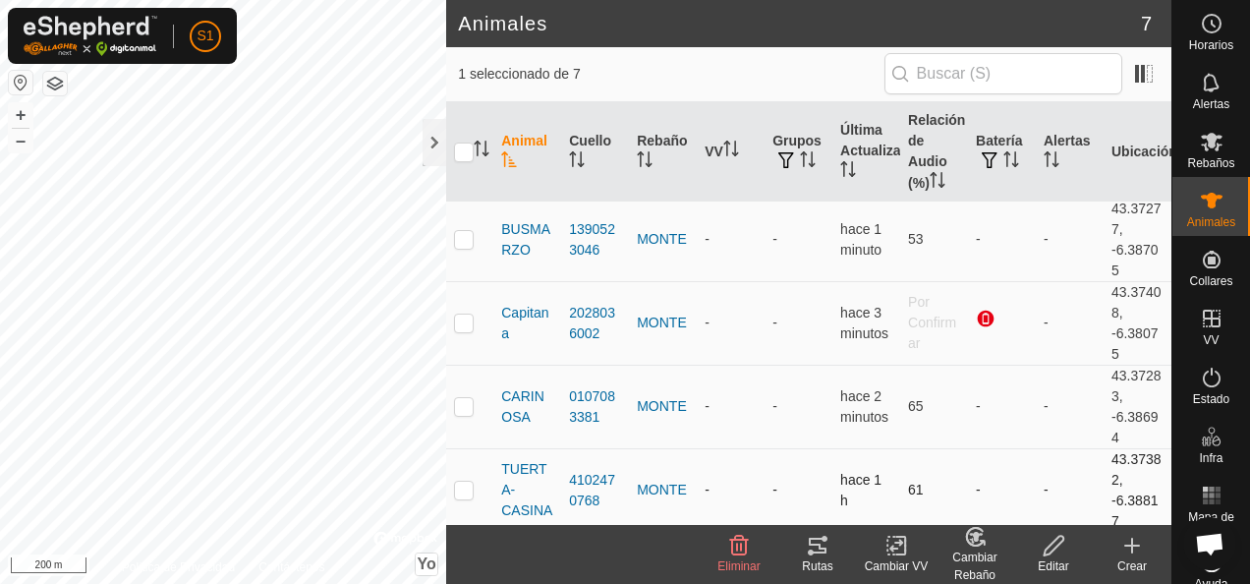
scroll to position [259, 0]
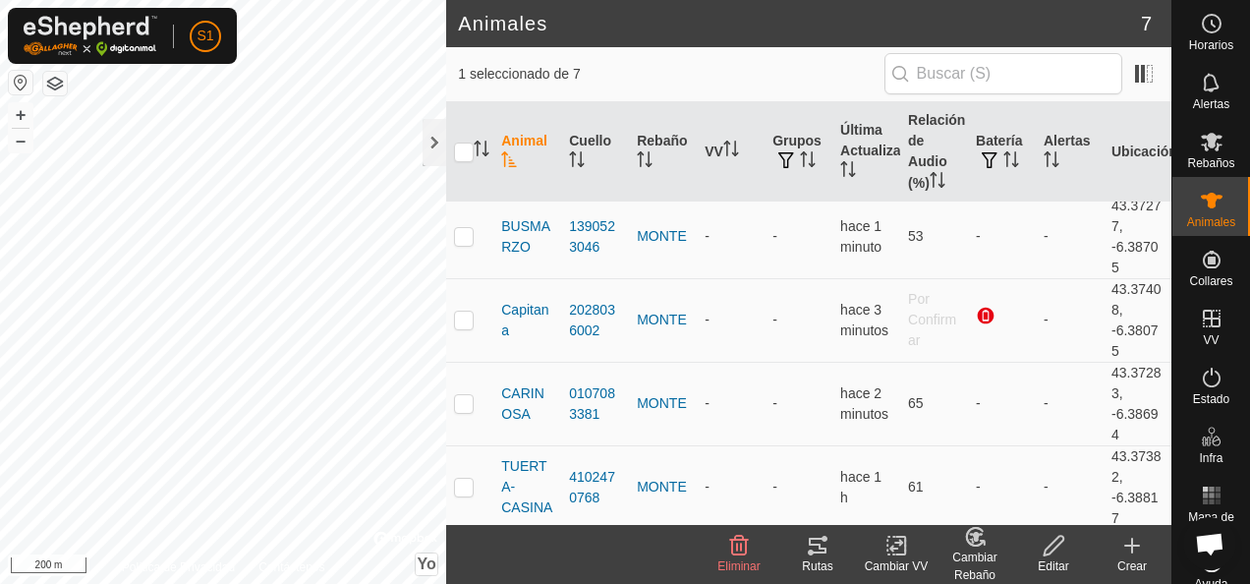
click at [983, 555] on div "Cambiar Rebaño" at bounding box center [975, 566] width 79 height 35
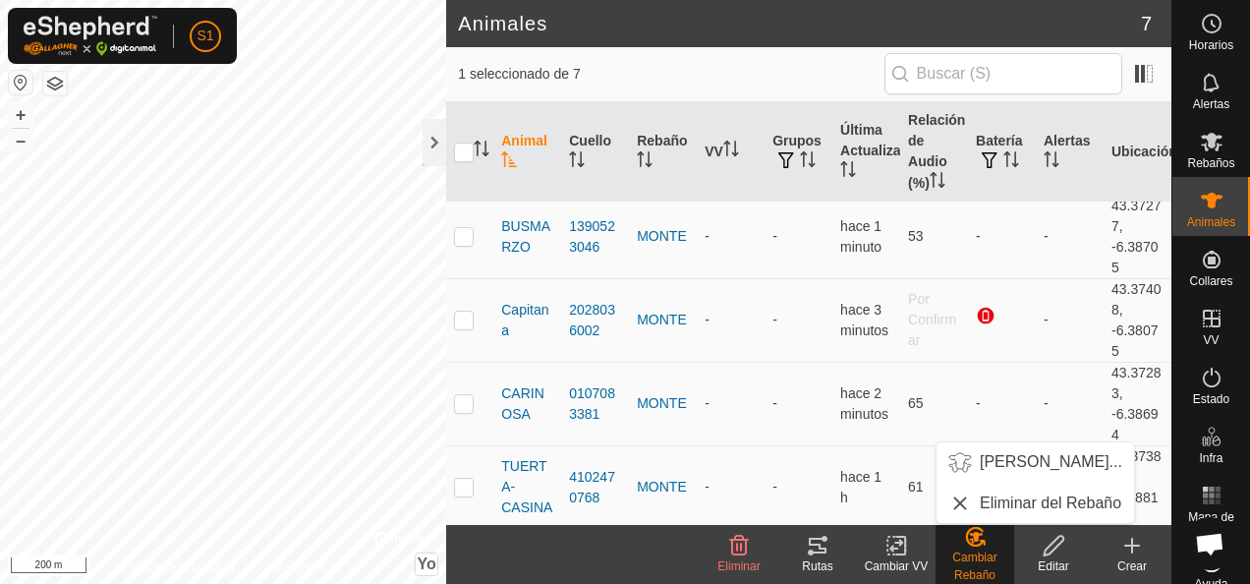
click at [897, 556] on icon at bounding box center [897, 546] width 25 height 24
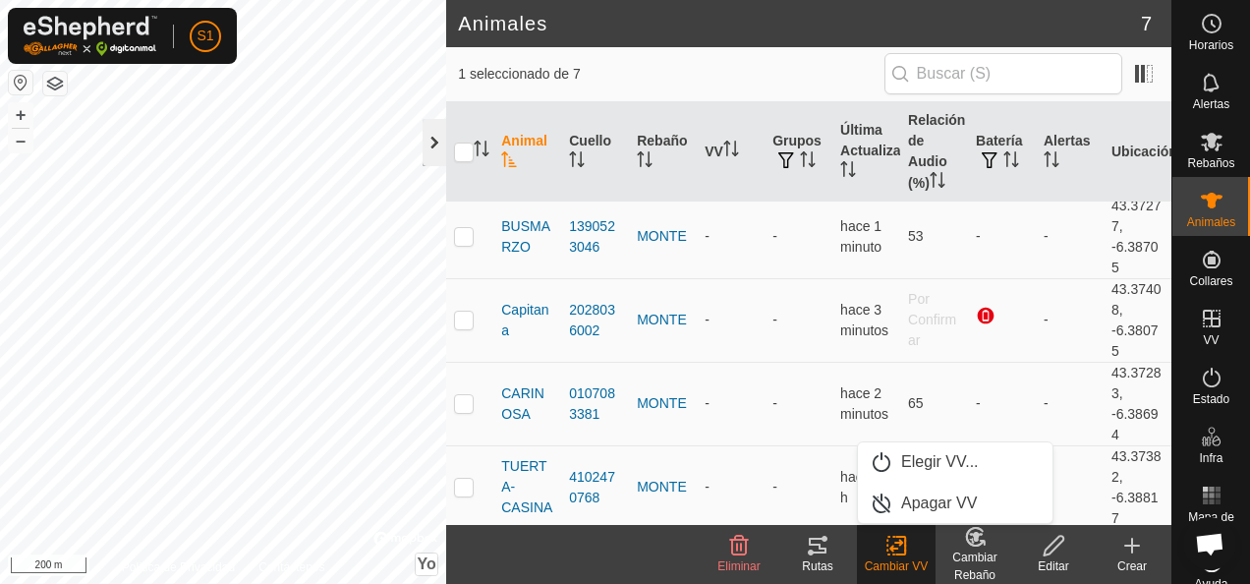
click at [429, 152] on div at bounding box center [435, 142] width 24 height 47
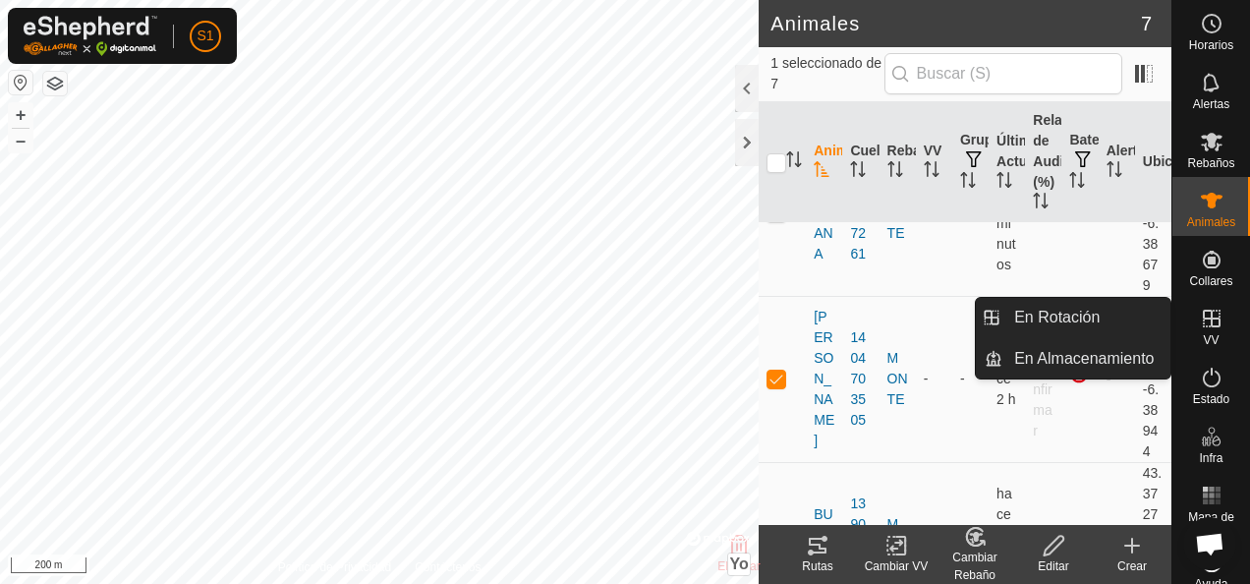
click at [1200, 323] on icon at bounding box center [1212, 319] width 24 height 24
click at [1130, 311] on link "En Rotación" at bounding box center [1087, 317] width 168 height 39
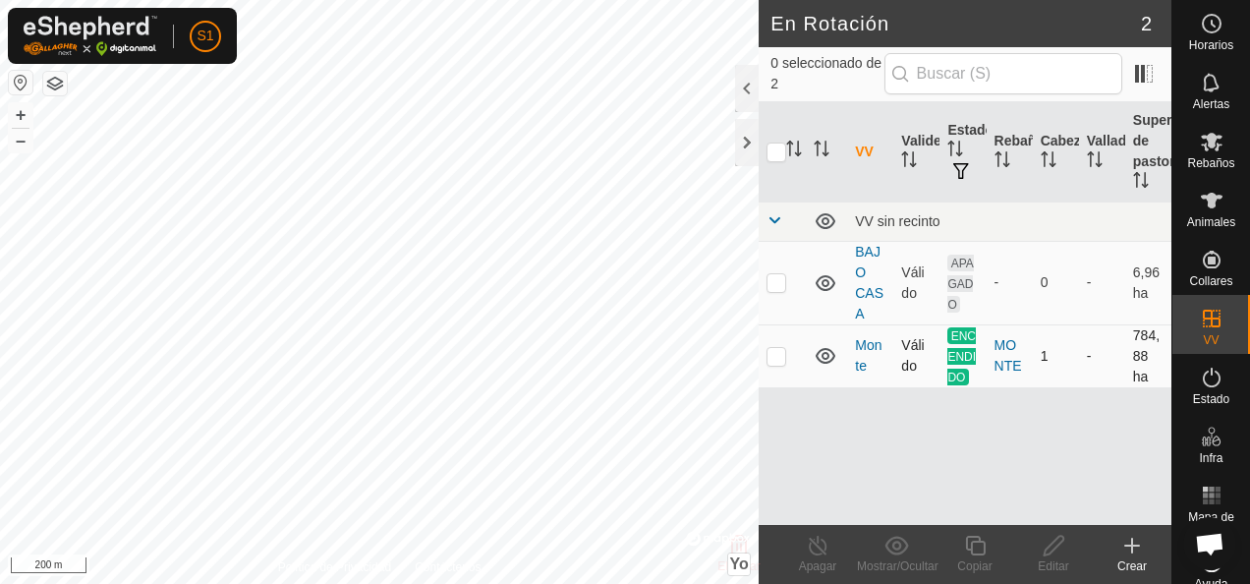
click at [828, 356] on icon at bounding box center [826, 356] width 20 height 16
click at [828, 356] on icon at bounding box center [826, 356] width 24 height 24
click at [997, 354] on div "MONTE" at bounding box center [1010, 355] width 30 height 41
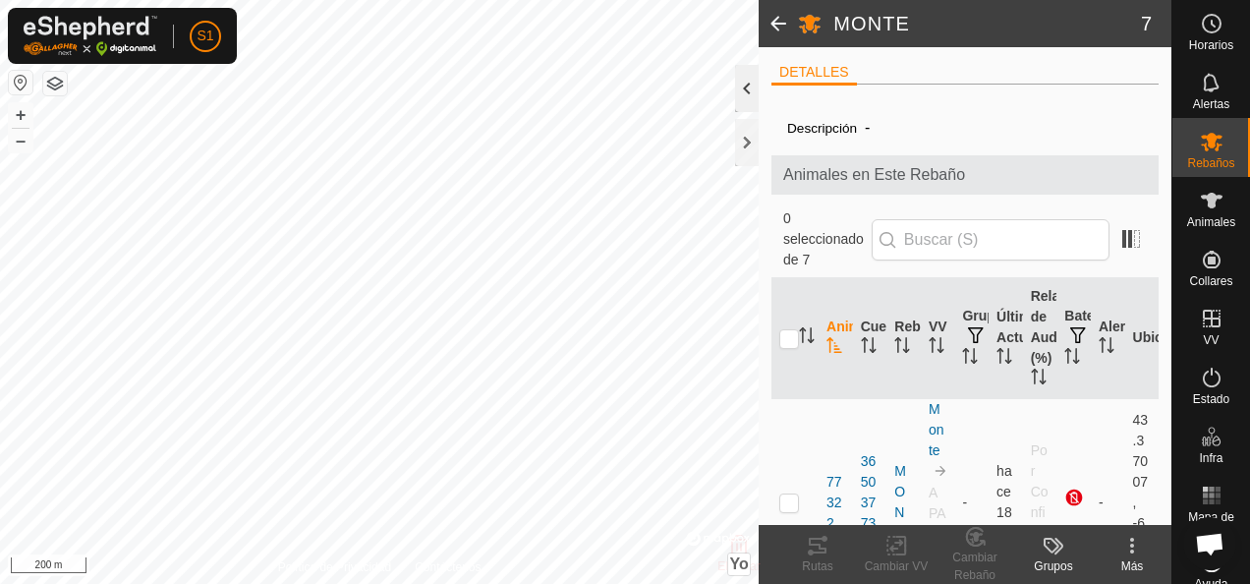
click at [750, 100] on div at bounding box center [747, 88] width 24 height 47
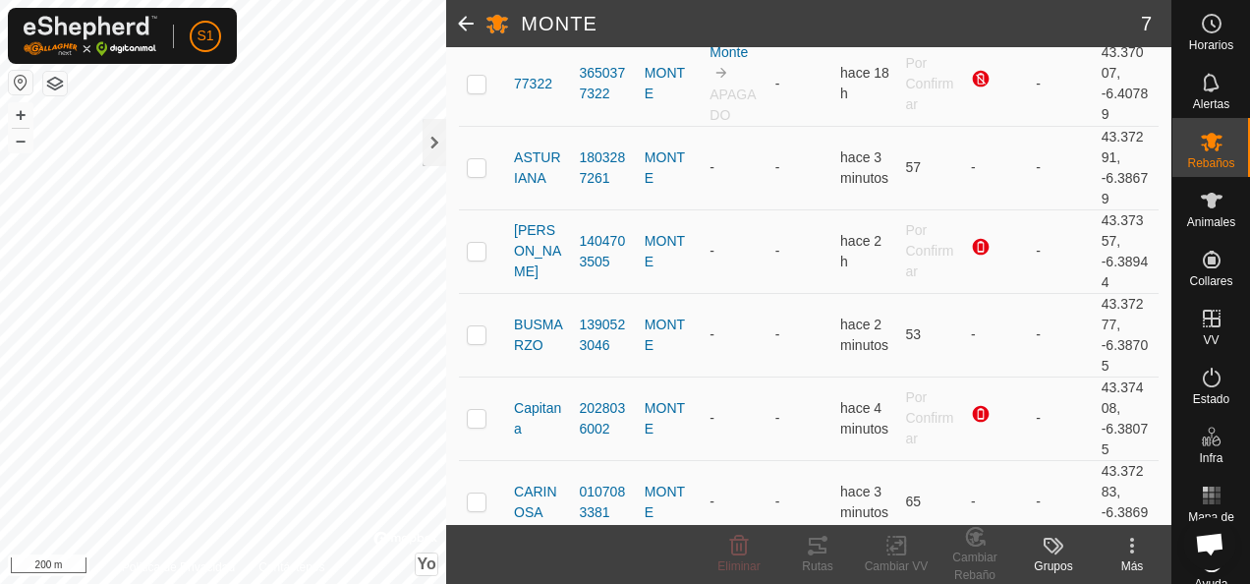
scroll to position [20, 0]
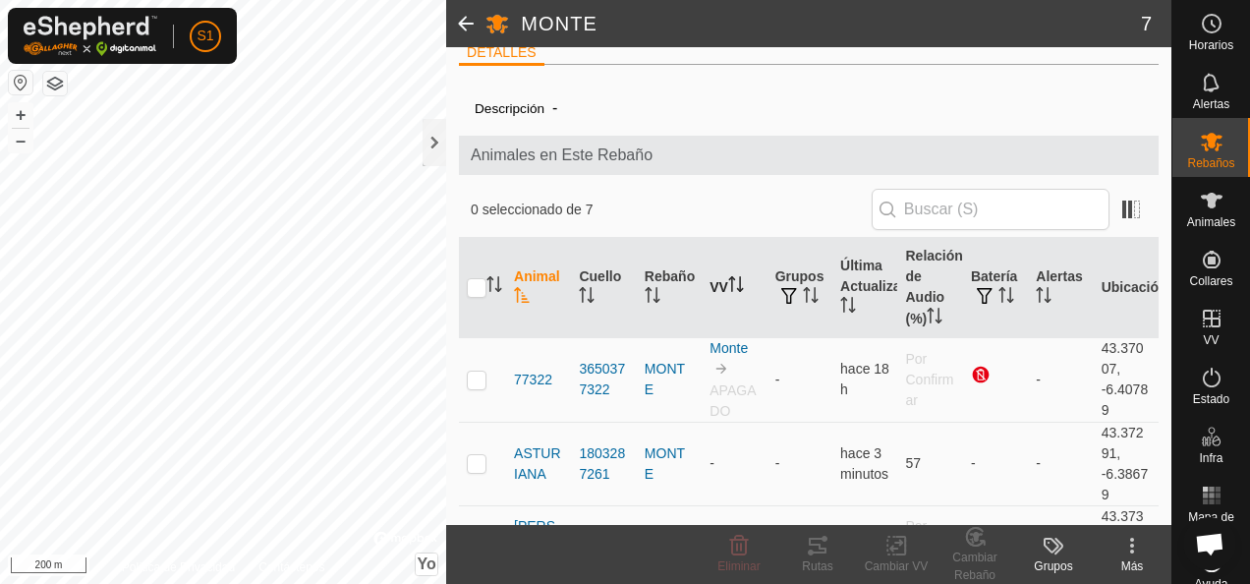
click at [731, 271] on th "VV" at bounding box center [734, 288] width 65 height 100
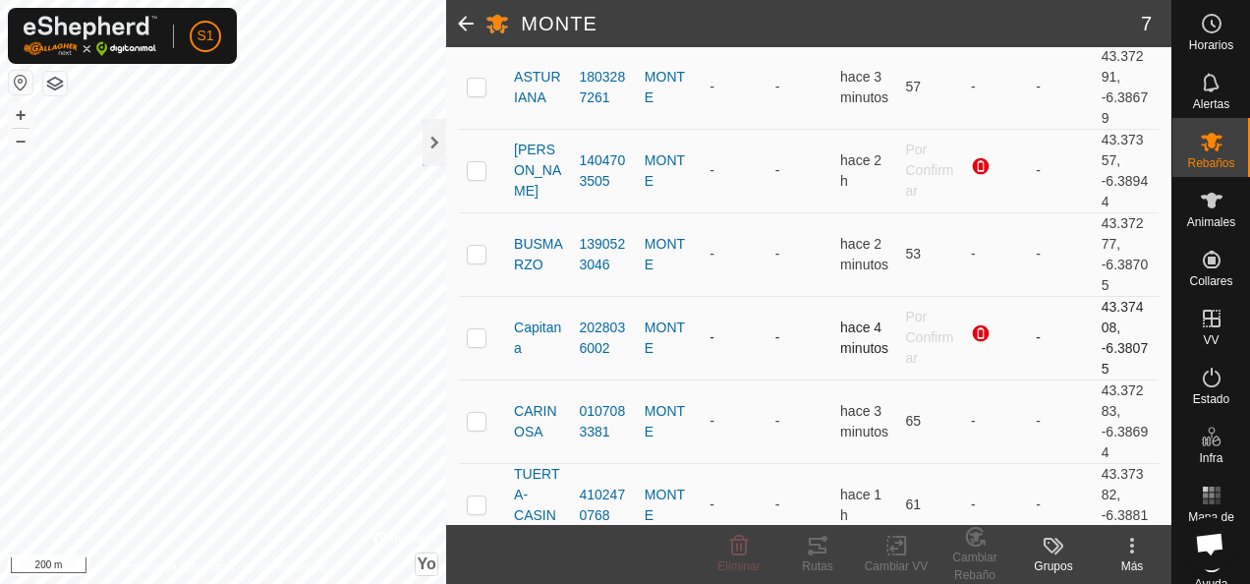
scroll to position [216, 0]
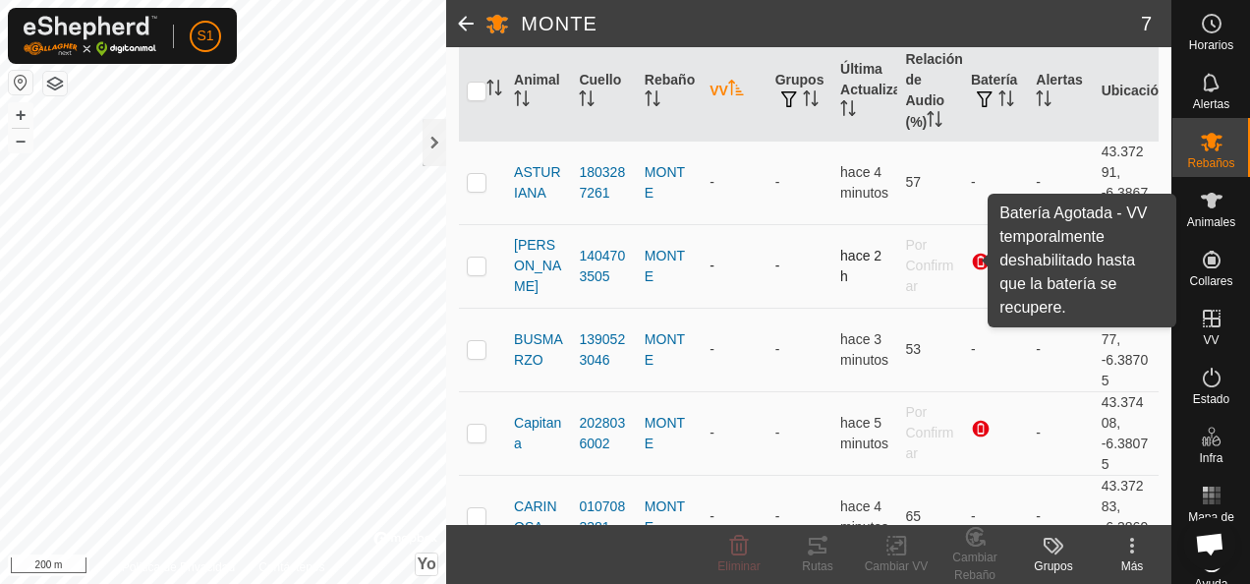
click at [971, 258] on div at bounding box center [983, 264] width 24 height 24
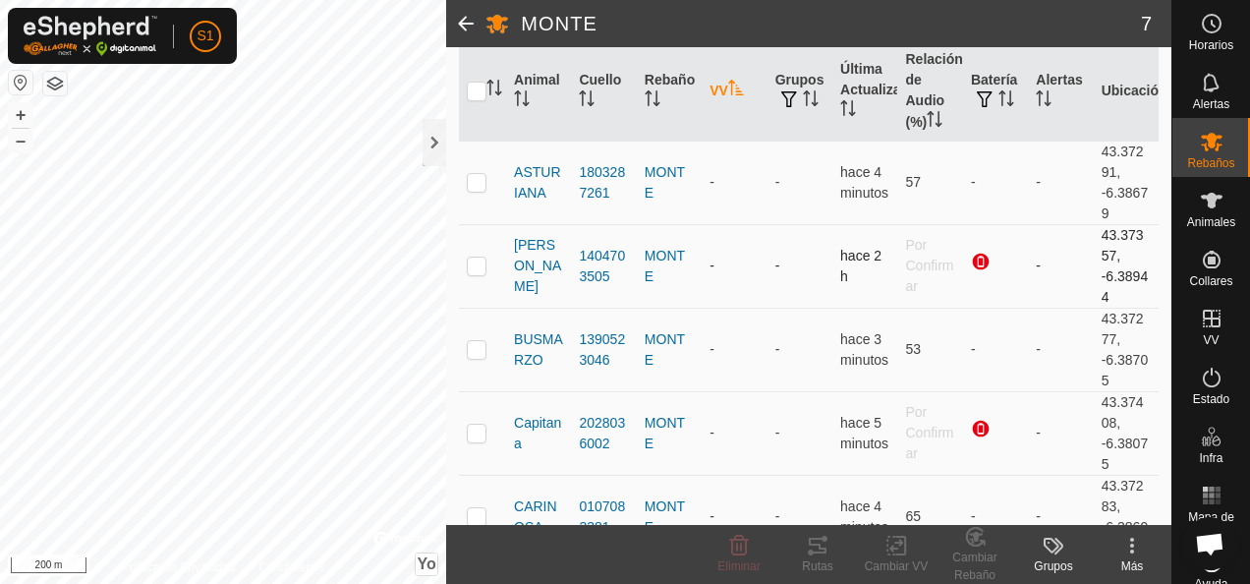
click at [971, 258] on div at bounding box center [983, 264] width 24 height 24
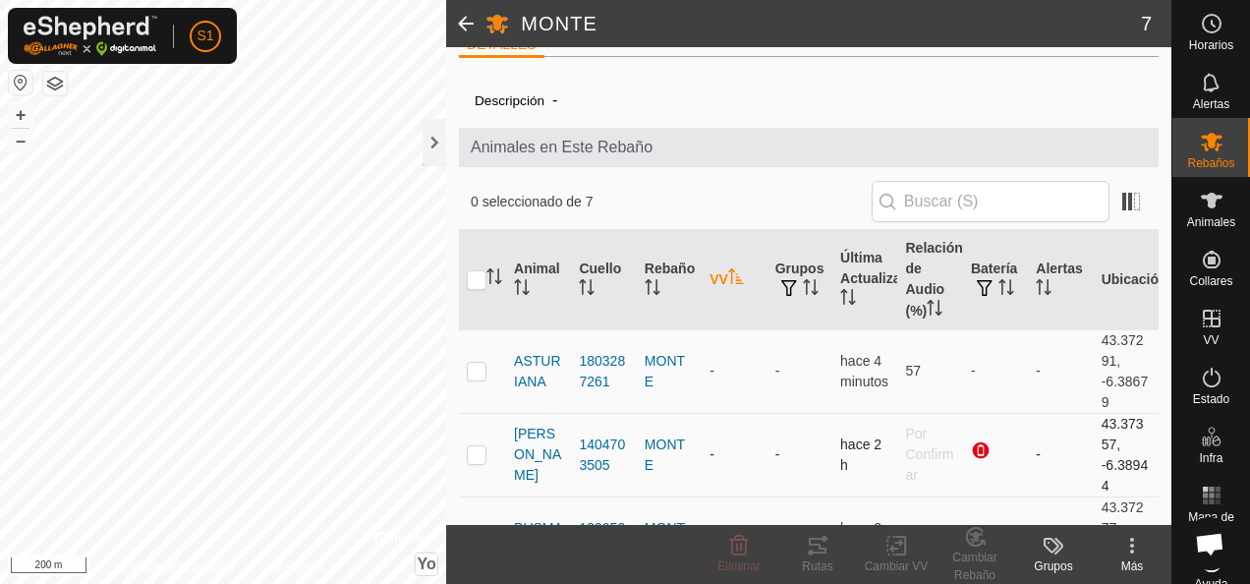
scroll to position [0, 0]
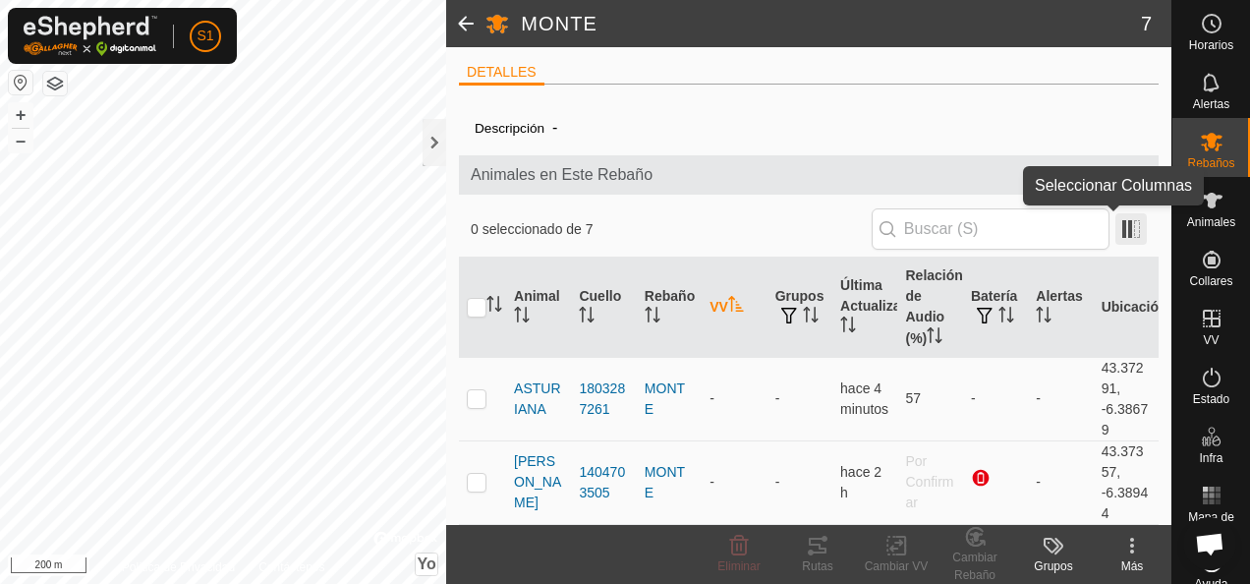
click at [1118, 229] on span at bounding box center [1131, 228] width 31 height 31
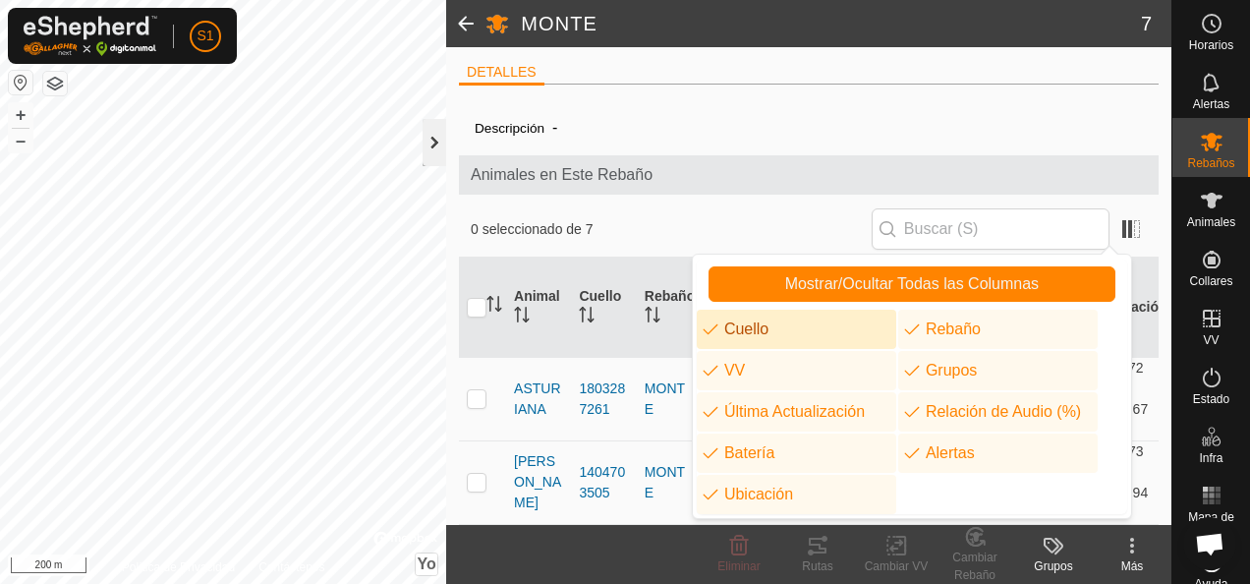
click at [441, 144] on div at bounding box center [435, 142] width 24 height 47
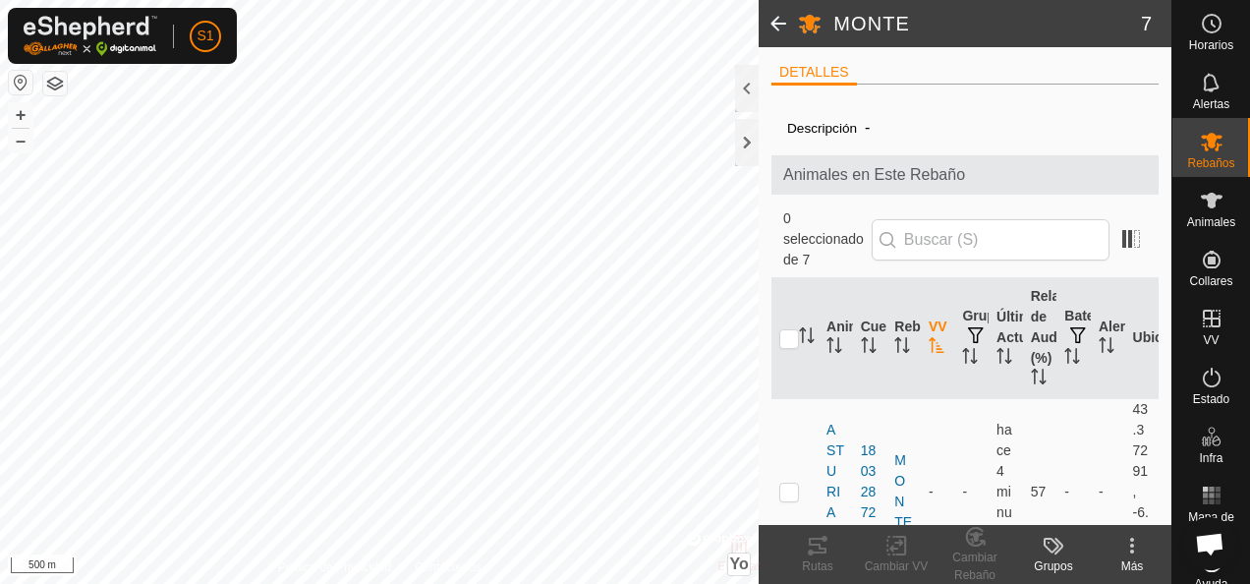
click at [58, 83] on button "button" at bounding box center [55, 84] width 24 height 24
click at [0, 533] on html "S1 Horarios Alertas Rebaños Animales Collares VV Estado Infra Mapa de Calor Ayu…" at bounding box center [625, 292] width 1250 height 584
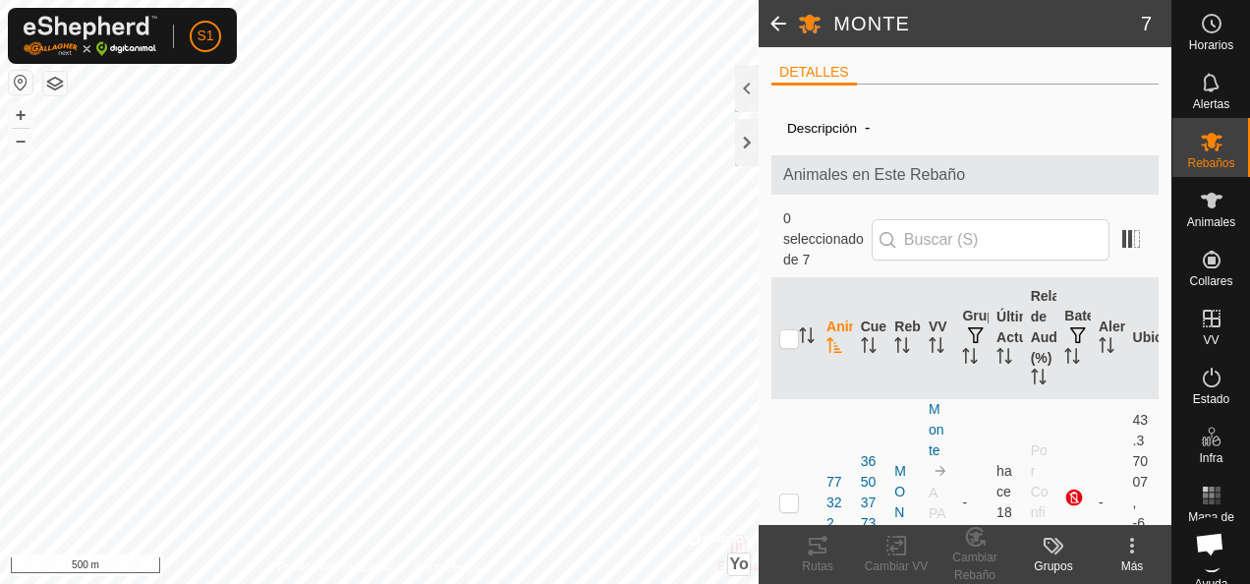
scroll to position [1180, 0]
click at [750, 141] on div at bounding box center [747, 142] width 24 height 47
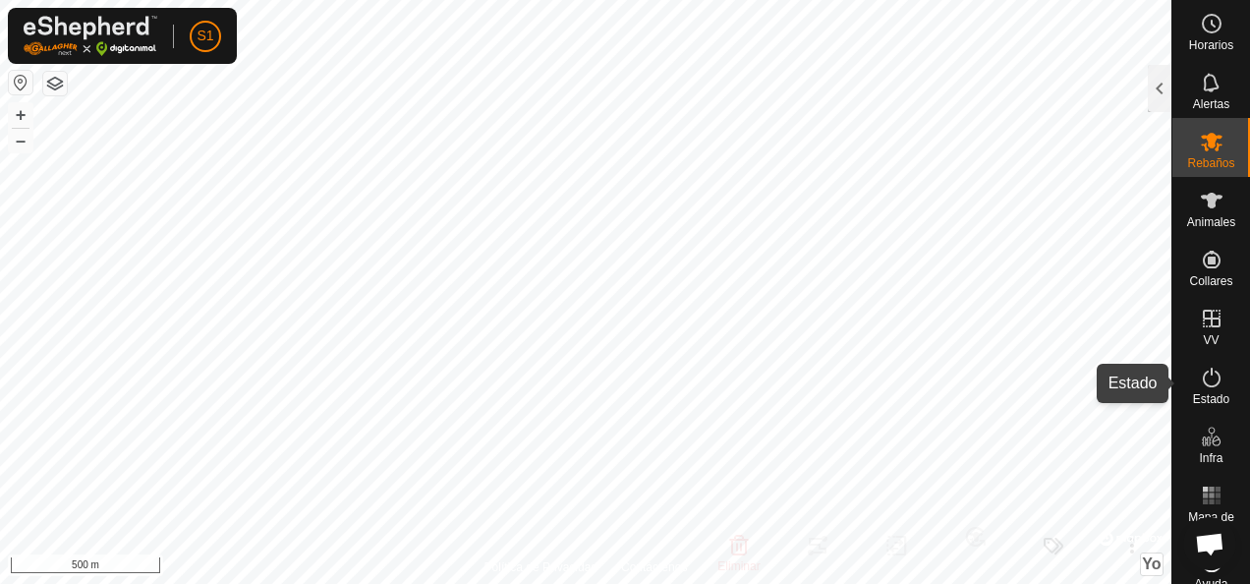
click at [1212, 386] on icon at bounding box center [1212, 378] width 24 height 24
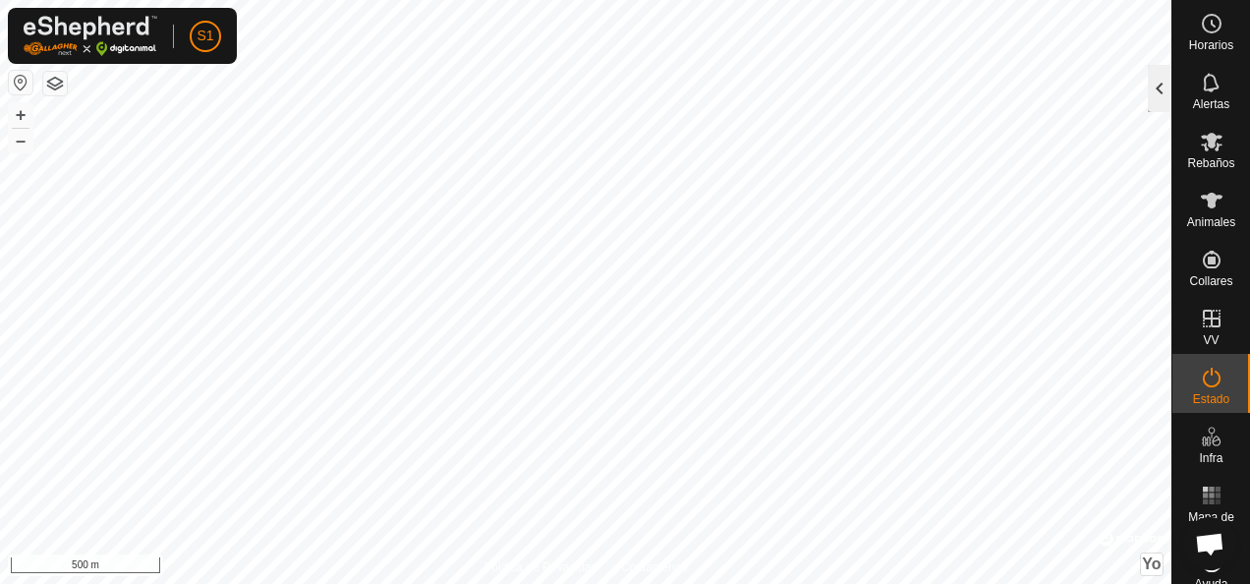
click at [1162, 85] on div at bounding box center [1160, 88] width 24 height 47
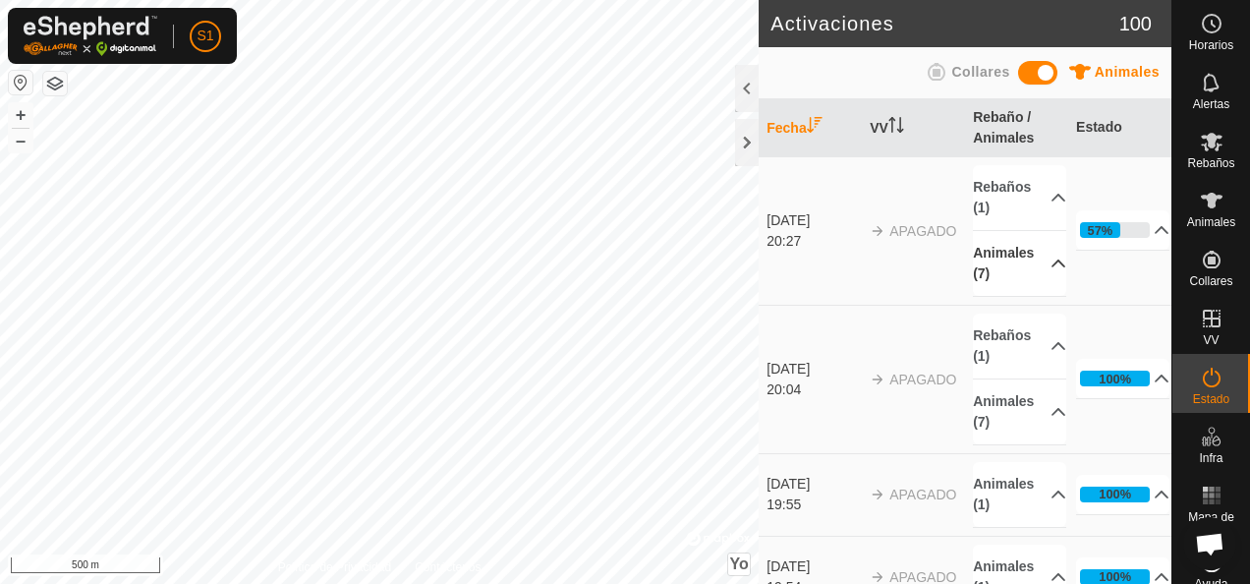
click at [1038, 260] on p-accordion-header "Animales (7)" at bounding box center [1019, 263] width 93 height 65
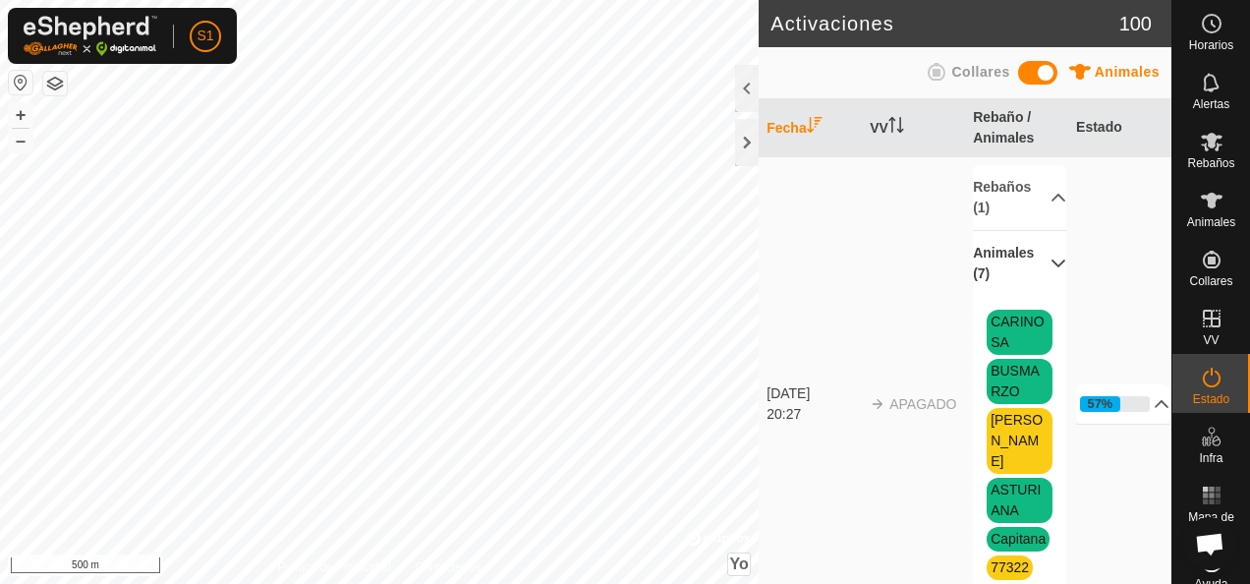
scroll to position [98, 0]
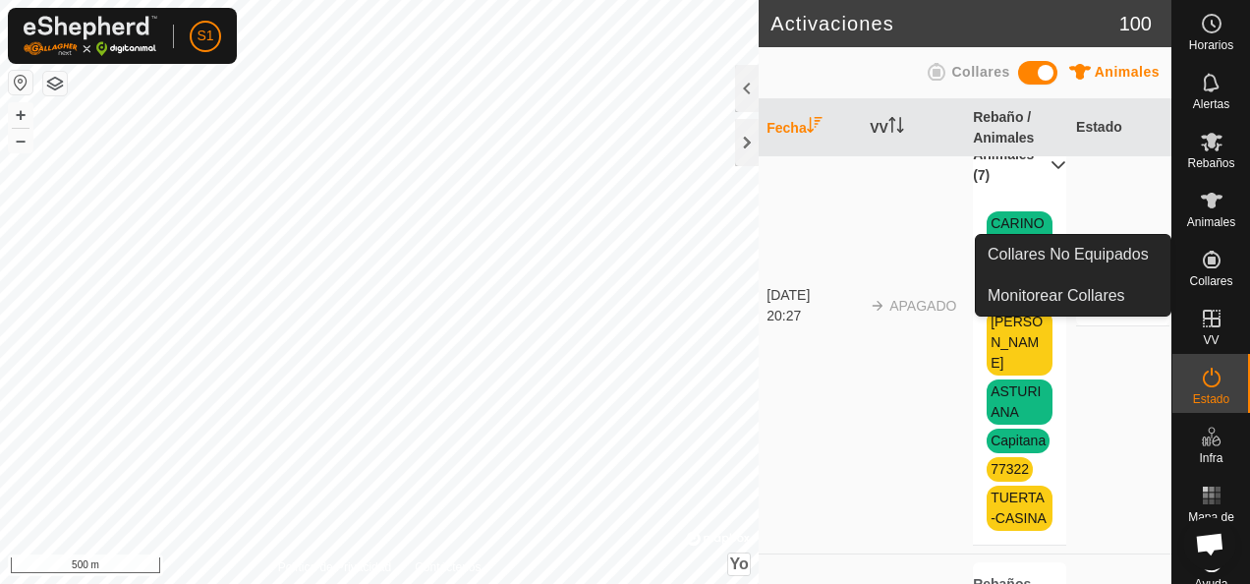
click at [1200, 264] on icon at bounding box center [1212, 260] width 24 height 24
click at [1133, 265] on link "Collares No Equipados" at bounding box center [1073, 254] width 195 height 39
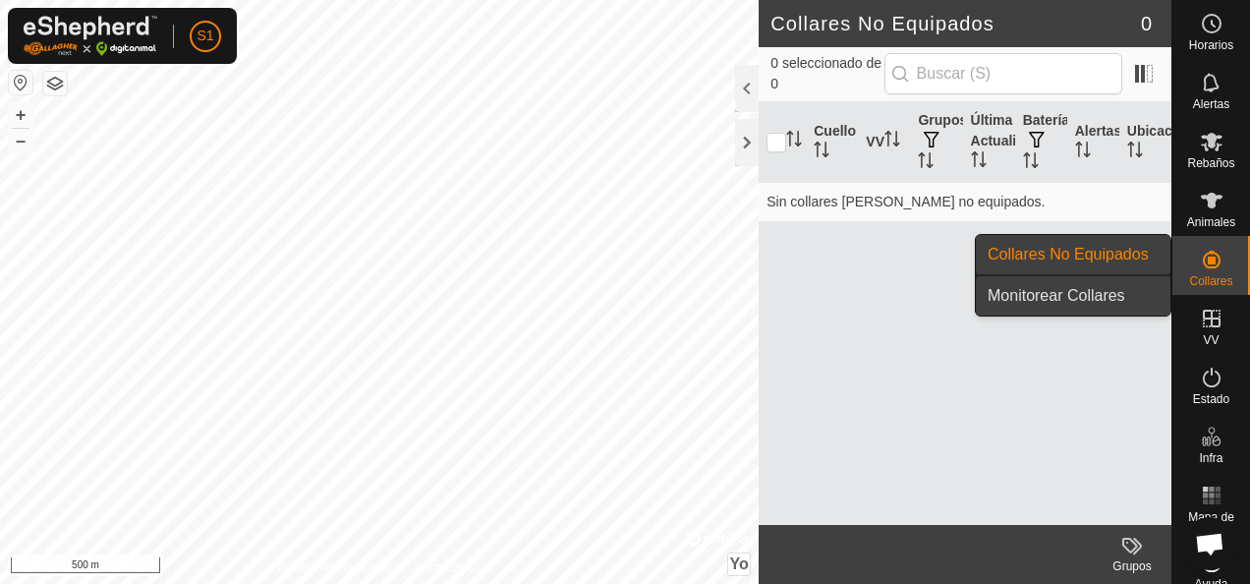
click at [1116, 297] on link "Monitorear Collares" at bounding box center [1073, 295] width 195 height 39
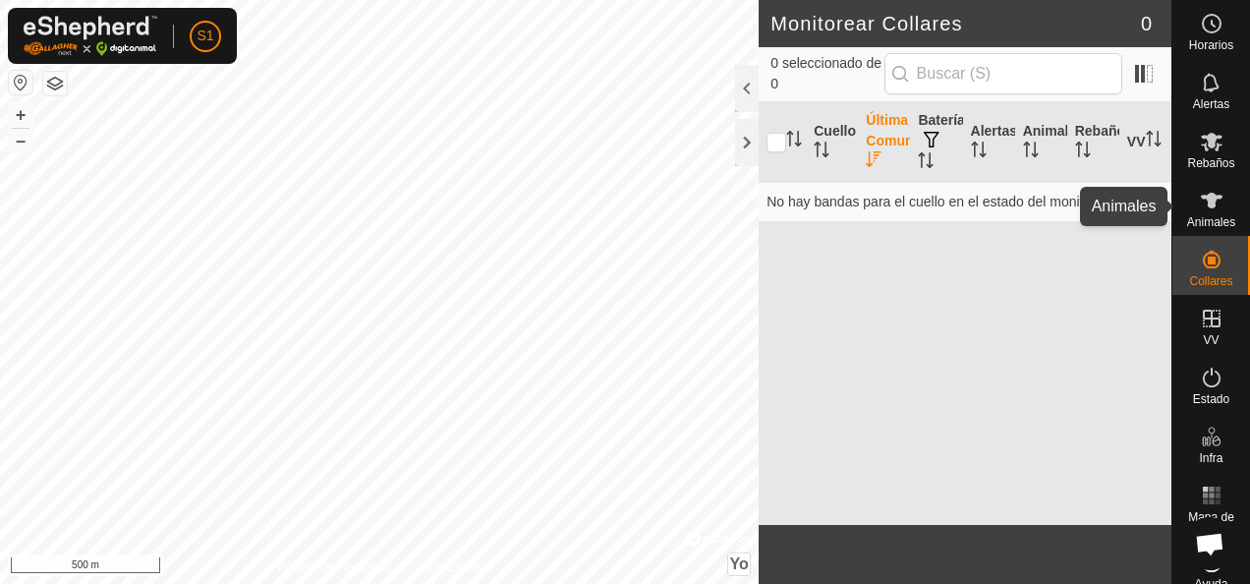
click at [1201, 206] on icon at bounding box center [1212, 201] width 22 height 16
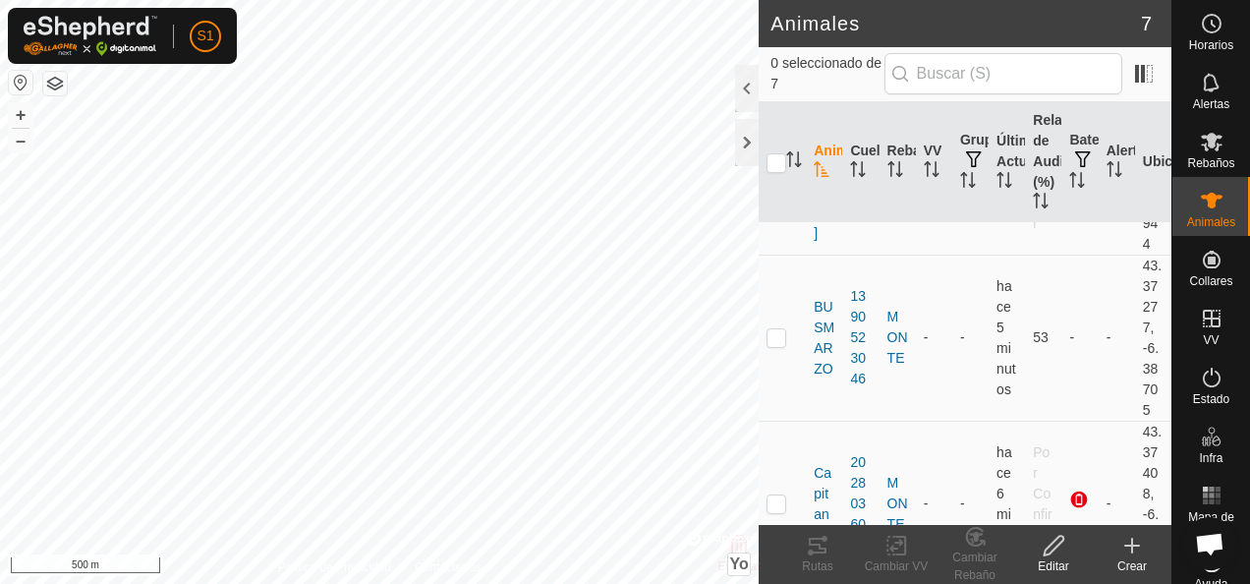
scroll to position [464, 0]
click at [754, 139] on div at bounding box center [747, 142] width 24 height 47
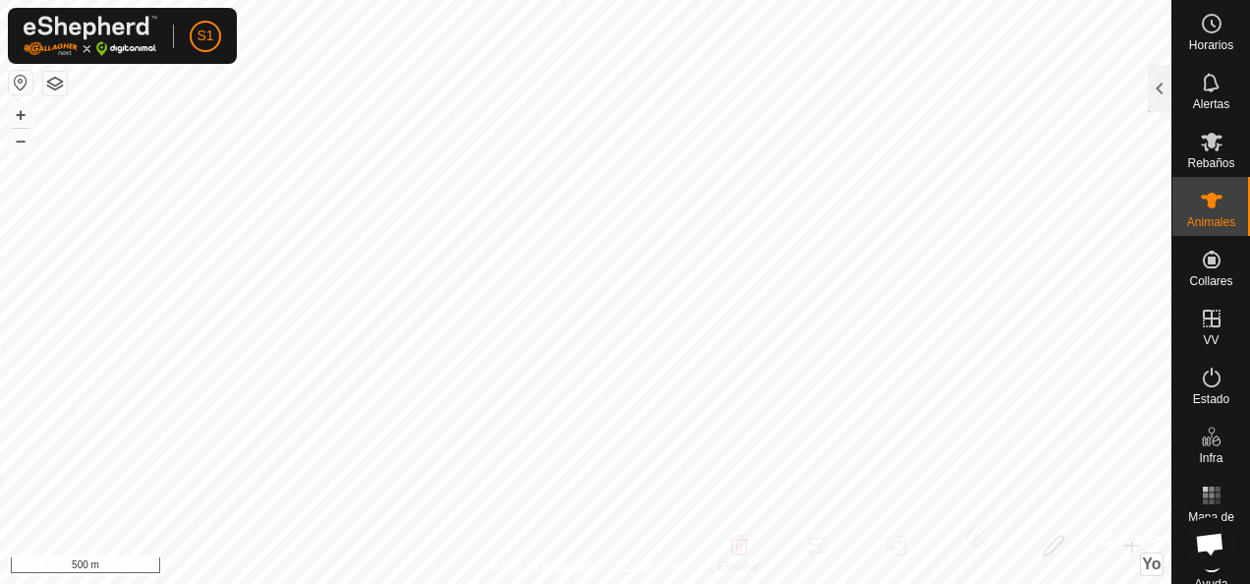
checkbox input "true"
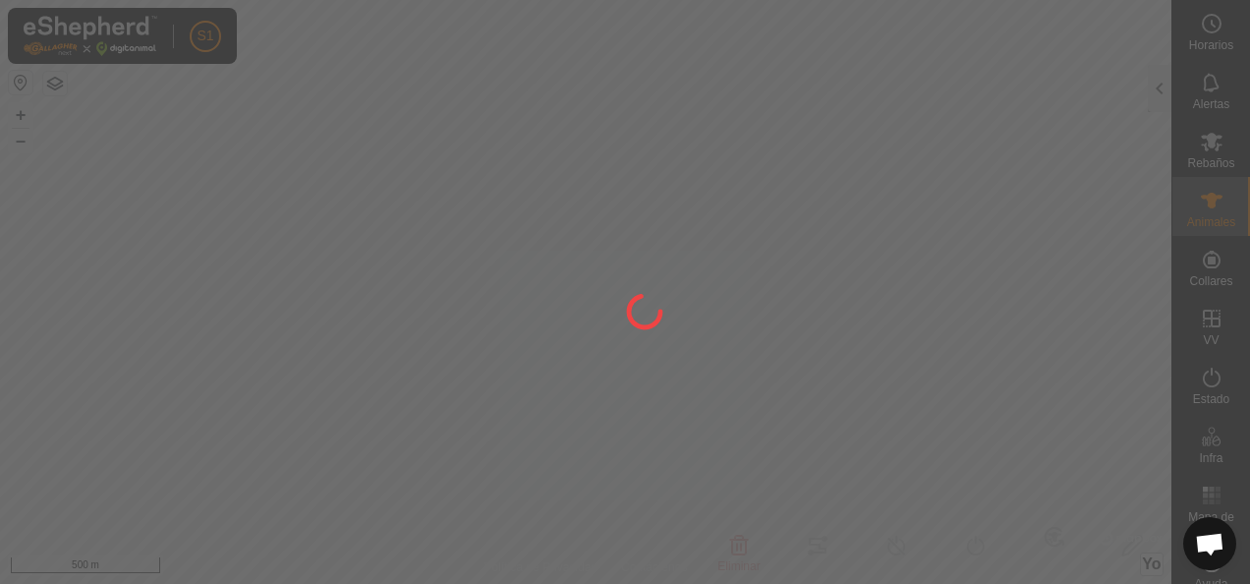
click at [480, 151] on div at bounding box center [625, 292] width 1250 height 584
type input "[PERSON_NAME]"
type input "-"
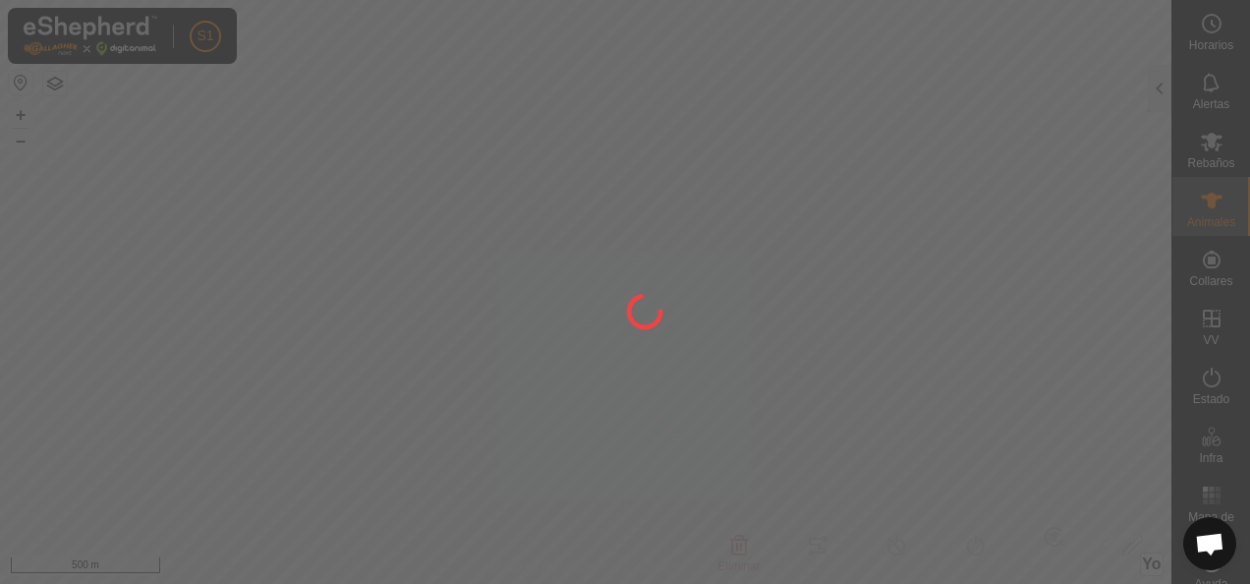
type input "-"
type input "0 kg"
type input "-"
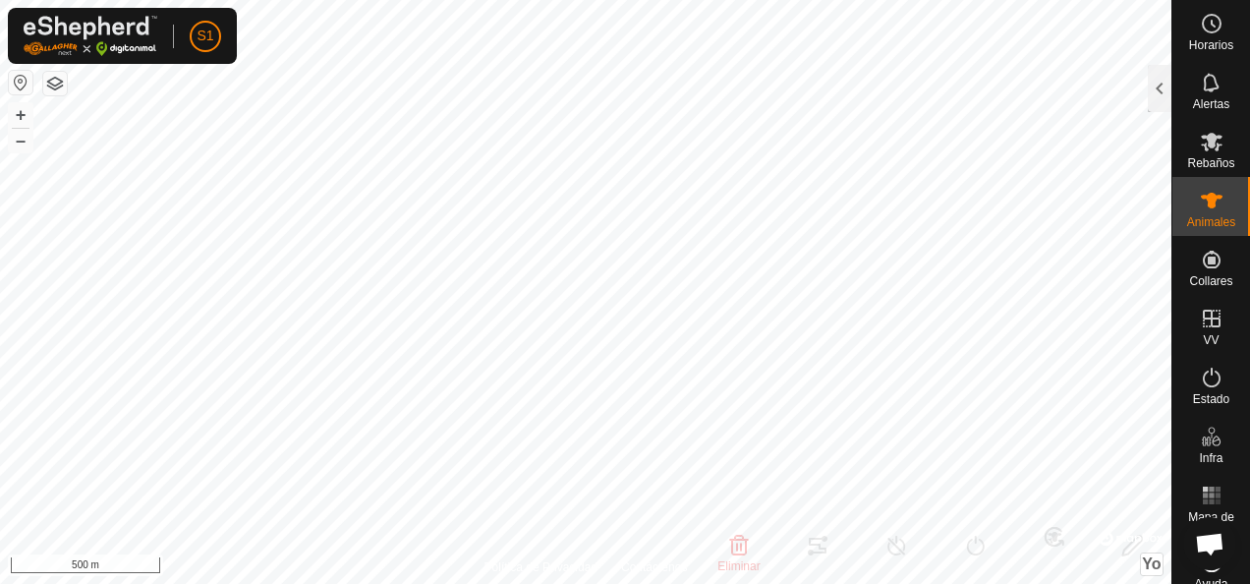
type input "TUERTA-CASINA"
type input "-"
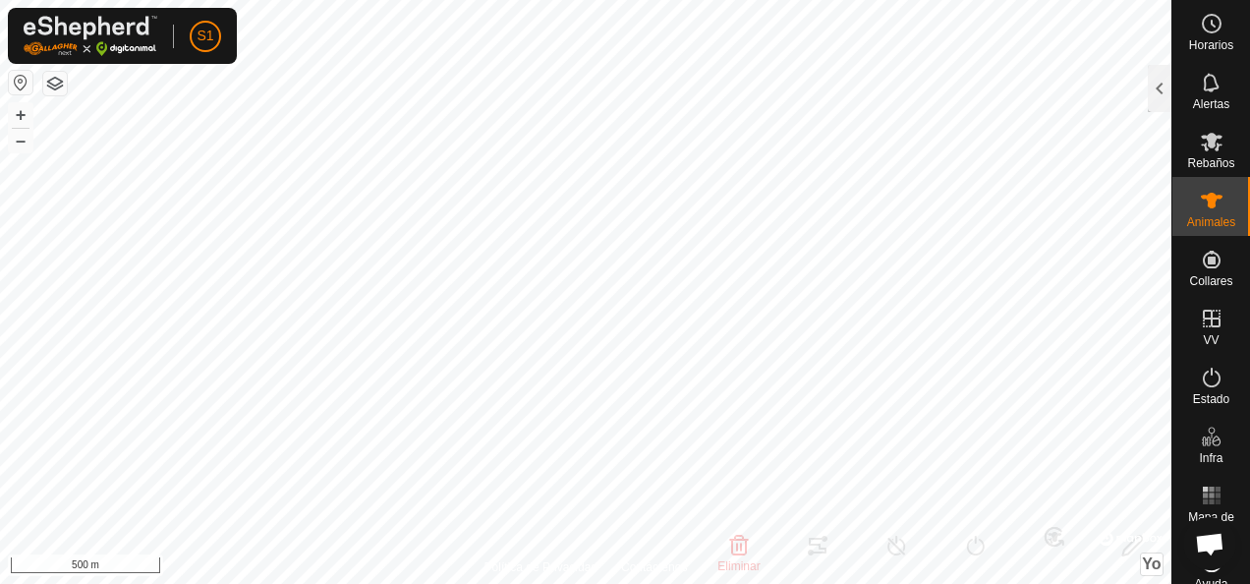
type input "0 kg"
type input "-"
